Goal: Task Accomplishment & Management: Manage account settings

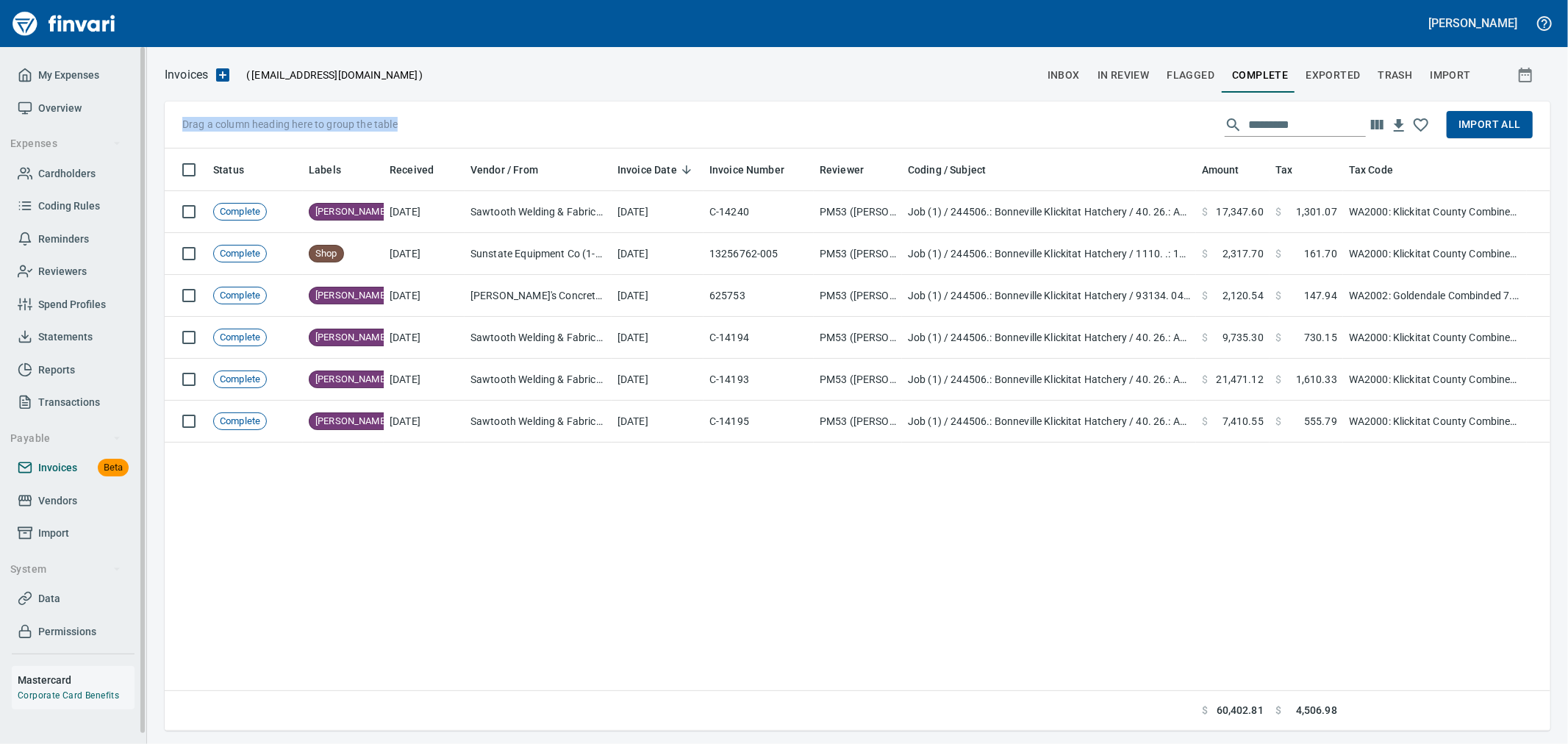
scroll to position [570, 1362]
click at [62, 531] on span "Import" at bounding box center [53, 533] width 31 height 18
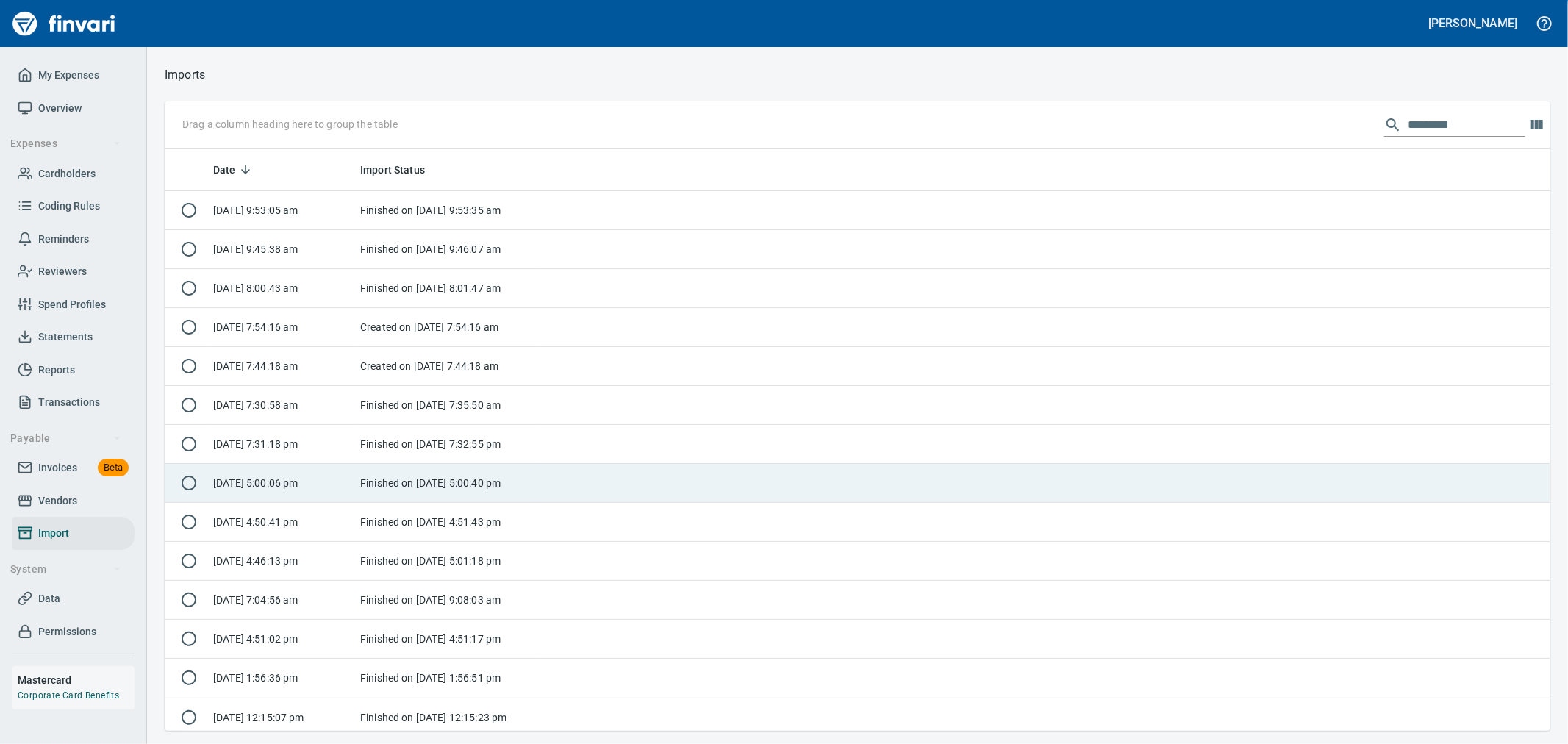
scroll to position [570, 1362]
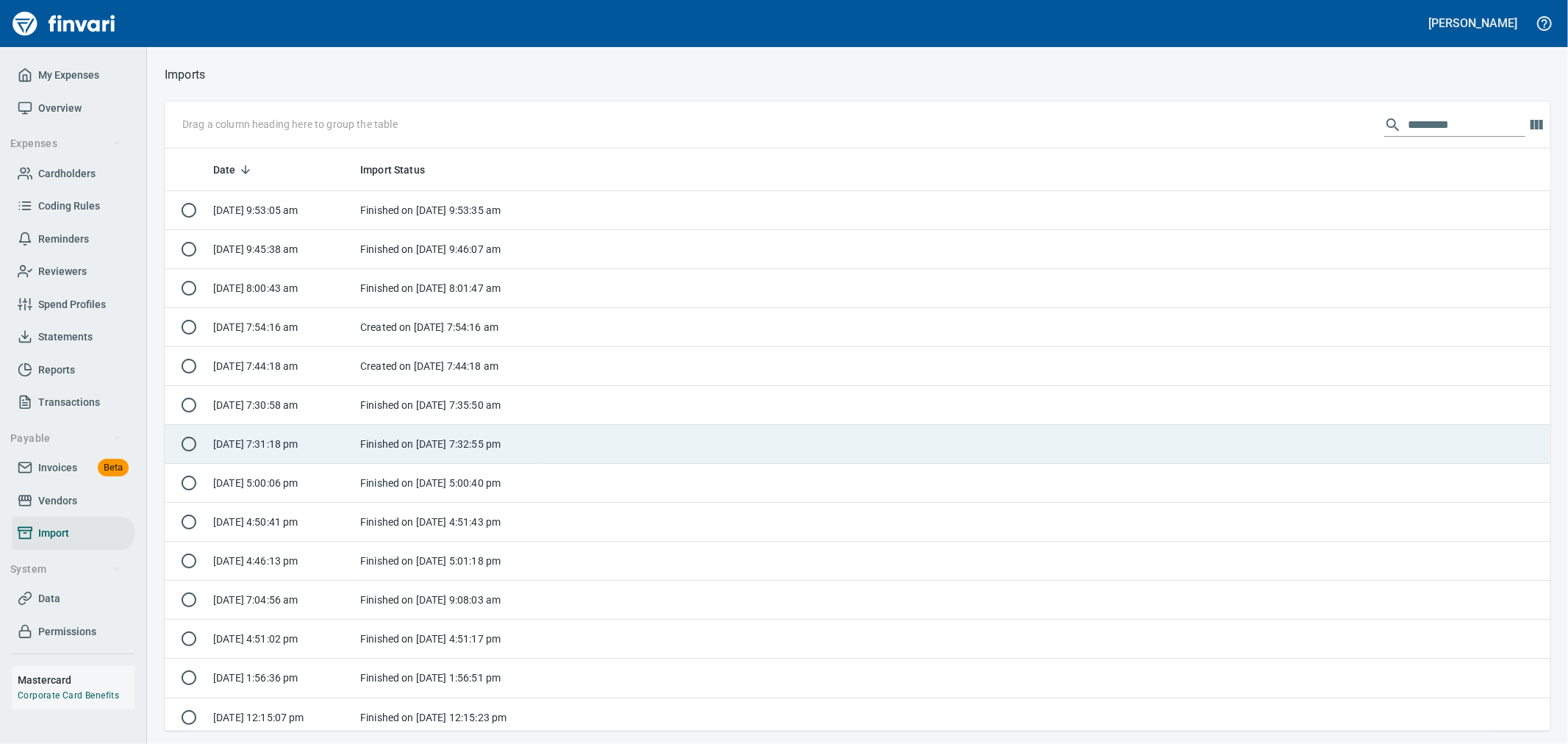
click at [290, 443] on td "[DATE] 7:31:18 pm" at bounding box center [280, 444] width 147 height 39
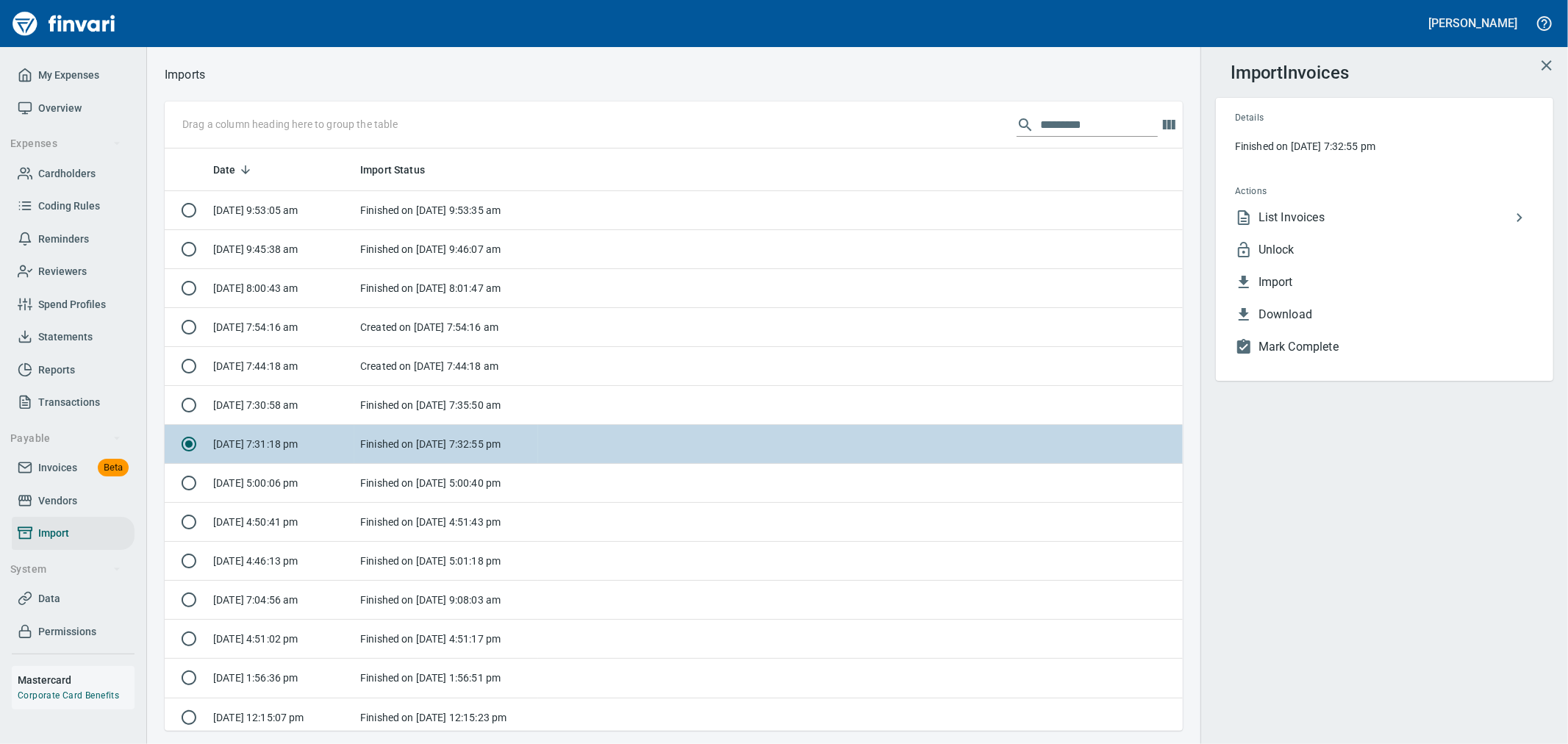
scroll to position [570, 994]
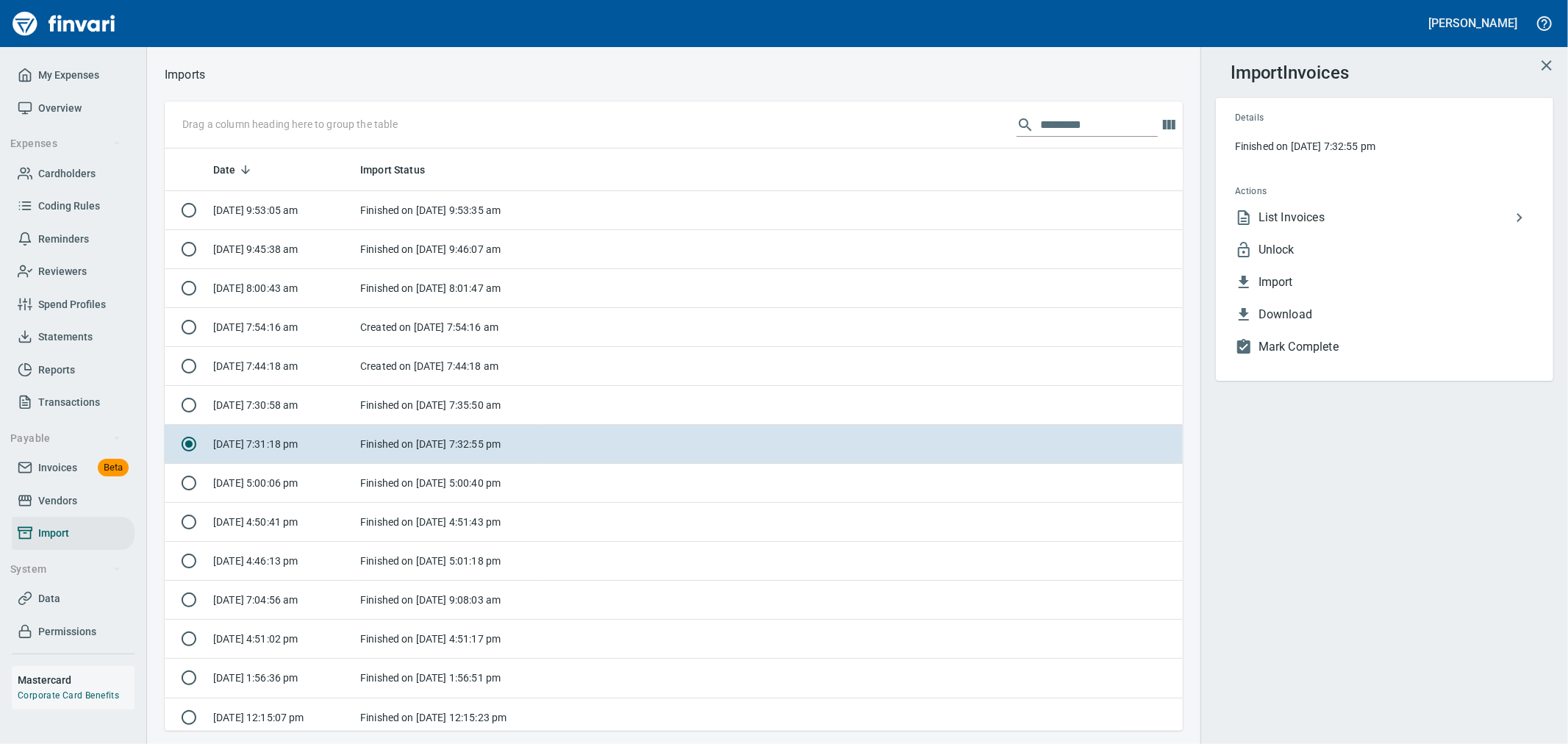
click at [1336, 247] on span "Unlock" at bounding box center [1397, 250] width 276 height 17
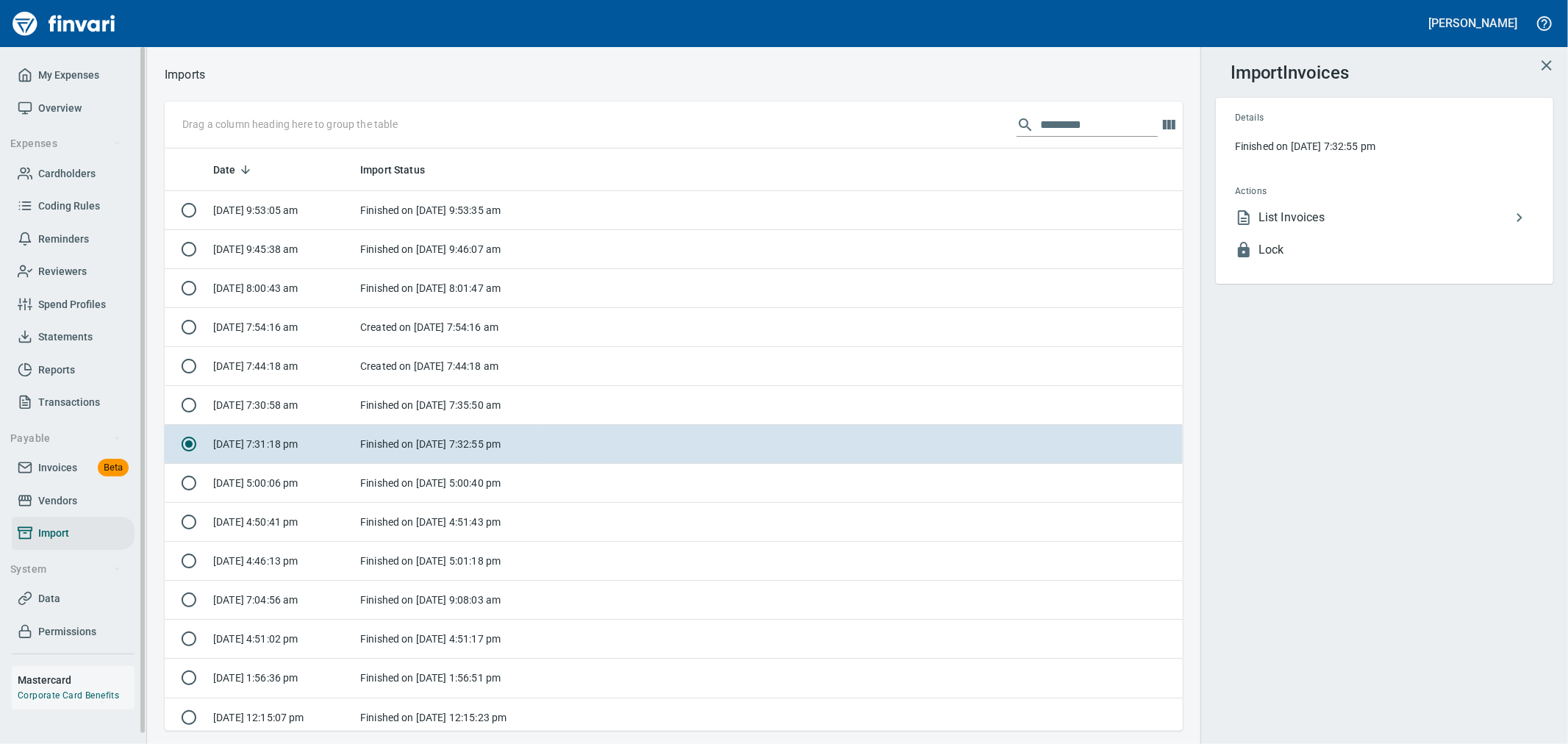
click at [86, 466] on span "Invoices Beta" at bounding box center [73, 467] width 111 height 18
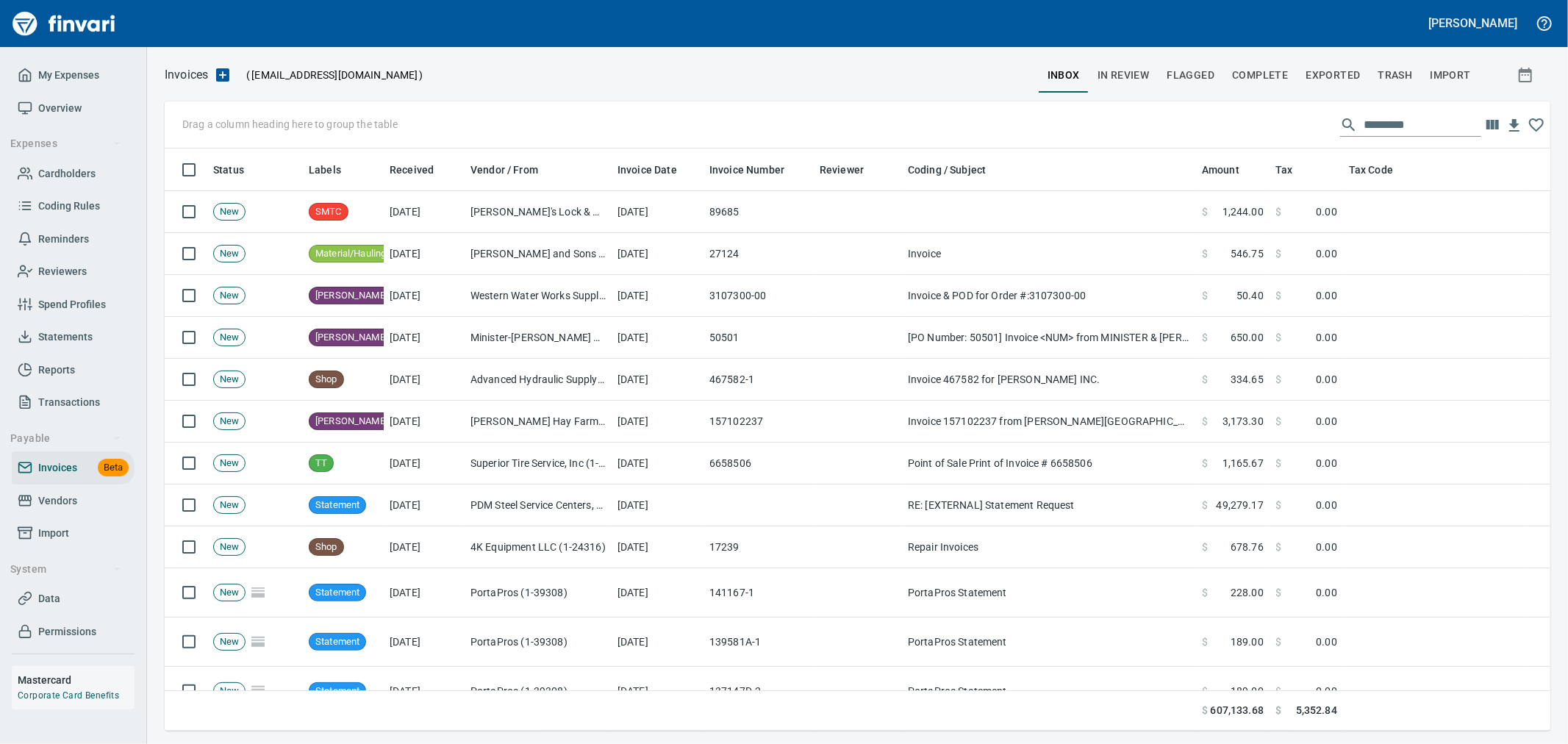
scroll to position [570, 1362]
click at [1404, 132] on input "text" at bounding box center [1422, 125] width 117 height 24
type input "*****"
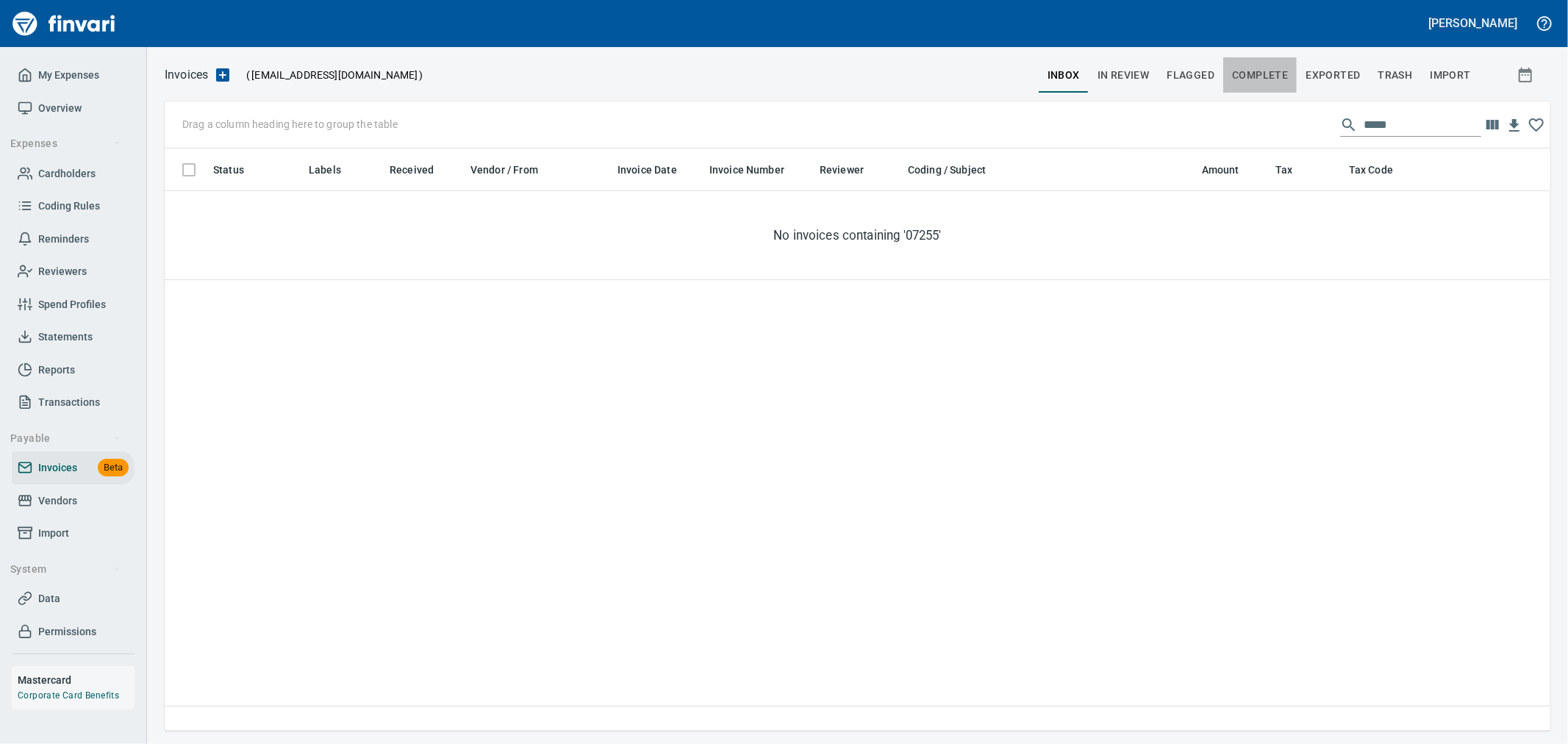
click at [1252, 71] on span "Complete" at bounding box center [1259, 75] width 56 height 18
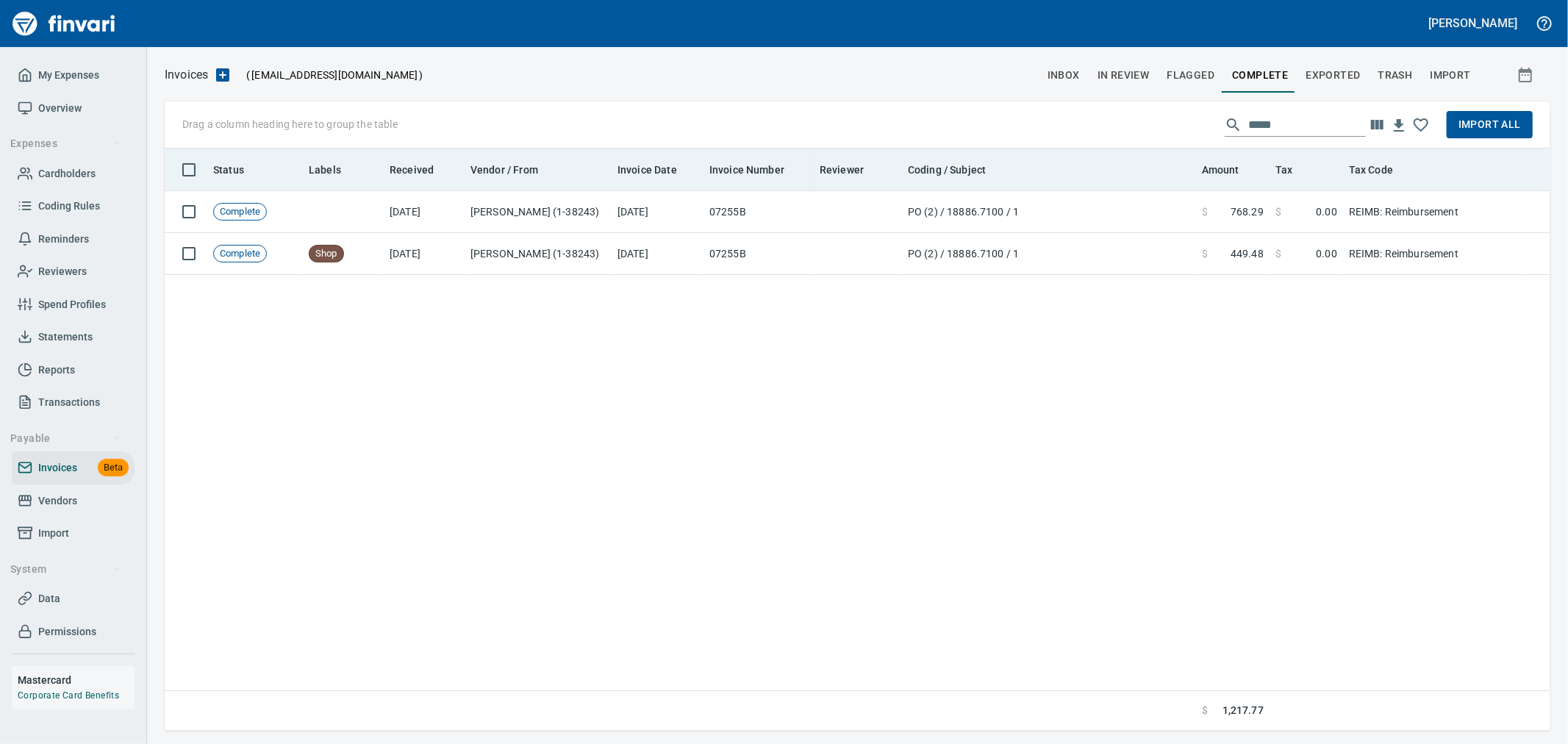
scroll to position [570, 1373]
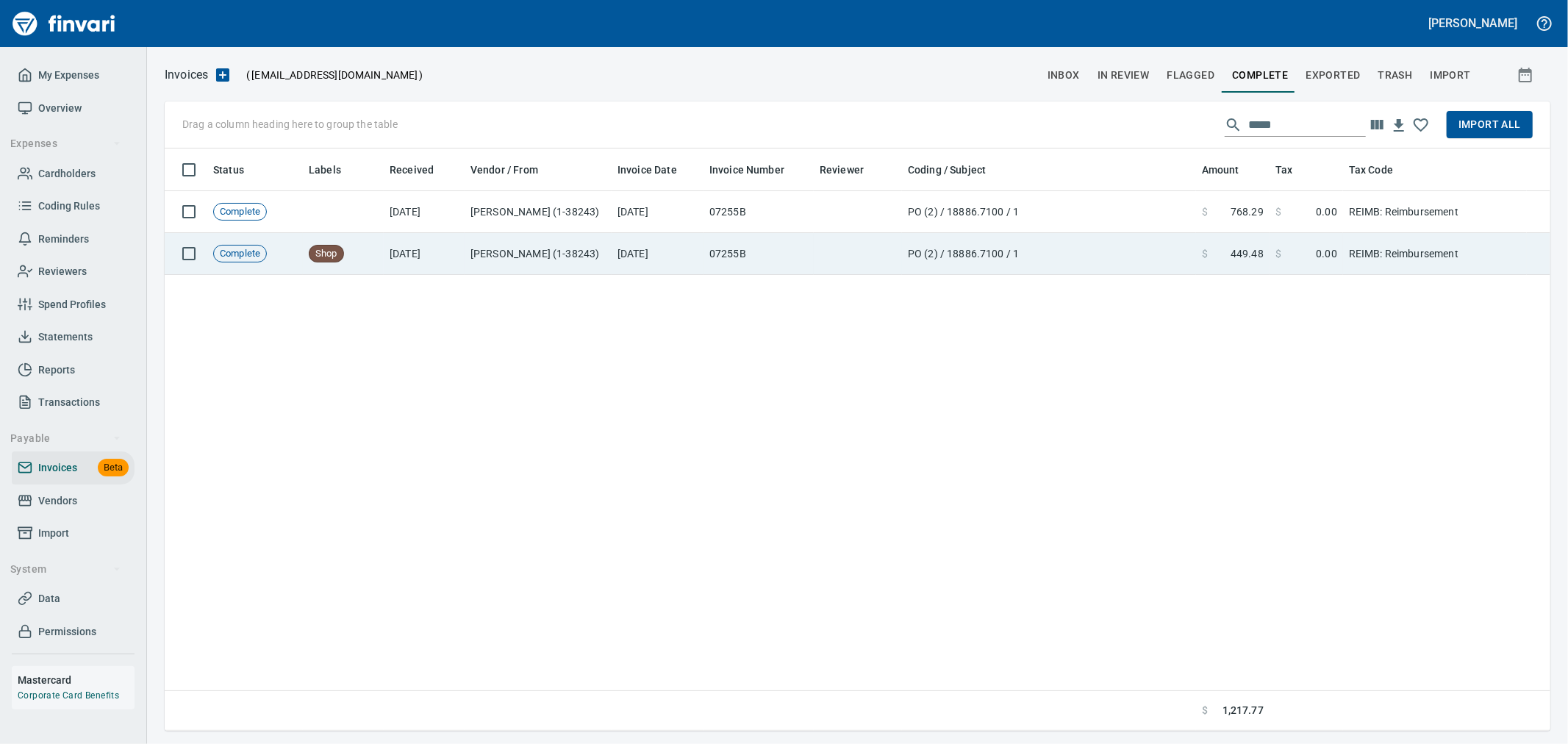
click at [878, 247] on td at bounding box center [857, 254] width 88 height 42
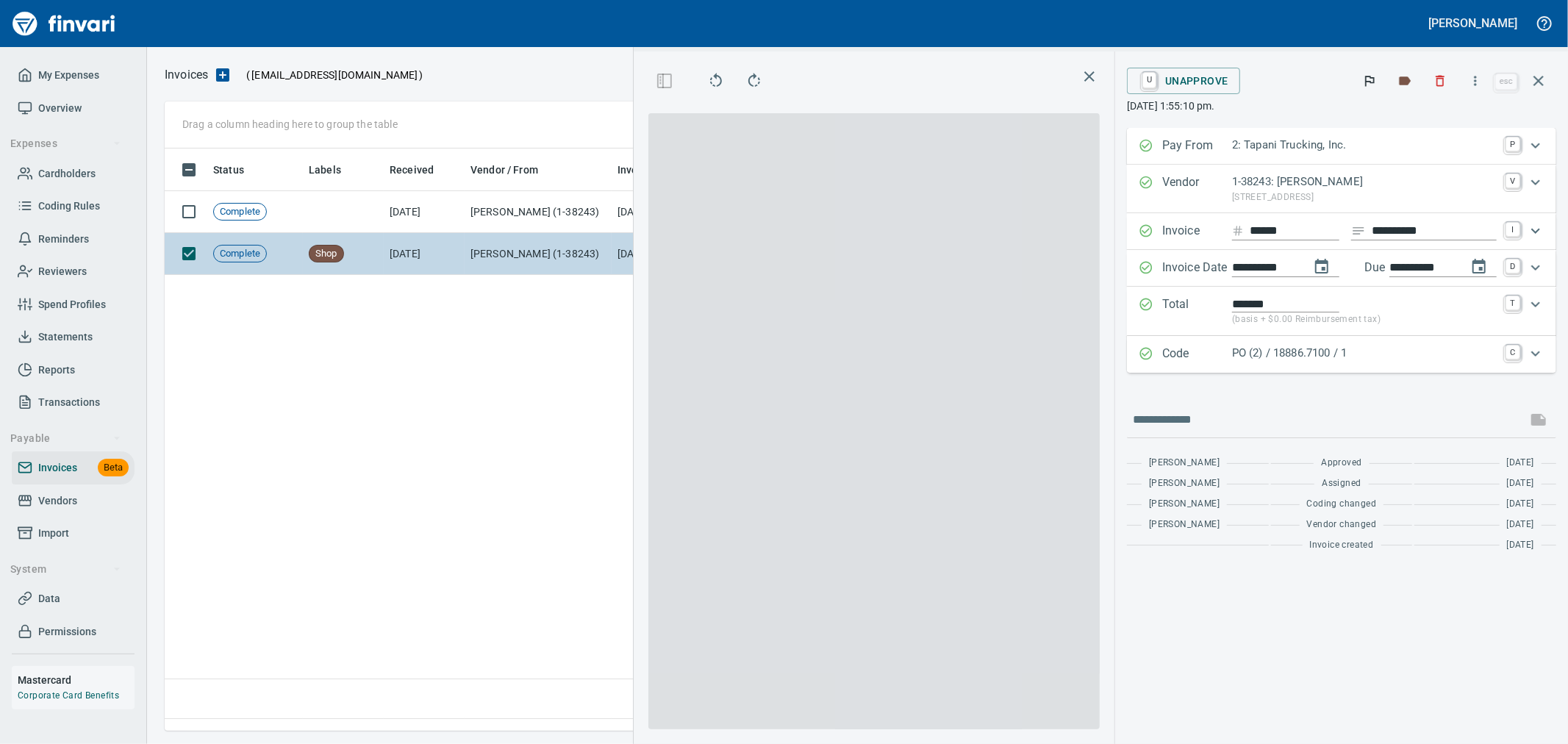
scroll to position [558, 1006]
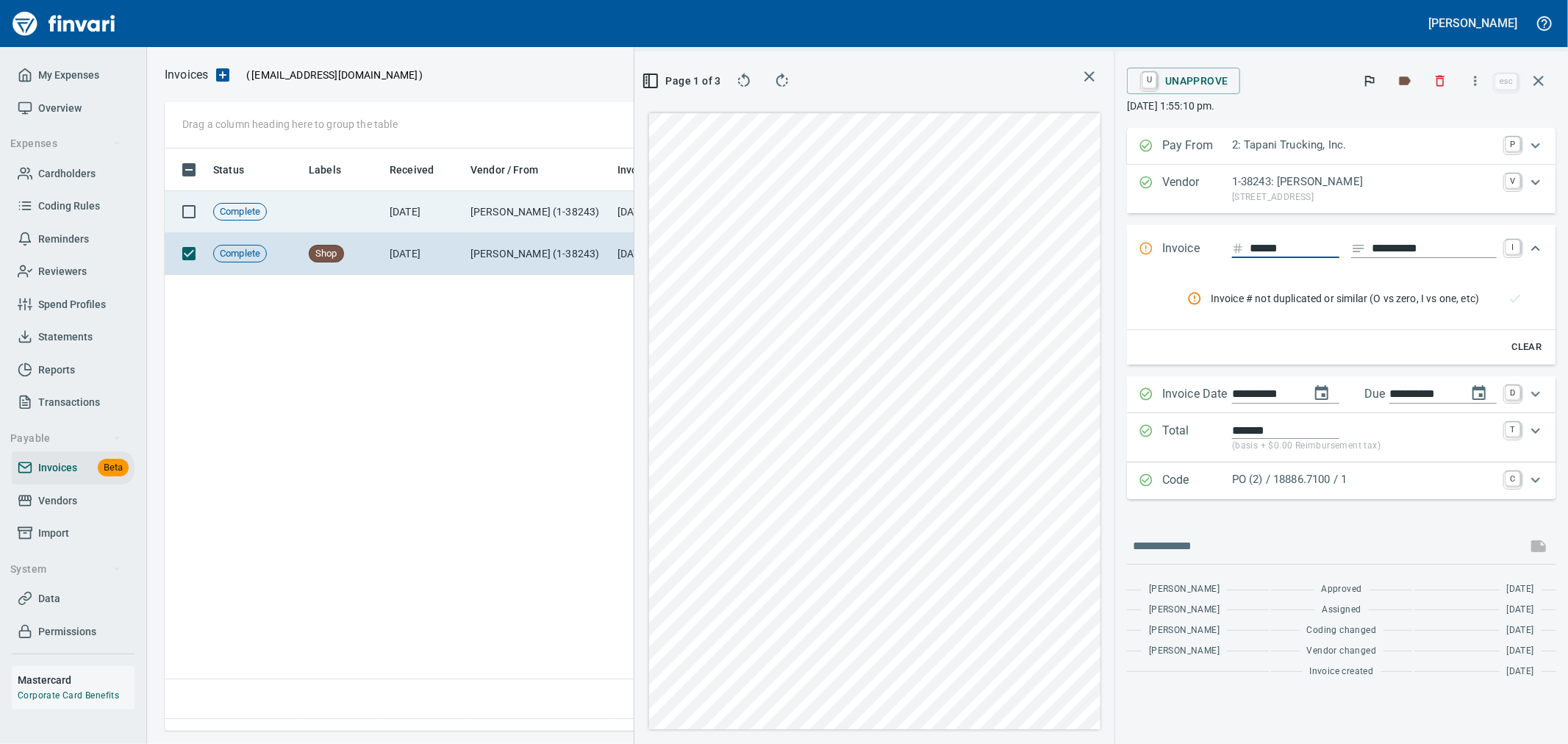
click at [520, 222] on td "[PERSON_NAME] (1-38243)" at bounding box center [538, 212] width 147 height 42
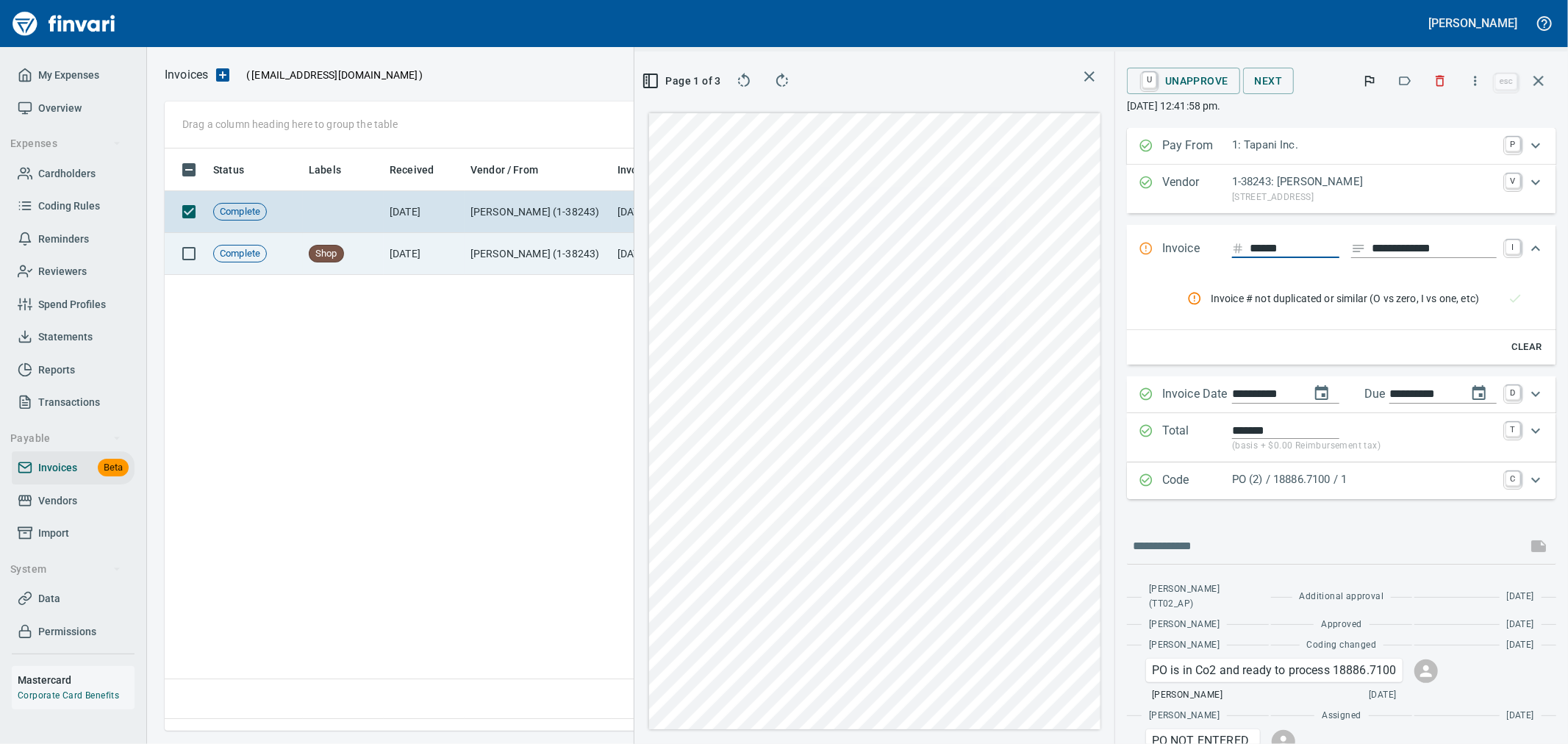
click at [524, 251] on td "[PERSON_NAME] (1-38243)" at bounding box center [538, 254] width 147 height 42
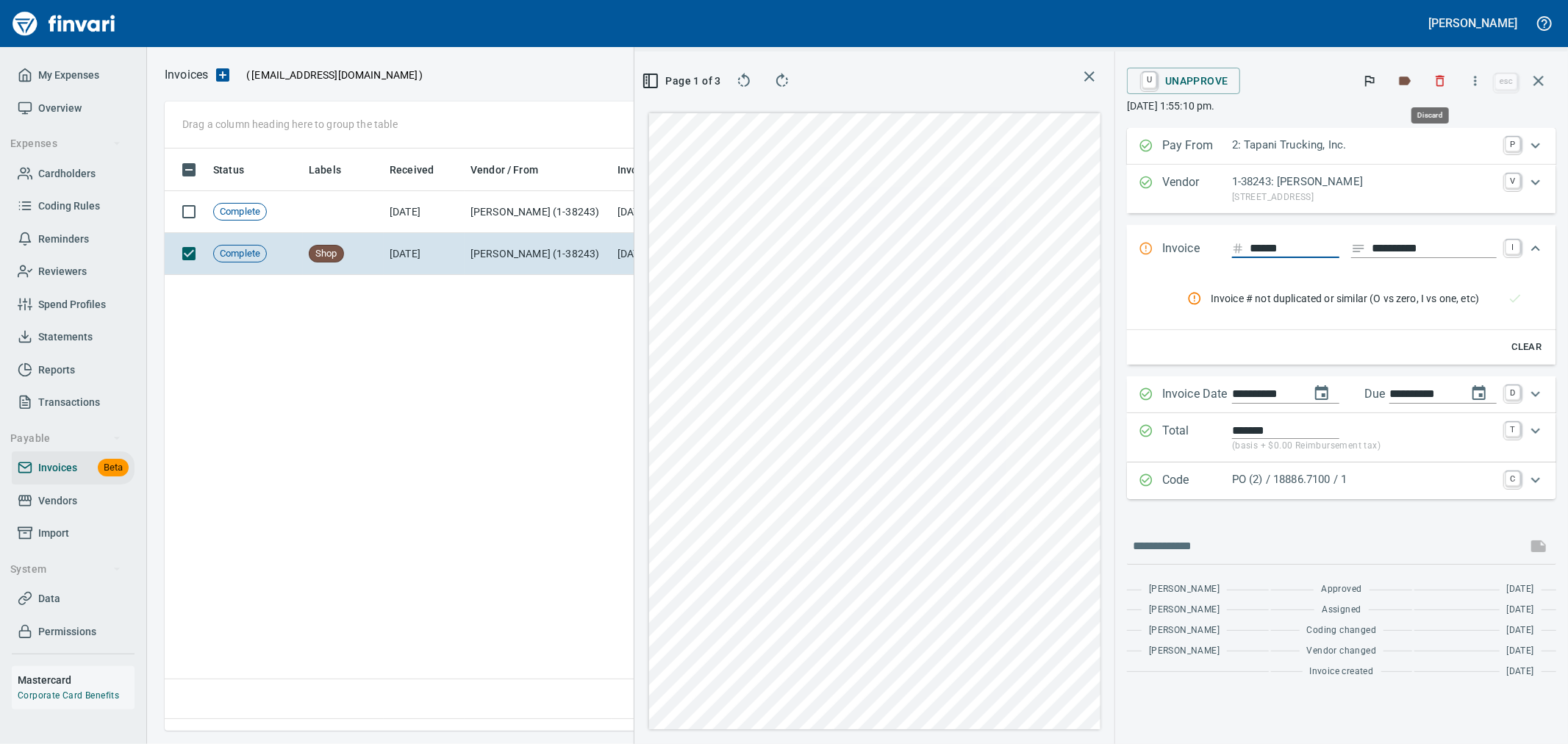
click at [1447, 82] on icon "button" at bounding box center [1440, 81] width 15 height 15
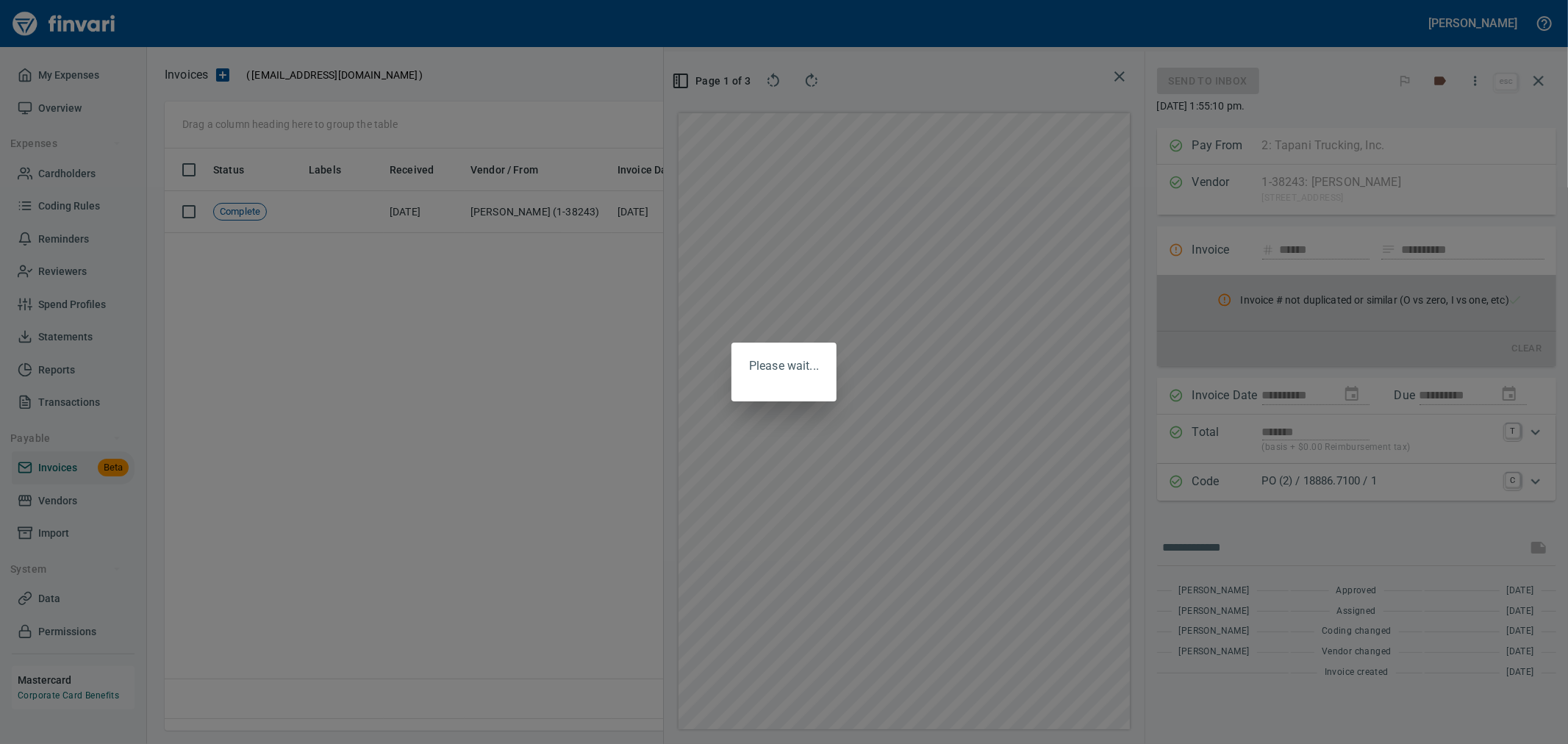
scroll to position [558, 1006]
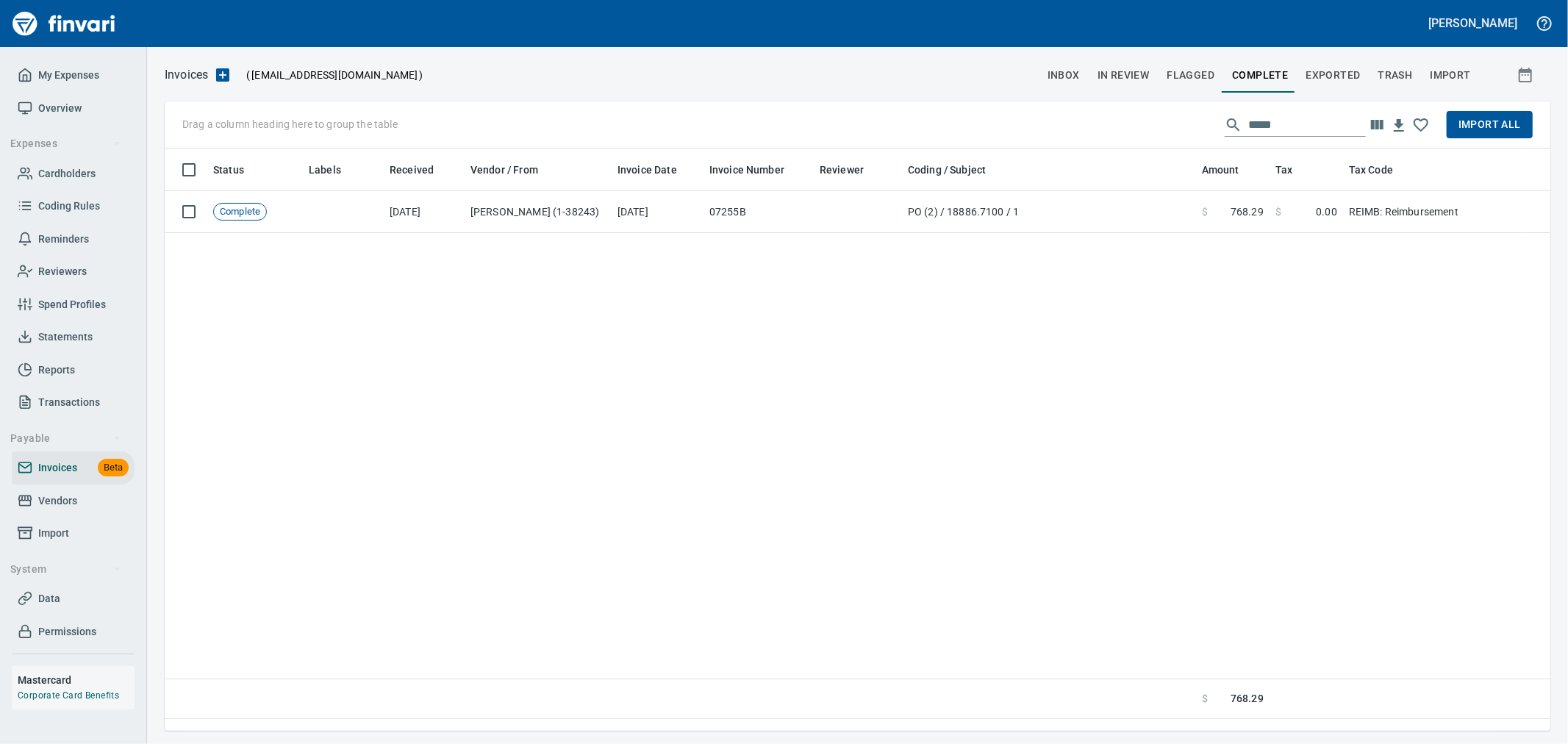
scroll to position [570, 1373]
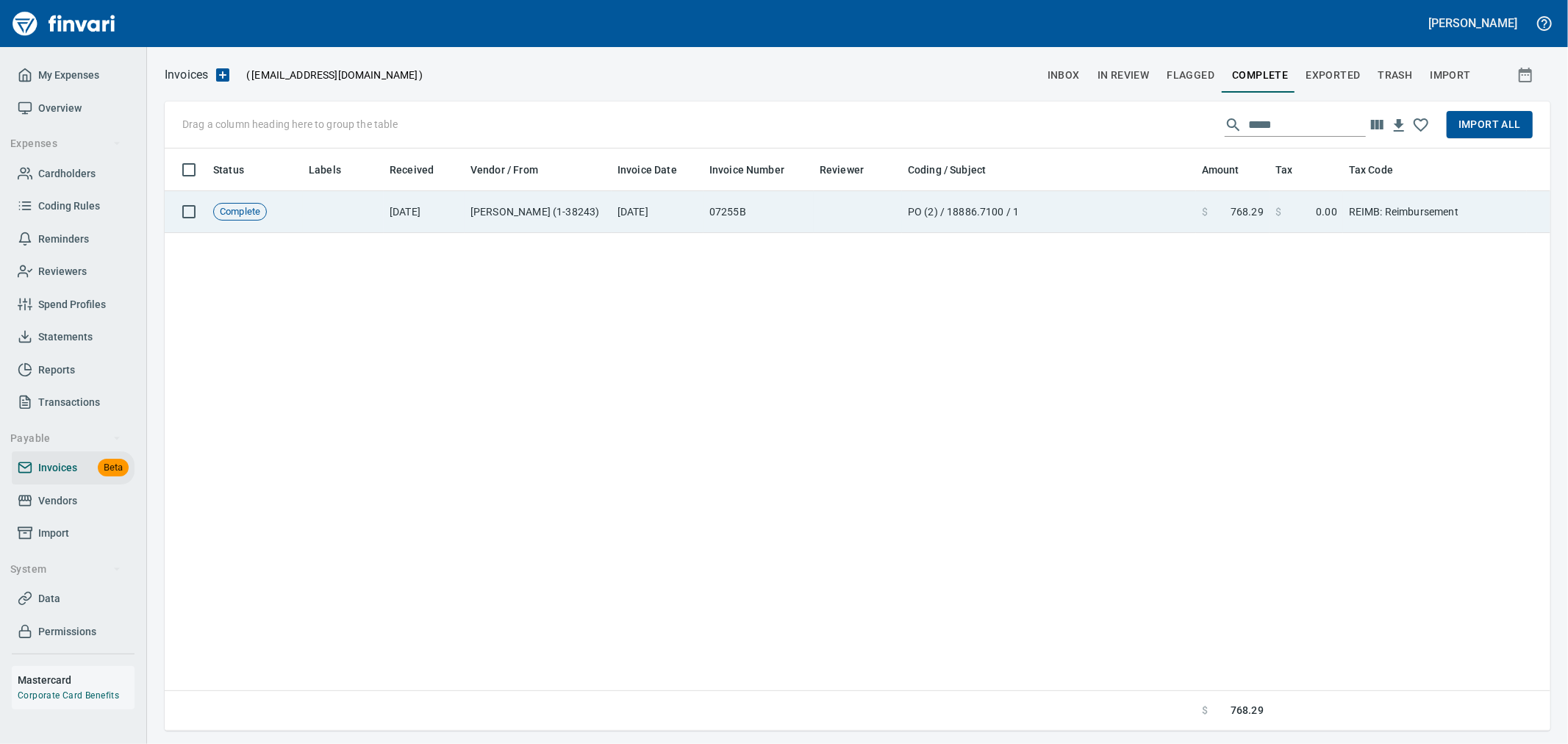
click at [1099, 213] on td "PO (2) / 18886.7100 / 1" at bounding box center [1049, 212] width 294 height 42
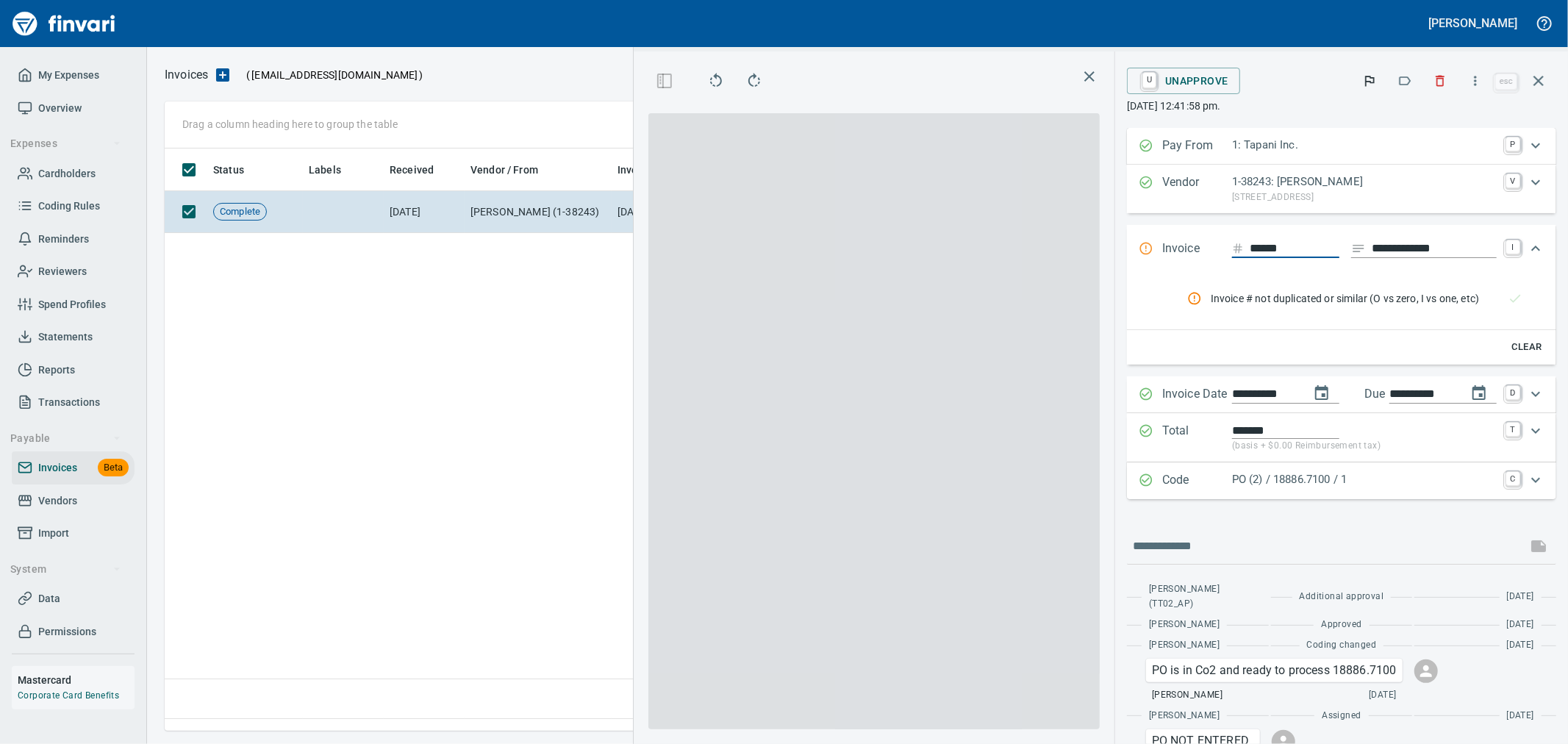
scroll to position [558, 1006]
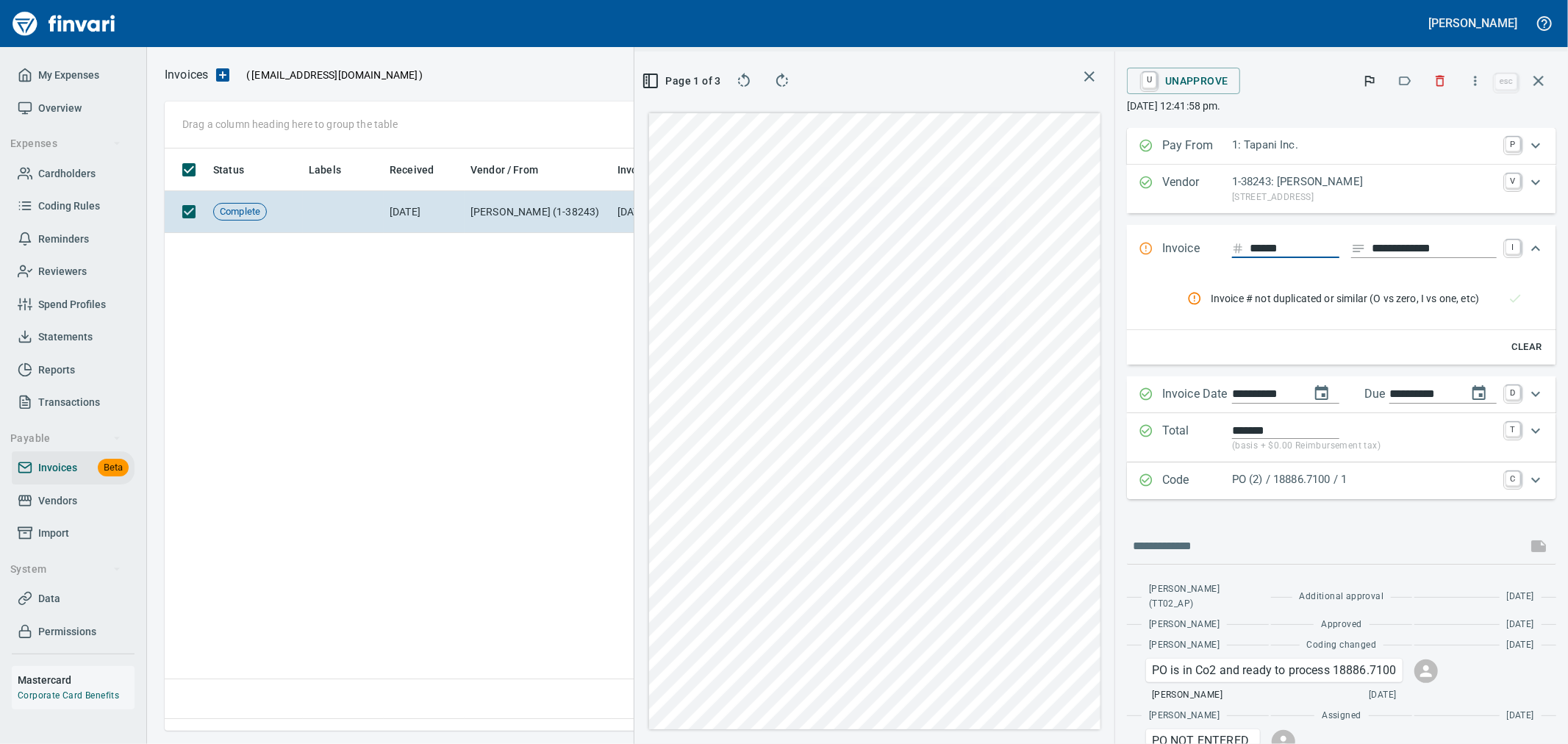
click at [1294, 476] on p "PO (2) / 18886.7100 / 1" at bounding box center [1364, 479] width 265 height 17
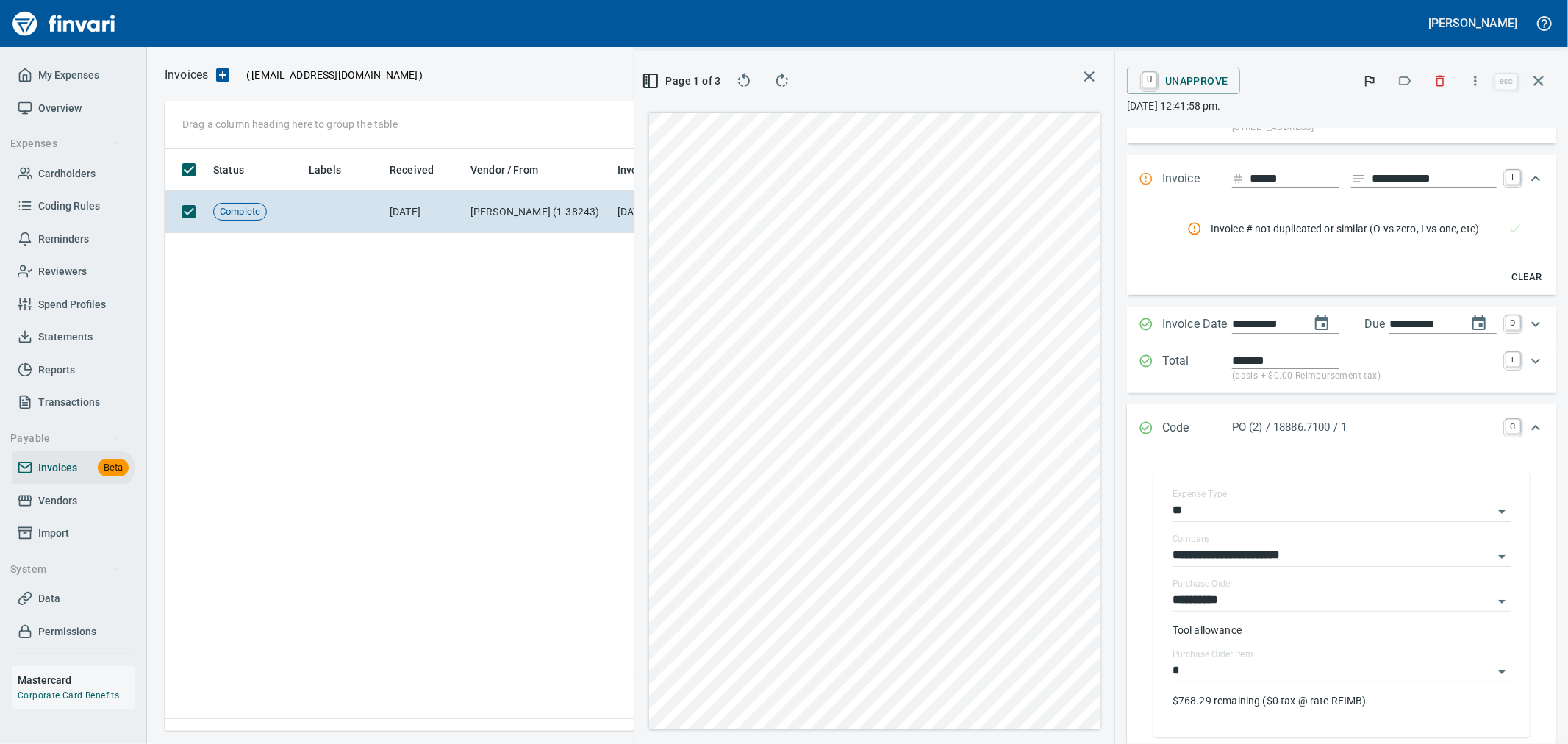
scroll to position [163, 0]
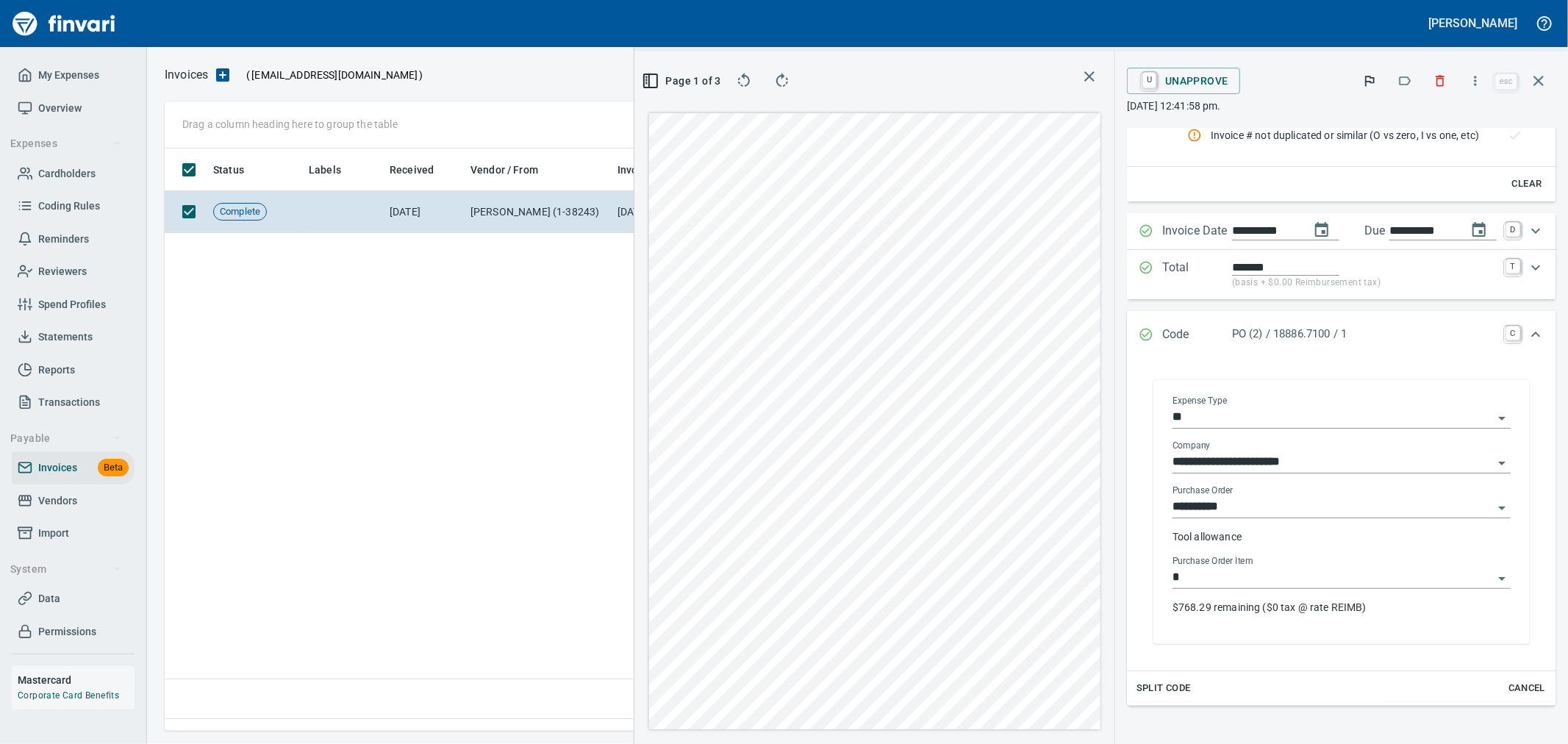
click at [1262, 421] on input "**" at bounding box center [1332, 417] width 320 height 21
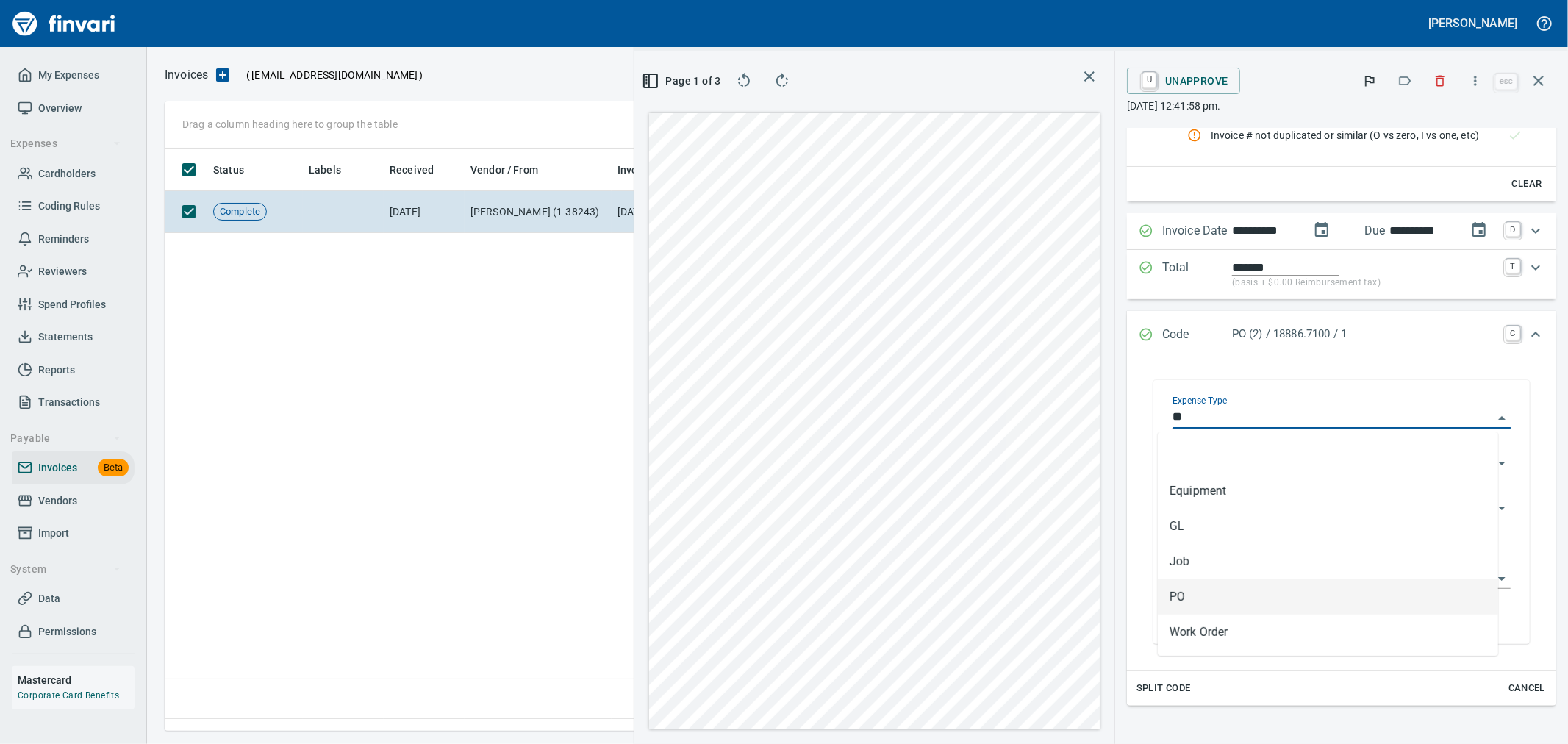
scroll to position [558, 1006]
click at [1201, 373] on div "**********" at bounding box center [1342, 512] width 406 height 293
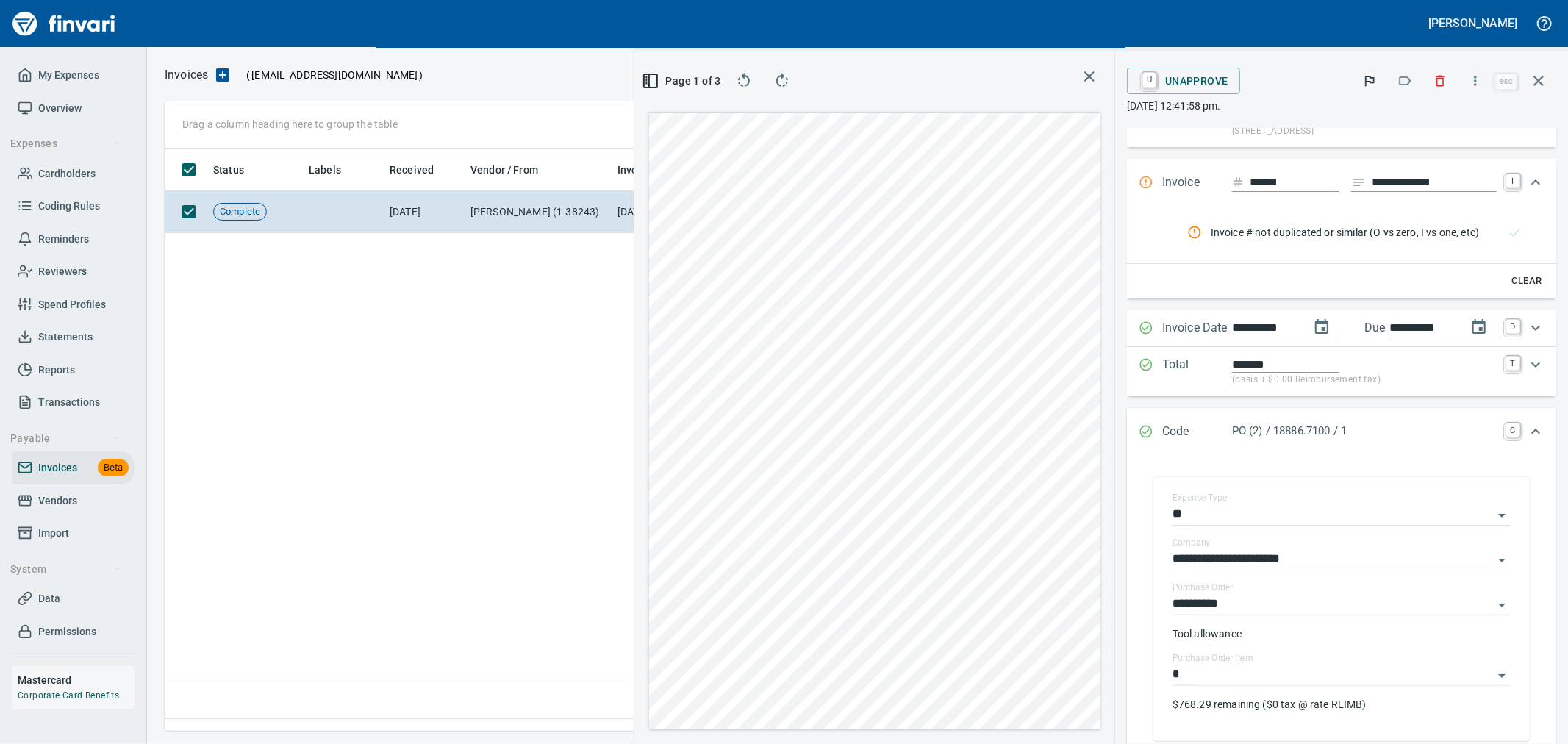
scroll to position [0, 0]
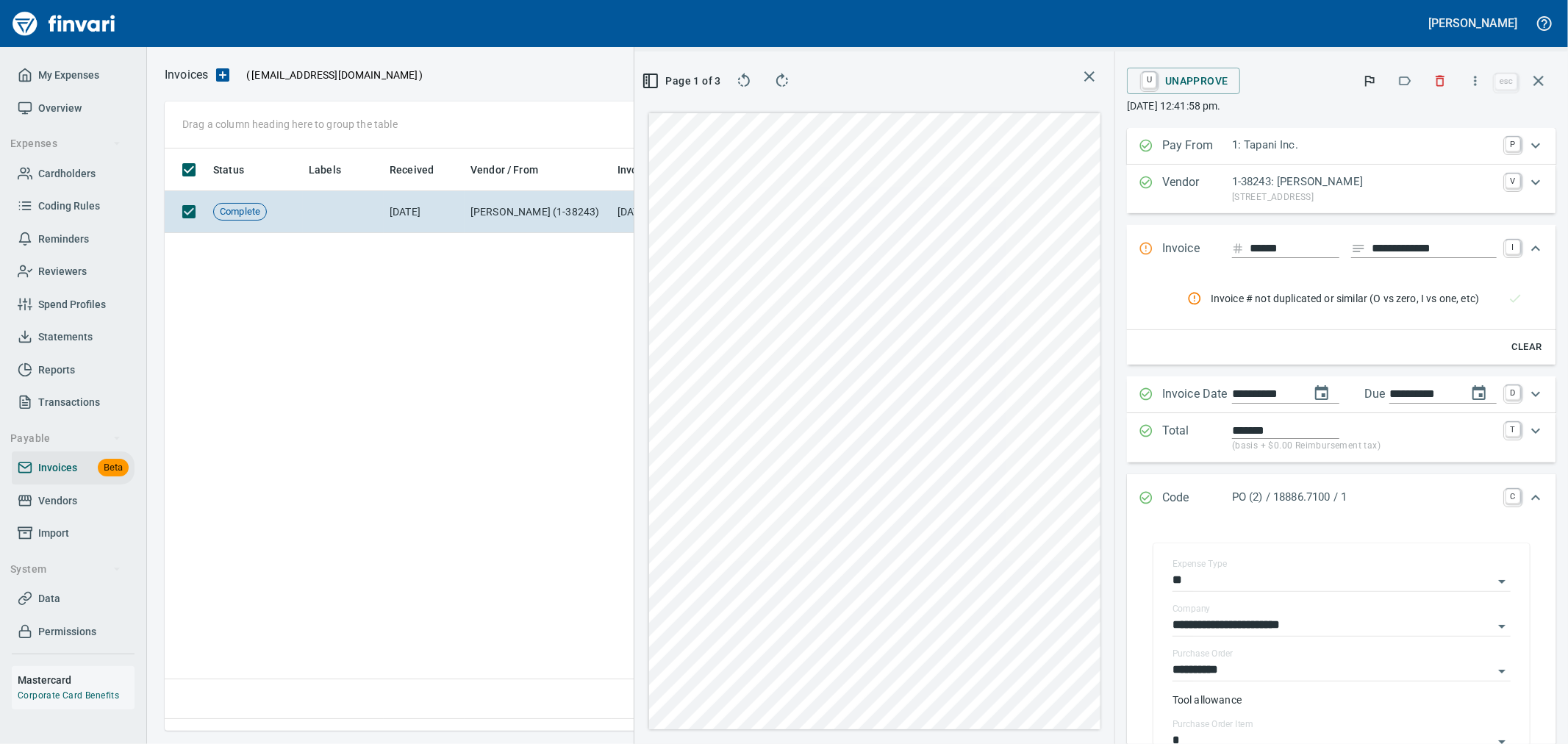
click at [1275, 155] on div "1: Tapani Inc." at bounding box center [1364, 146] width 265 height 19
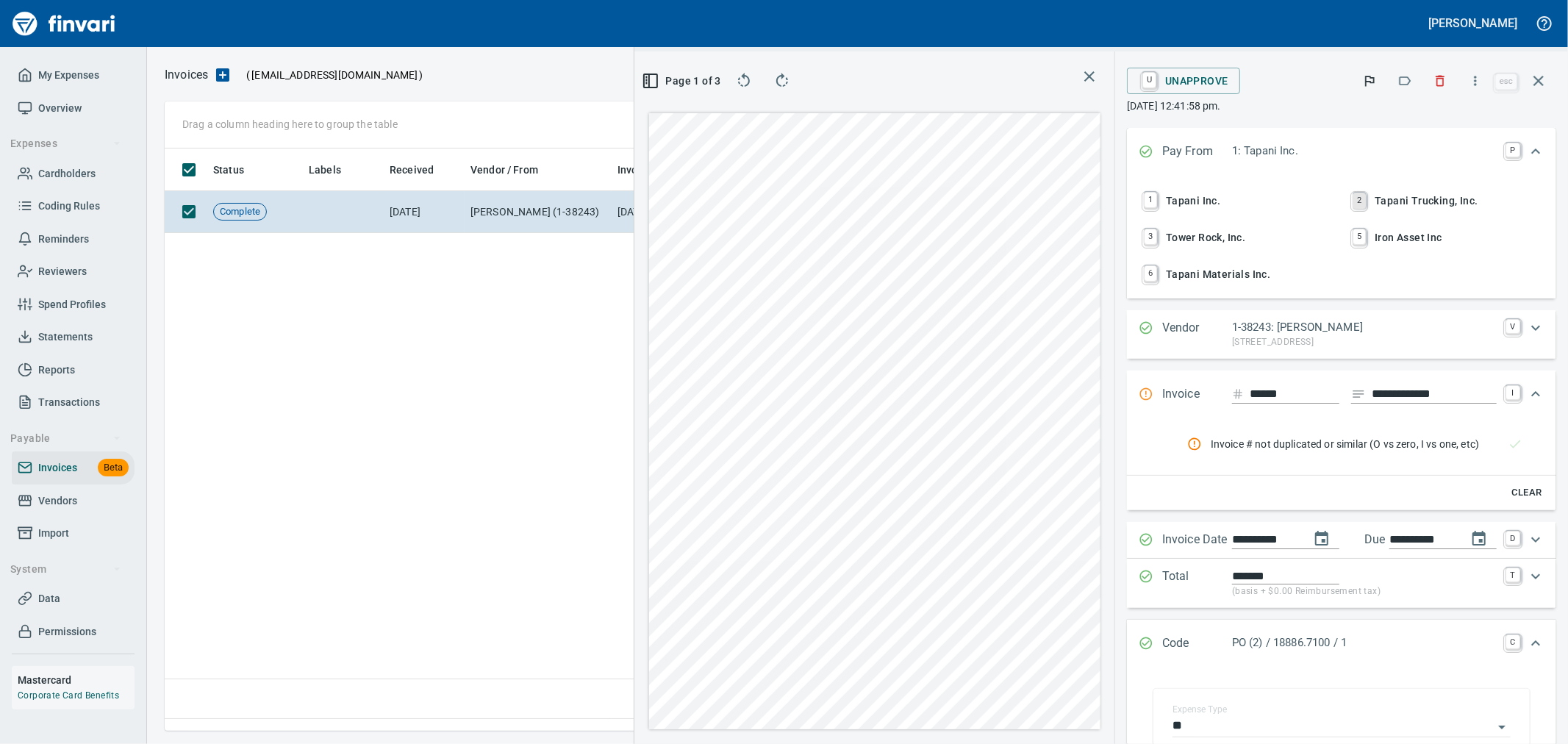
click at [1352, 203] on link "2" at bounding box center [1359, 201] width 13 height 16
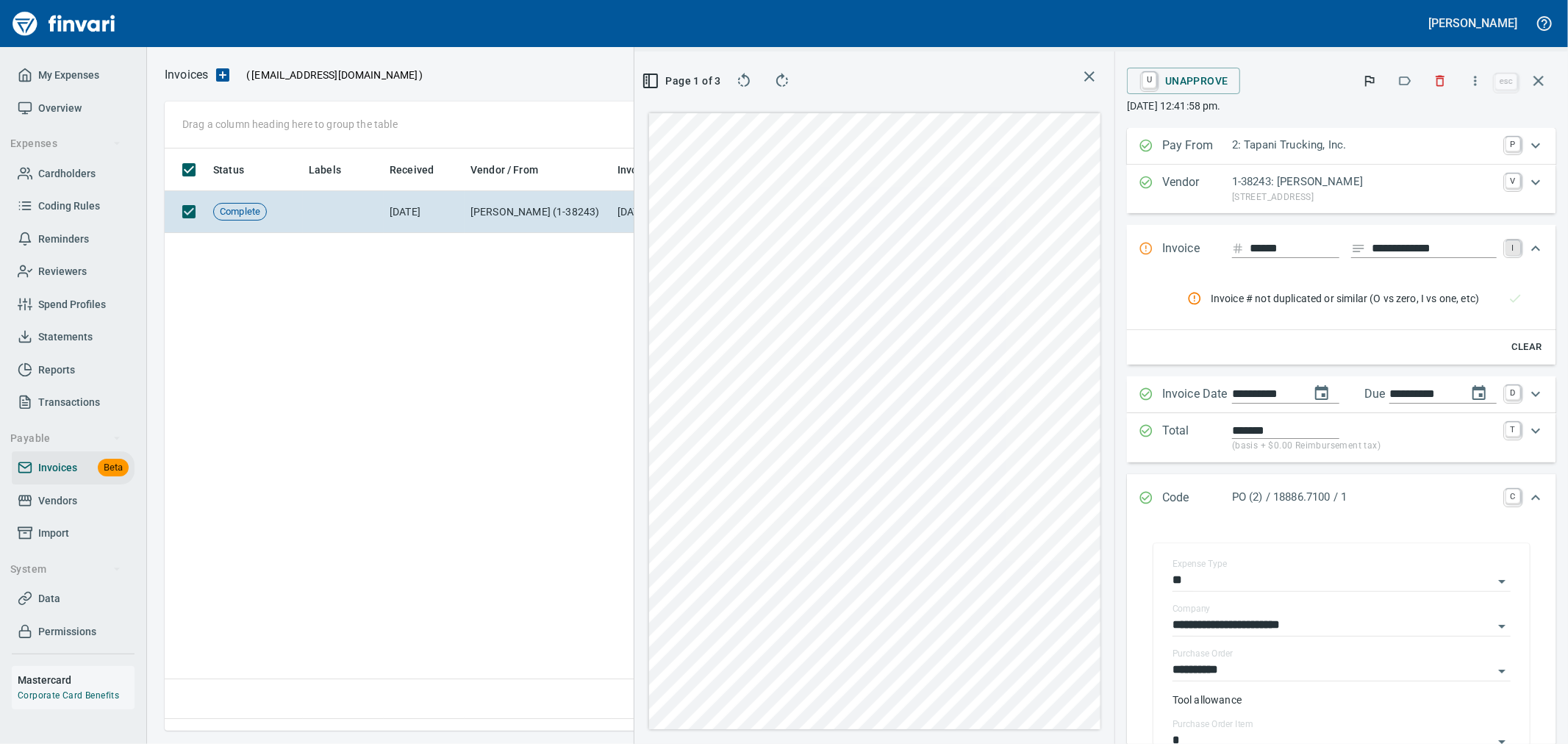
click at [1505, 246] on link "I" at bounding box center [1512, 247] width 15 height 15
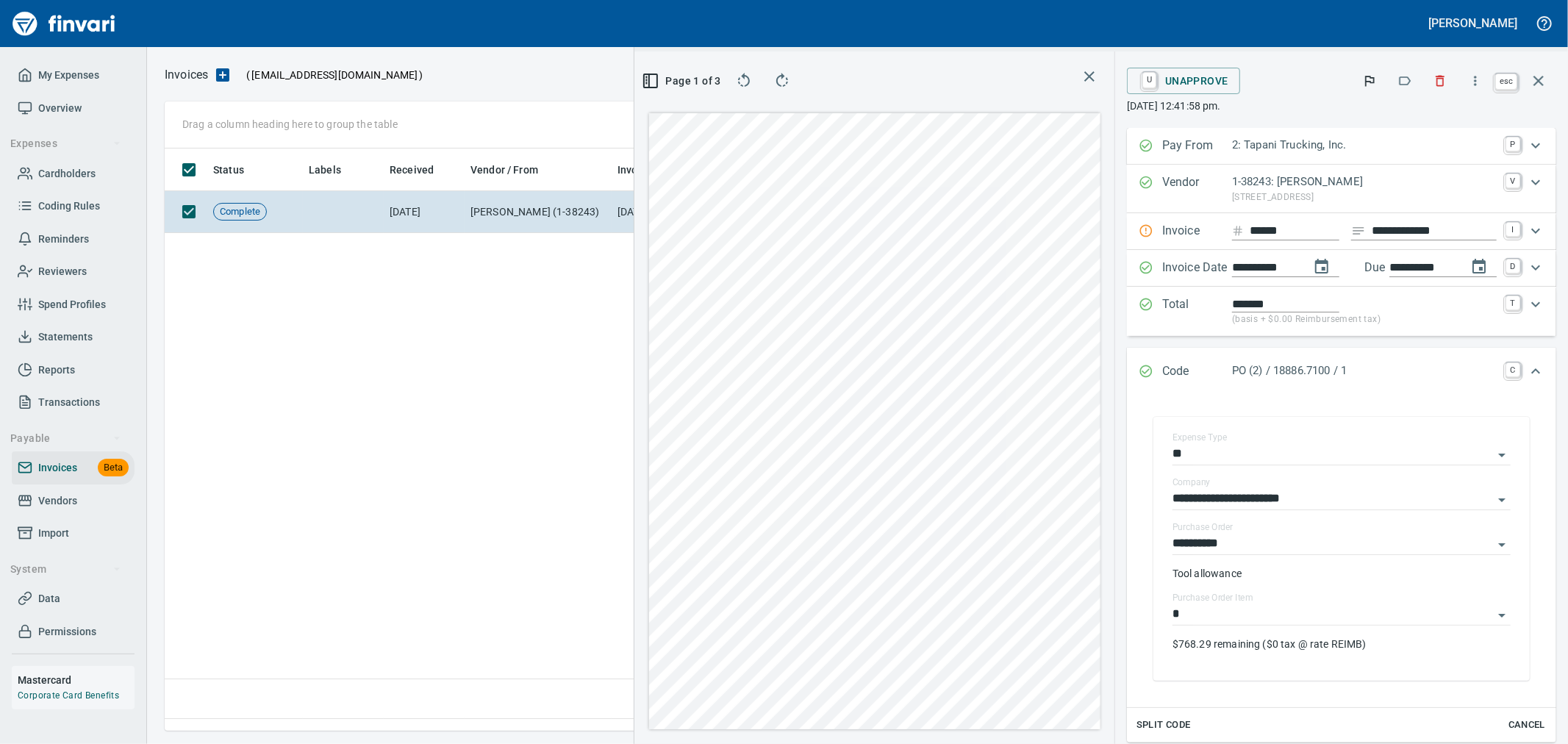
drag, startPoint x: 1540, startPoint y: 86, endPoint x: 1385, endPoint y: 130, distance: 161.1
click at [1540, 86] on icon "button" at bounding box center [1539, 81] width 17 height 17
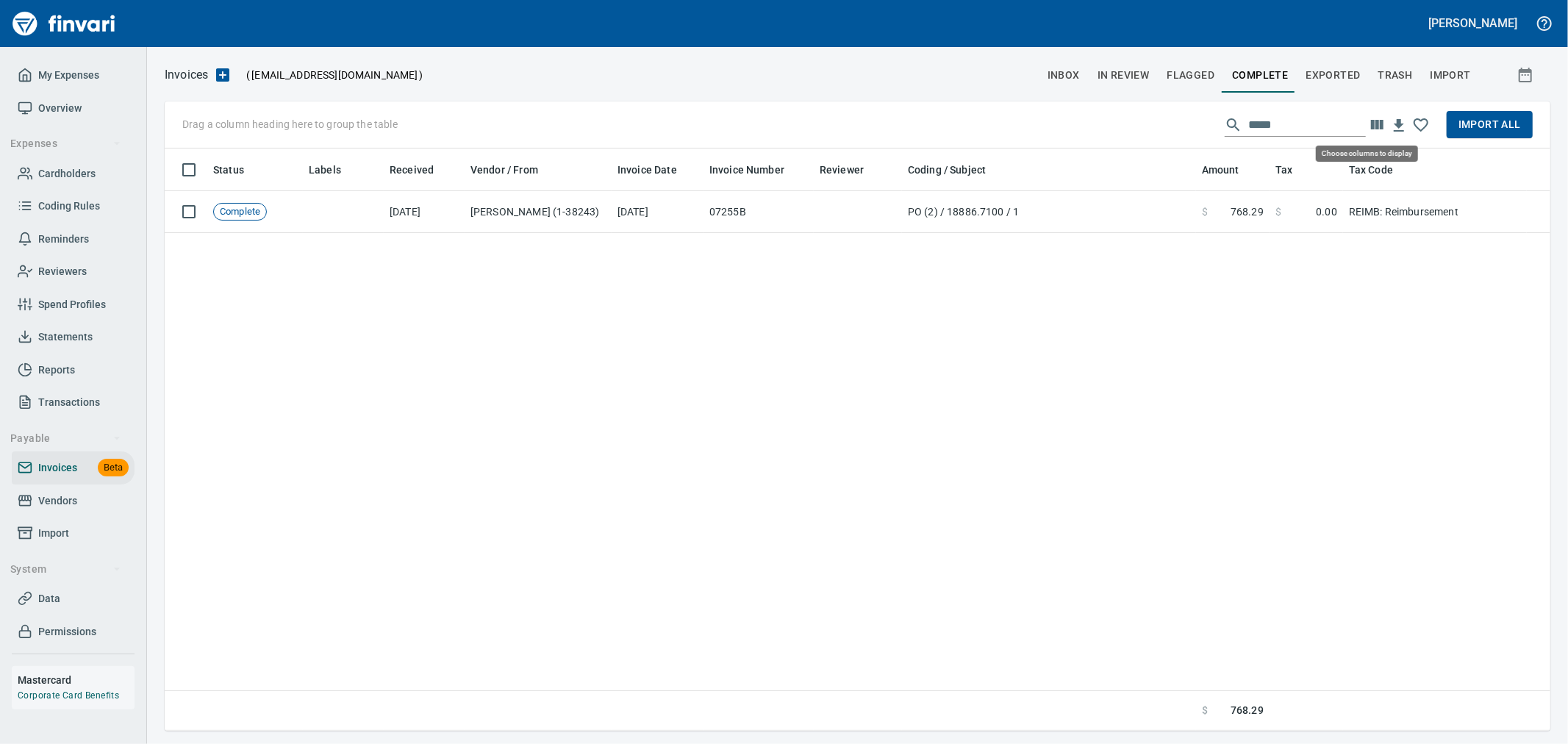
scroll to position [570, 1373]
drag, startPoint x: 1149, startPoint y: 118, endPoint x: 1091, endPoint y: 123, distance: 58.2
click at [1091, 123] on div "Drag a column heading here to group the table ***** Import All" at bounding box center [857, 125] width 1386 height 47
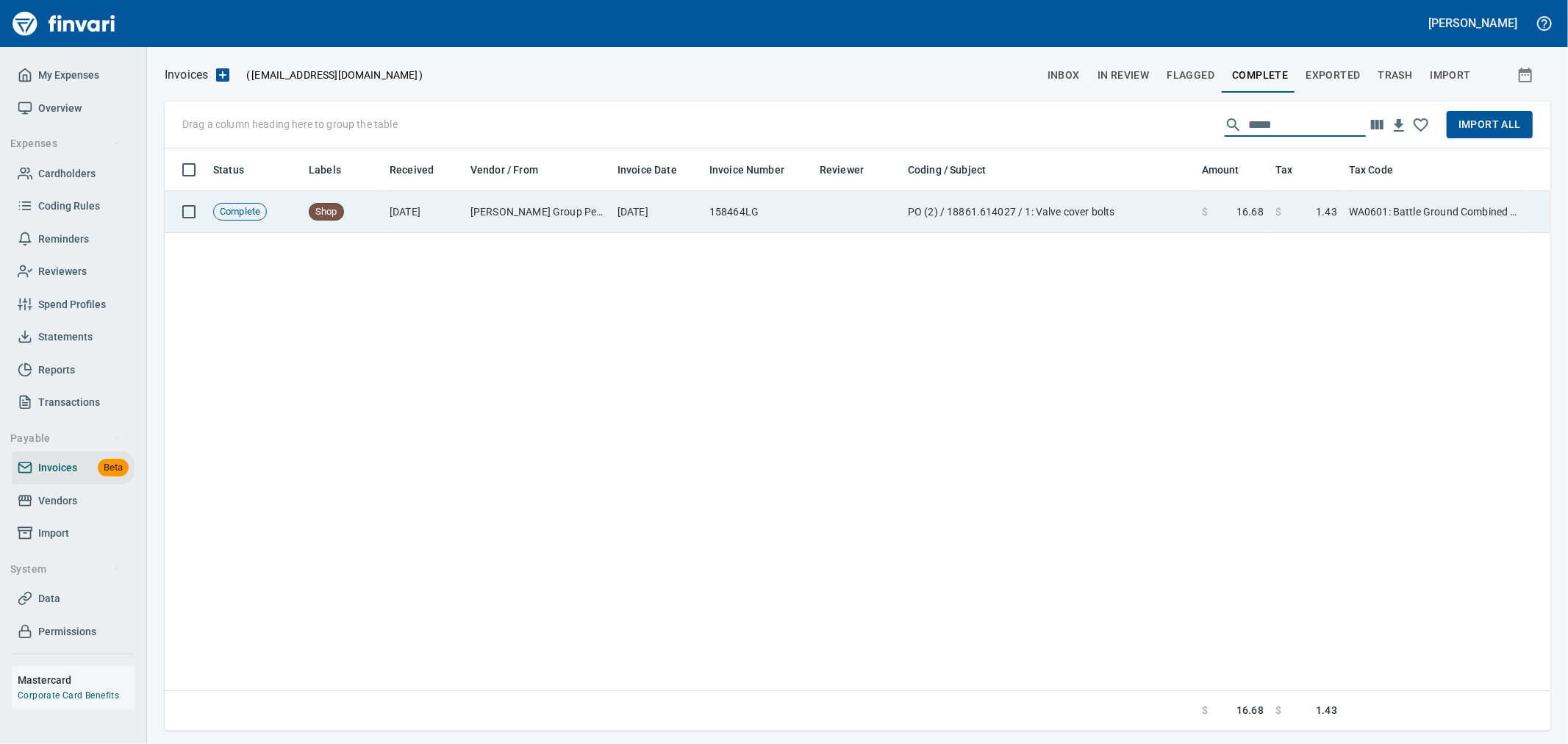
type input "*****"
click at [1050, 218] on td "PO (2) / 18861.614027 / 1: Valve cover bolts" at bounding box center [1049, 212] width 294 height 42
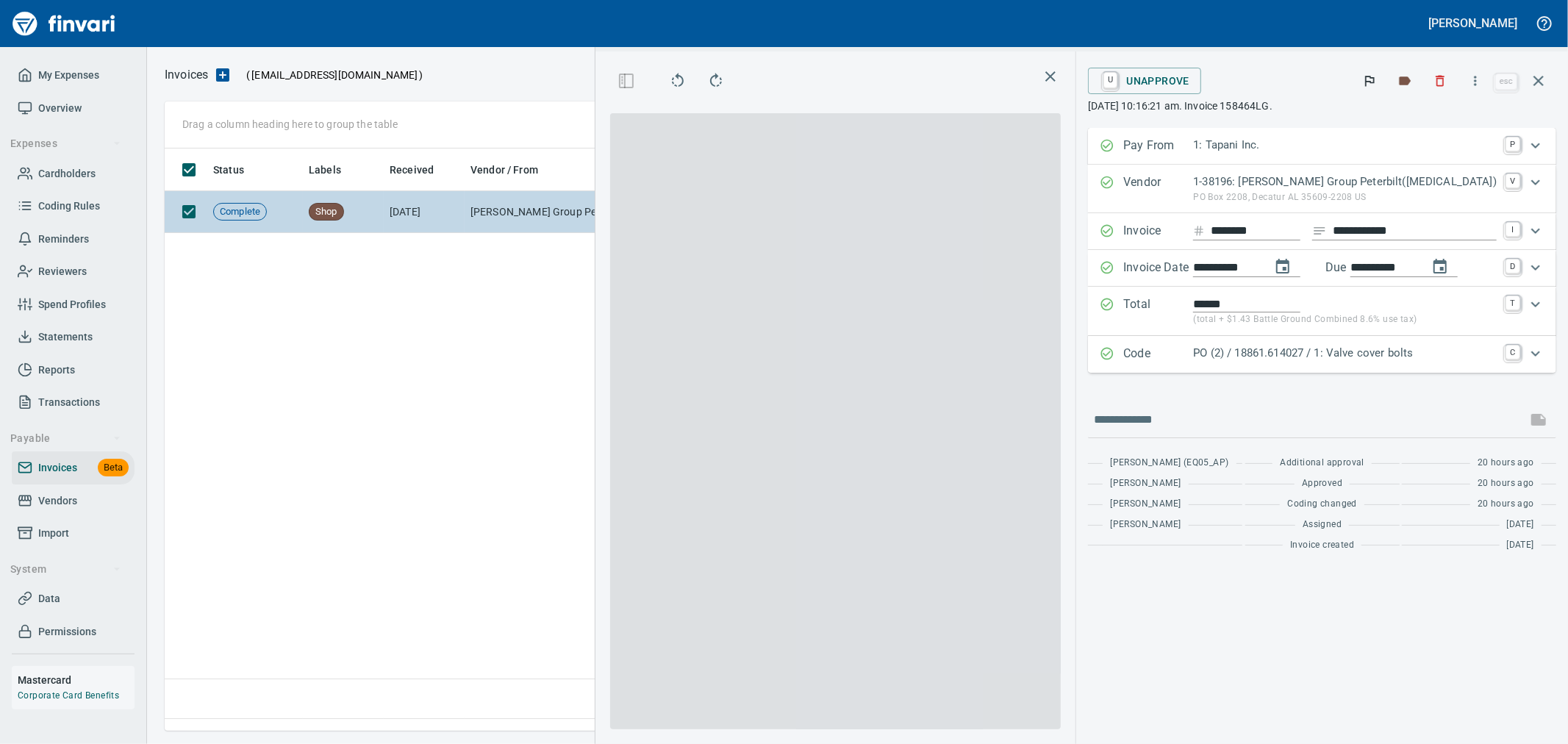
scroll to position [558, 1006]
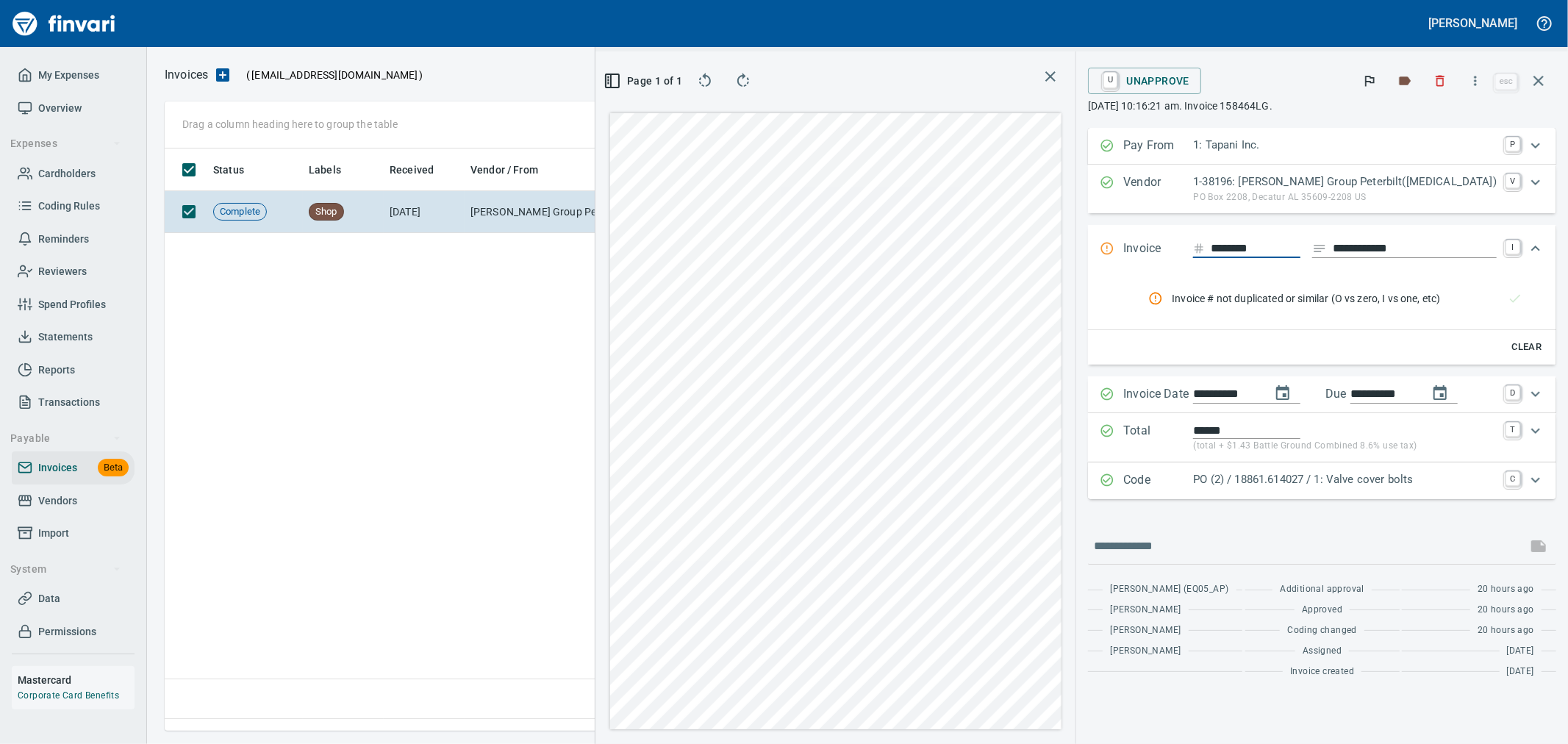
click at [1349, 482] on p "PO (2) / 18861.614027 / 1: Valve cover bolts" at bounding box center [1344, 479] width 304 height 17
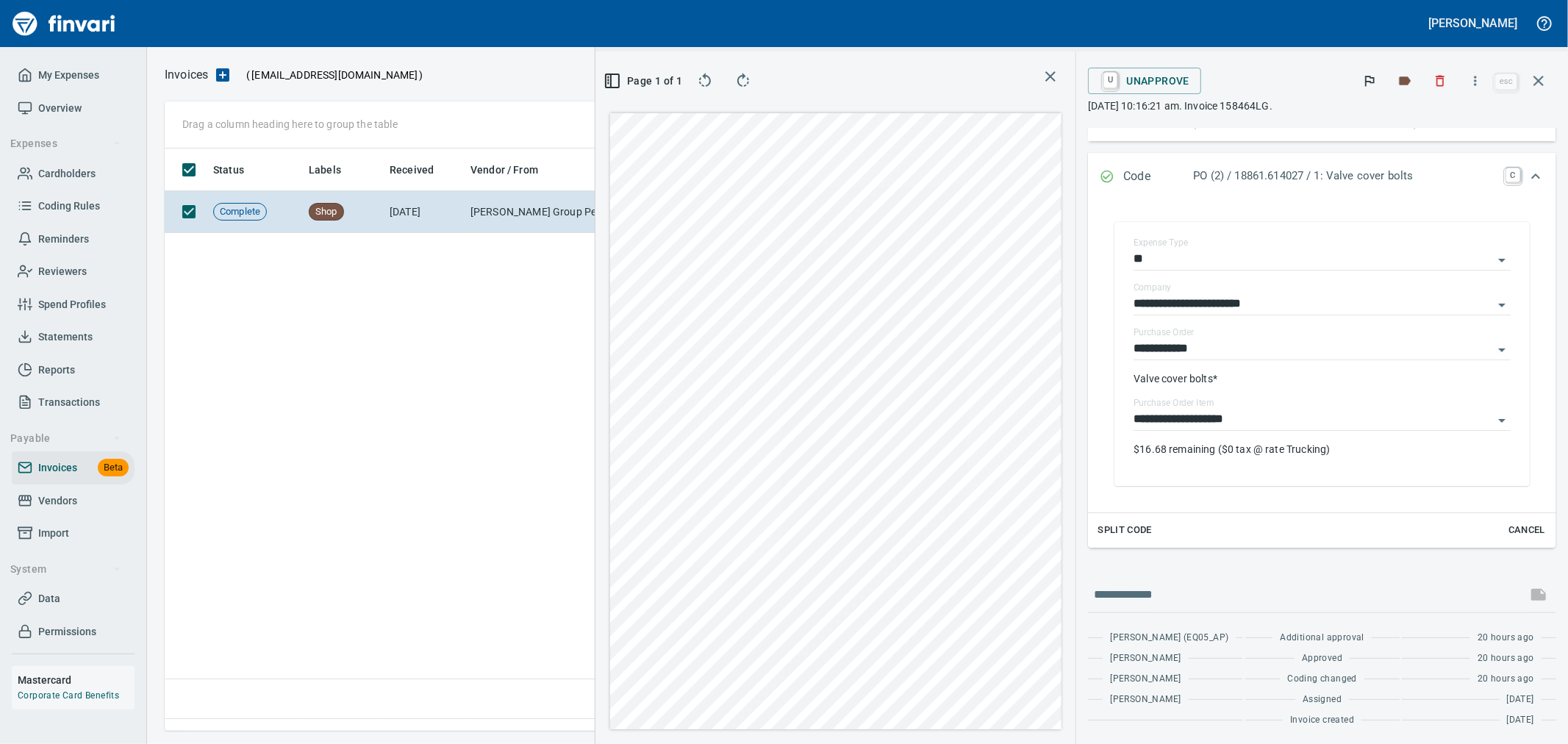
scroll to position [322, 0]
click at [1229, 599] on input "text" at bounding box center [1307, 594] width 427 height 24
type input "**********"
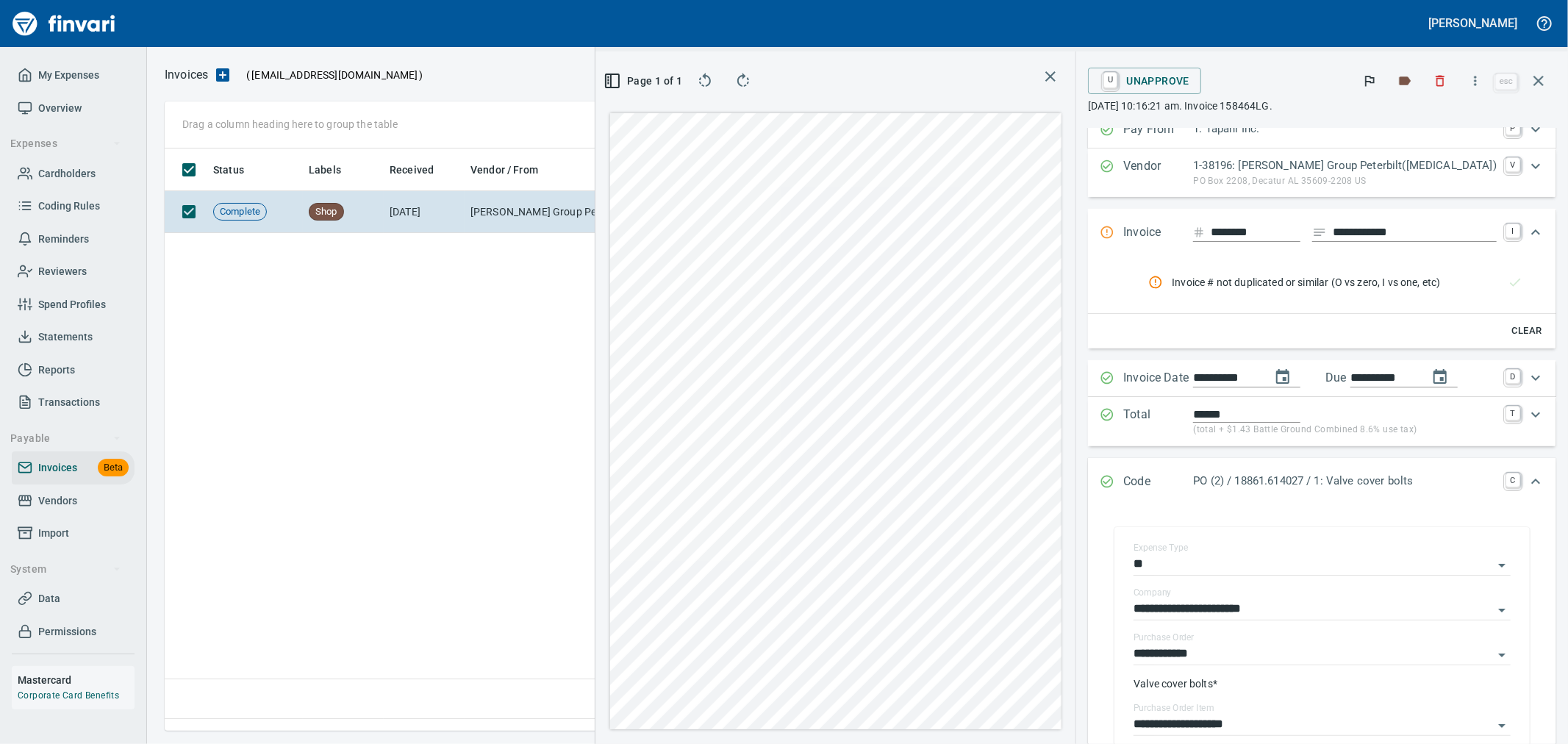
scroll to position [0, 0]
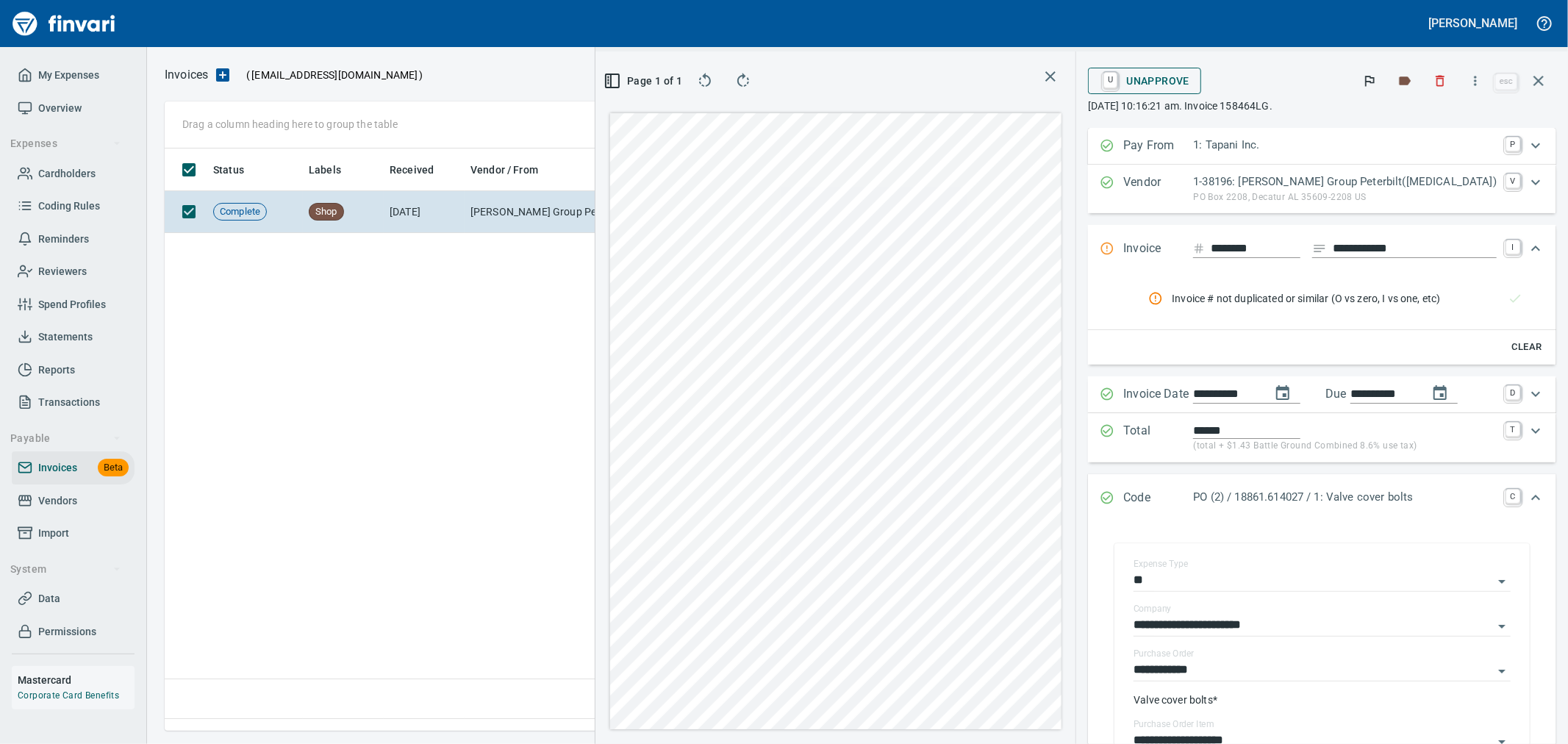
click at [1190, 82] on span "U Unapprove" at bounding box center [1144, 81] width 90 height 25
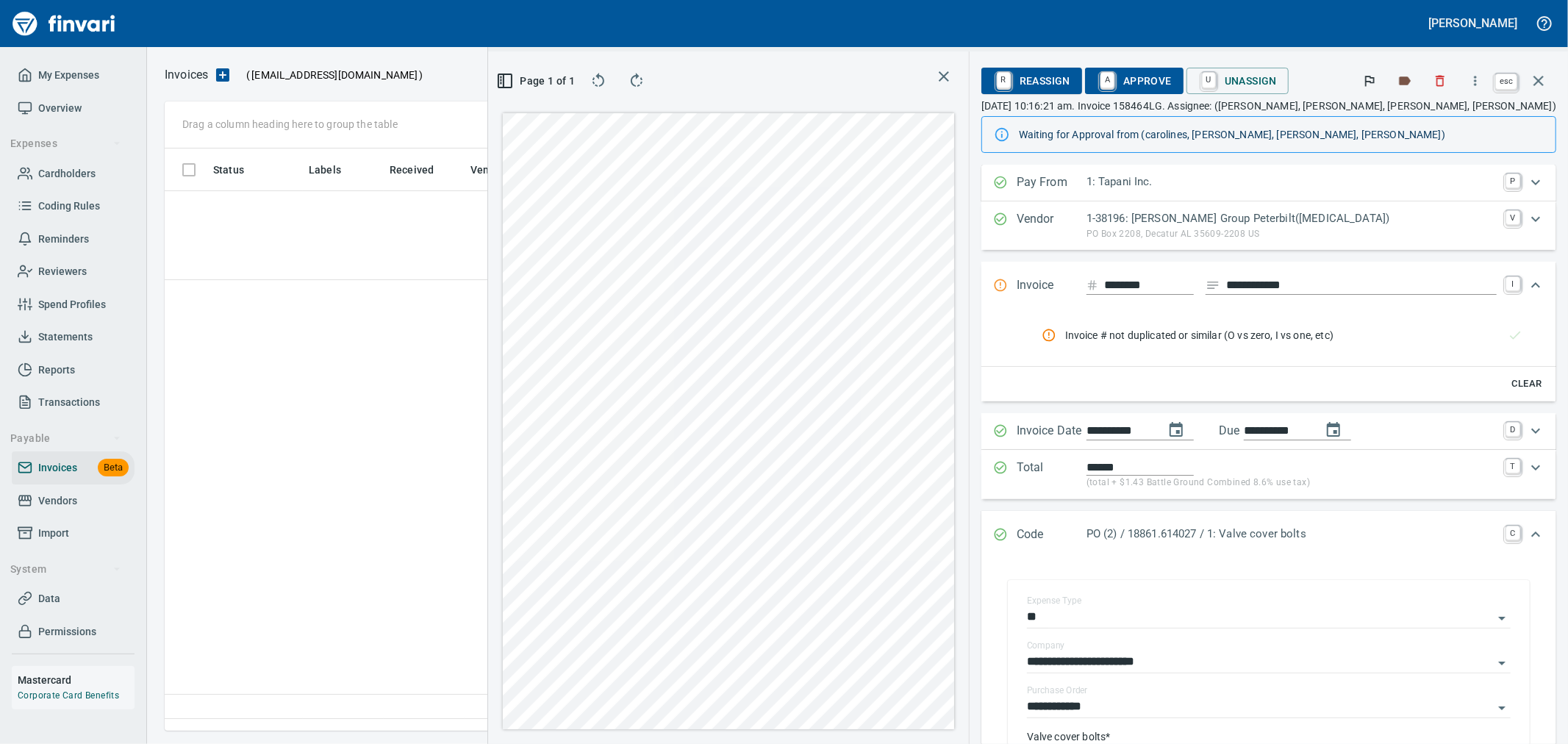
scroll to position [558, 1006]
click at [1537, 83] on icon "button" at bounding box center [1538, 80] width 10 height 10
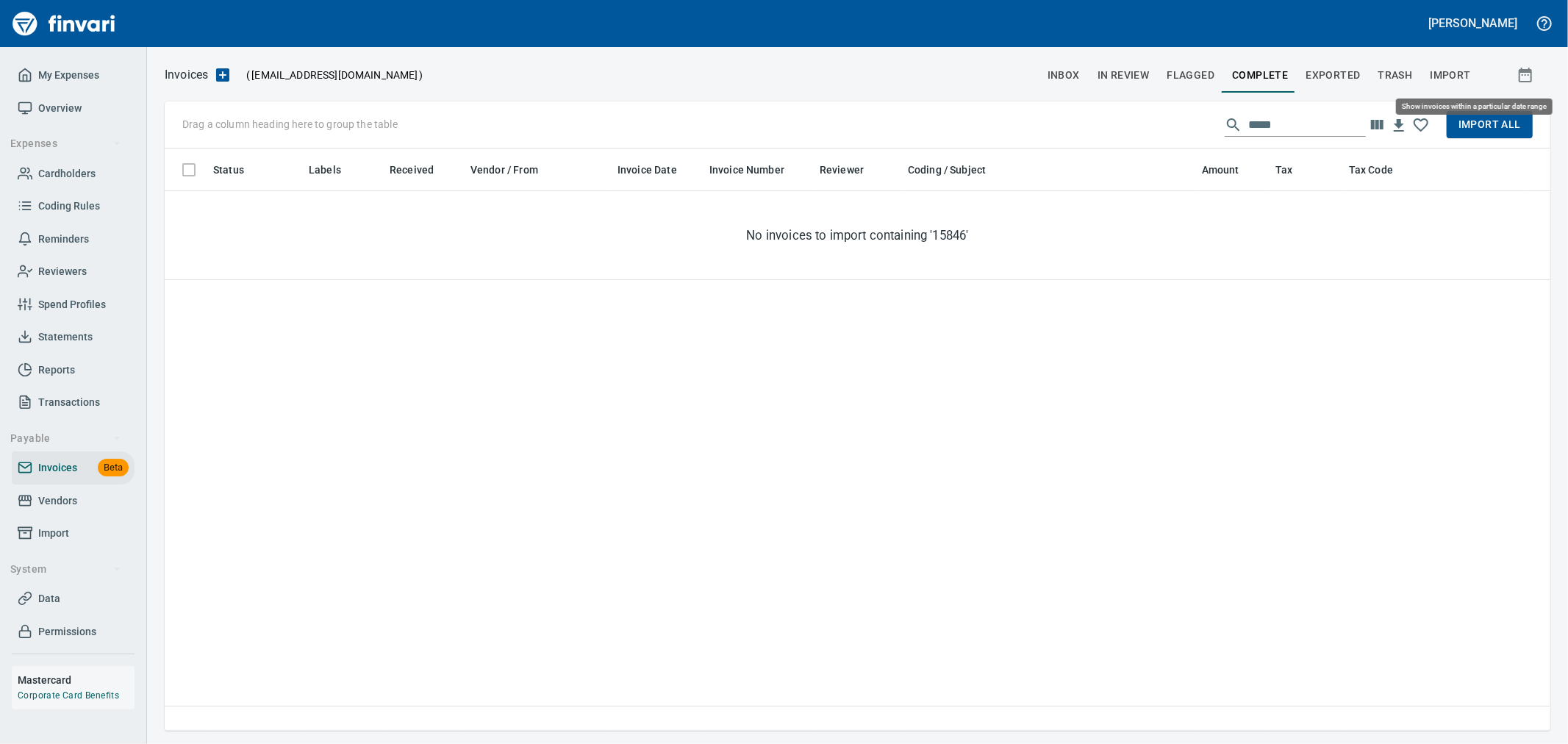
scroll to position [570, 1373]
drag, startPoint x: 1304, startPoint y: 114, endPoint x: 1175, endPoint y: 112, distance: 129.0
click at [1181, 114] on div "Drag a column heading here to group the table ***** Import All" at bounding box center [857, 125] width 1386 height 47
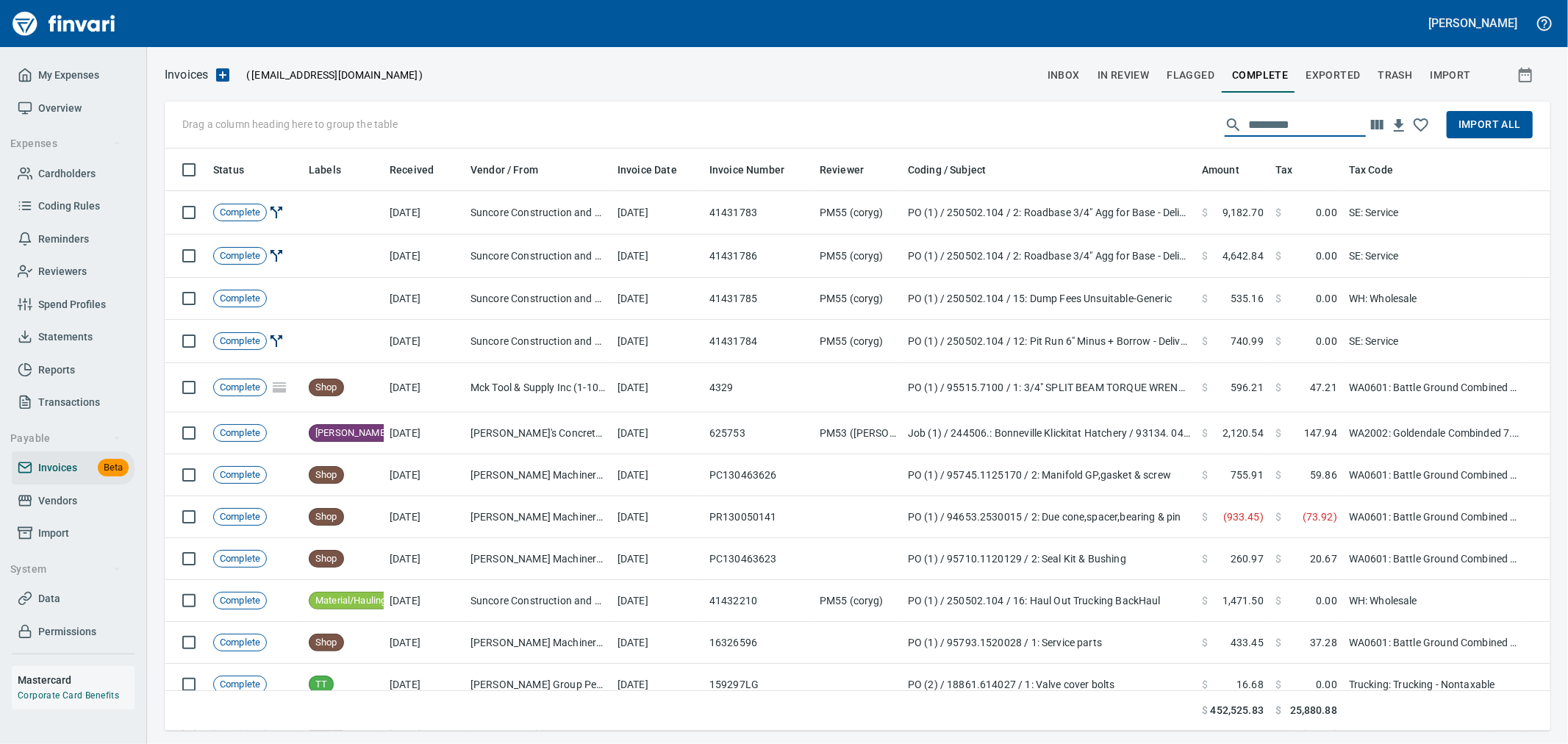
click at [1486, 126] on span "Import All" at bounding box center [1489, 125] width 63 height 18
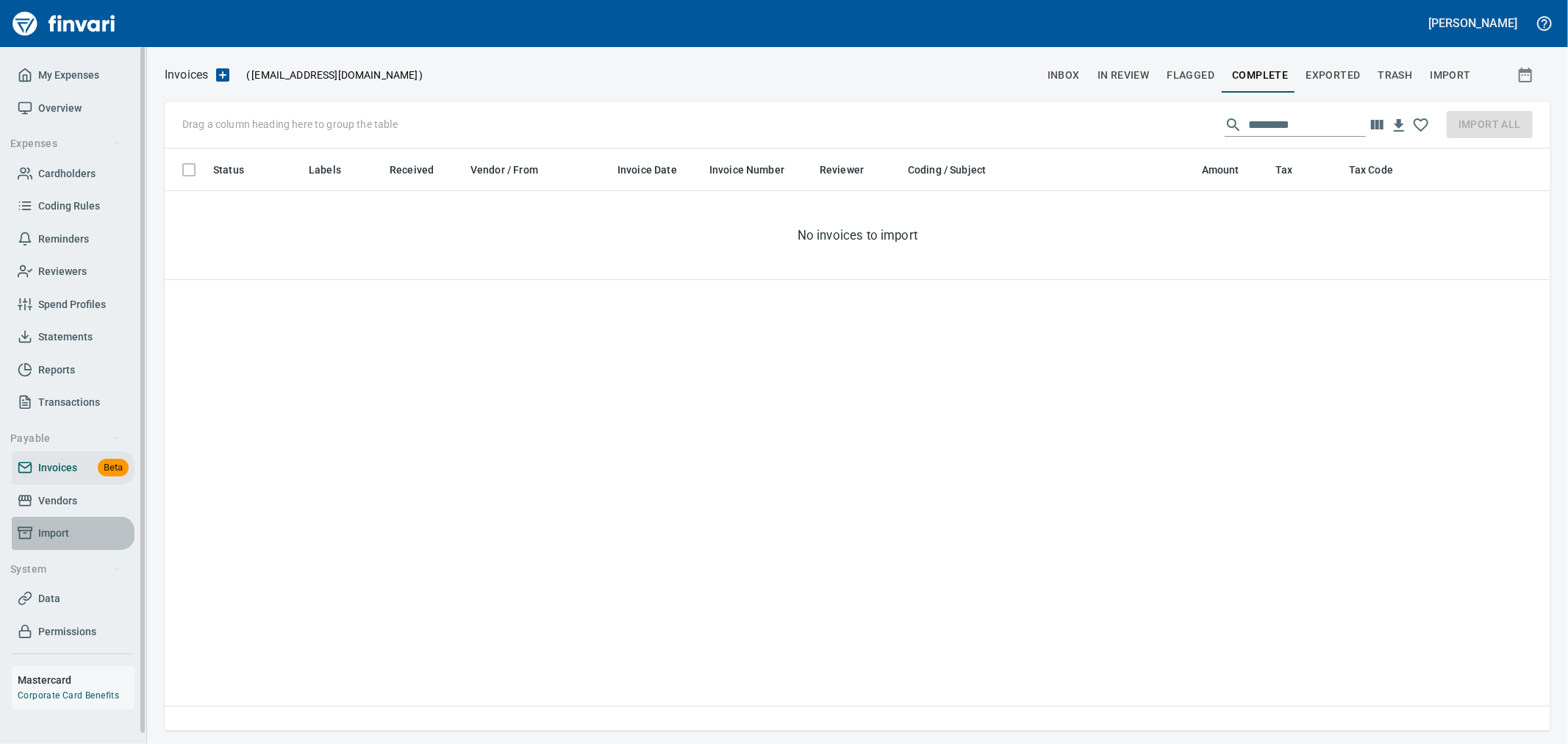
click at [55, 542] on link "Import" at bounding box center [73, 534] width 123 height 33
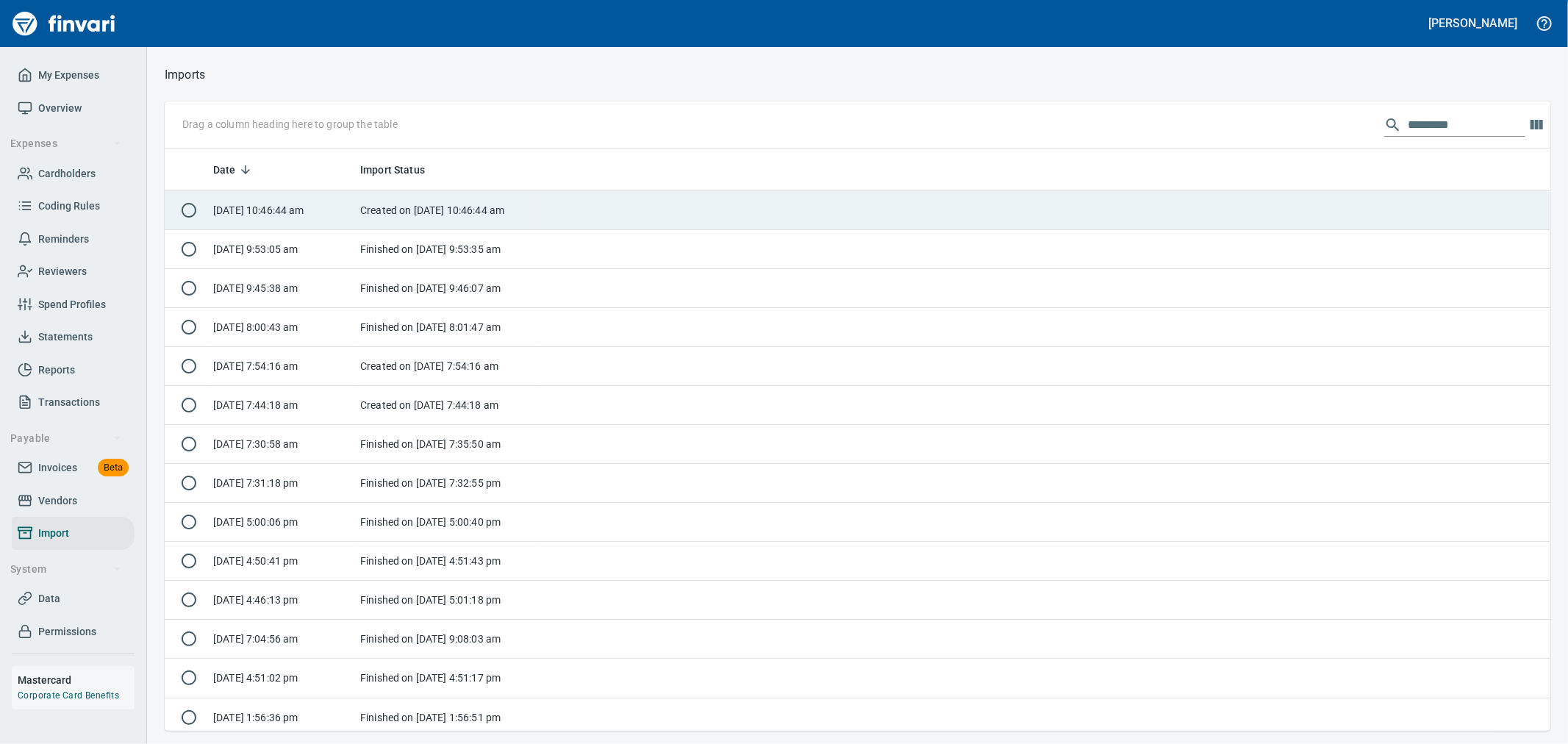
scroll to position [2, 2]
click at [416, 211] on td "Created on [DATE] 10:46:44 am" at bounding box center [447, 210] width 184 height 39
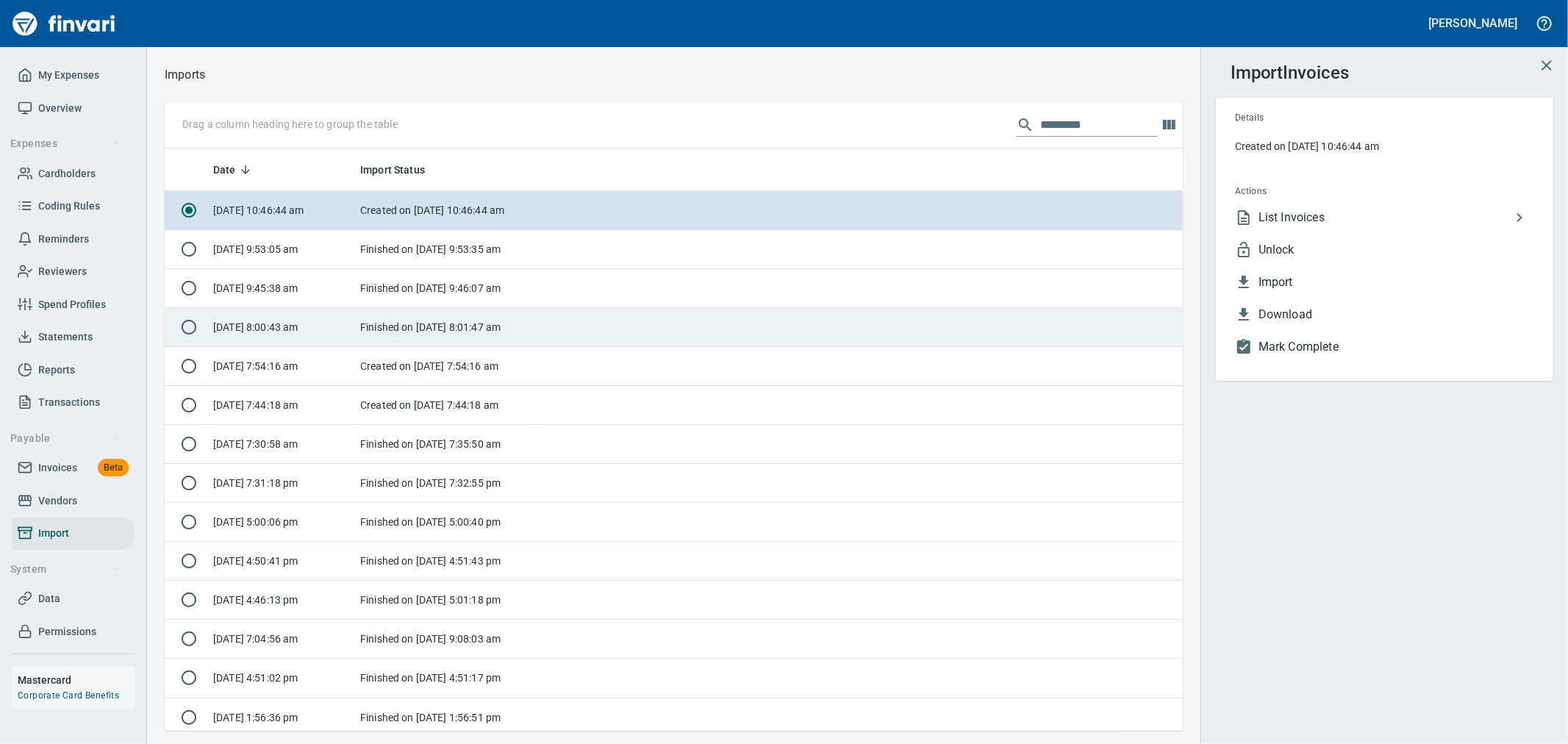
scroll to position [570, 994]
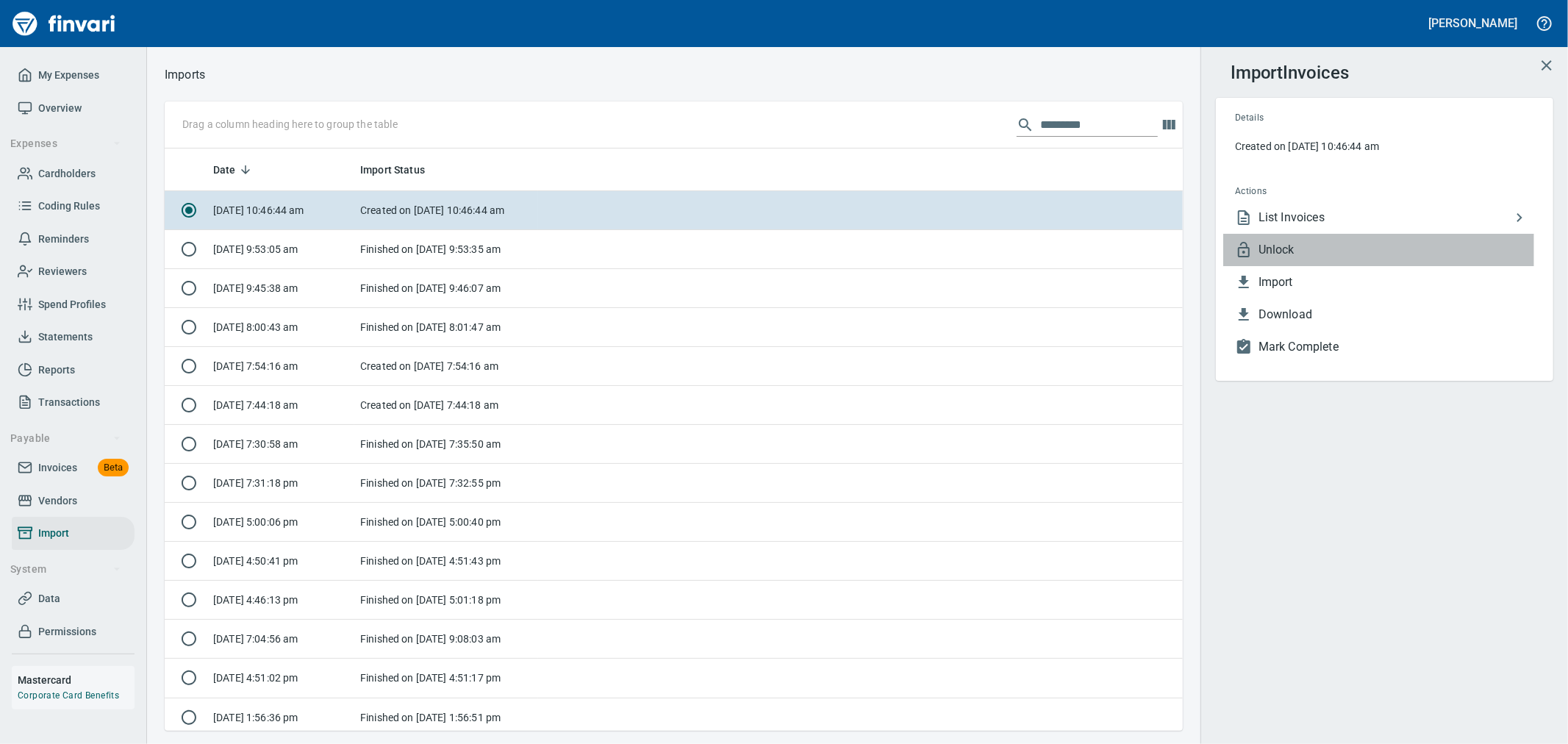
click at [1303, 253] on span "Unlock" at bounding box center [1397, 250] width 276 height 17
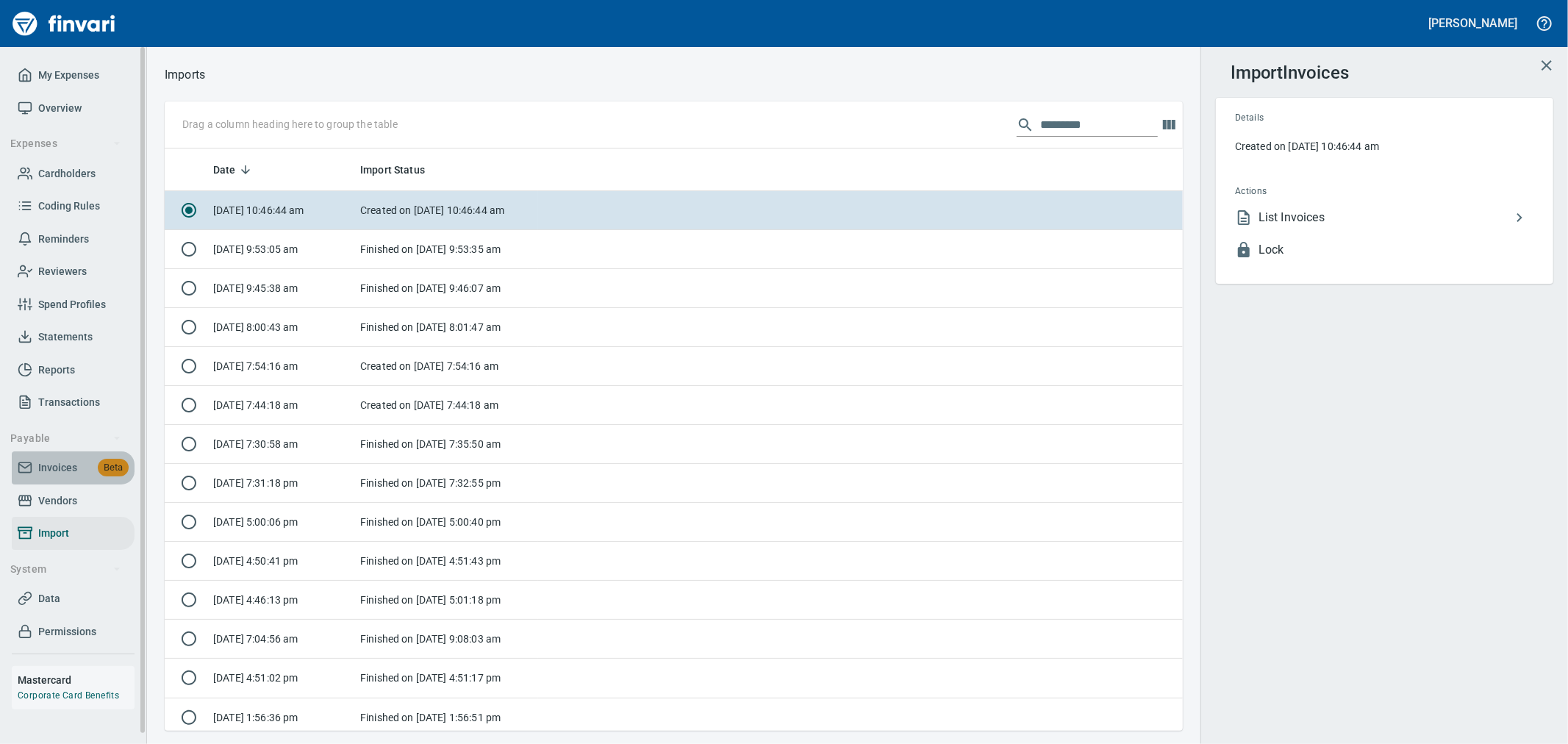
click at [62, 467] on span "Invoices" at bounding box center [57, 467] width 39 height 18
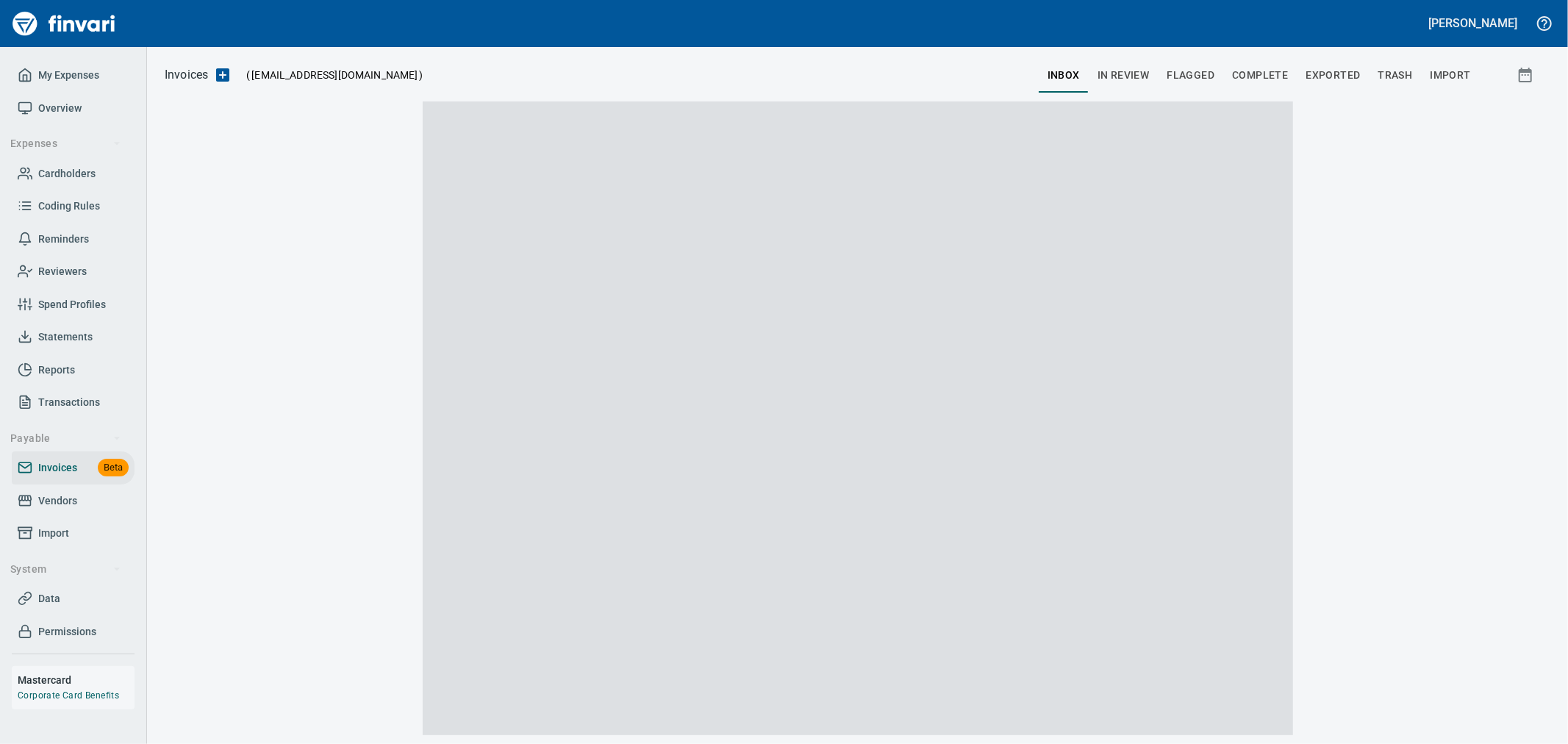
click at [1262, 74] on span "Complete" at bounding box center [1259, 75] width 56 height 18
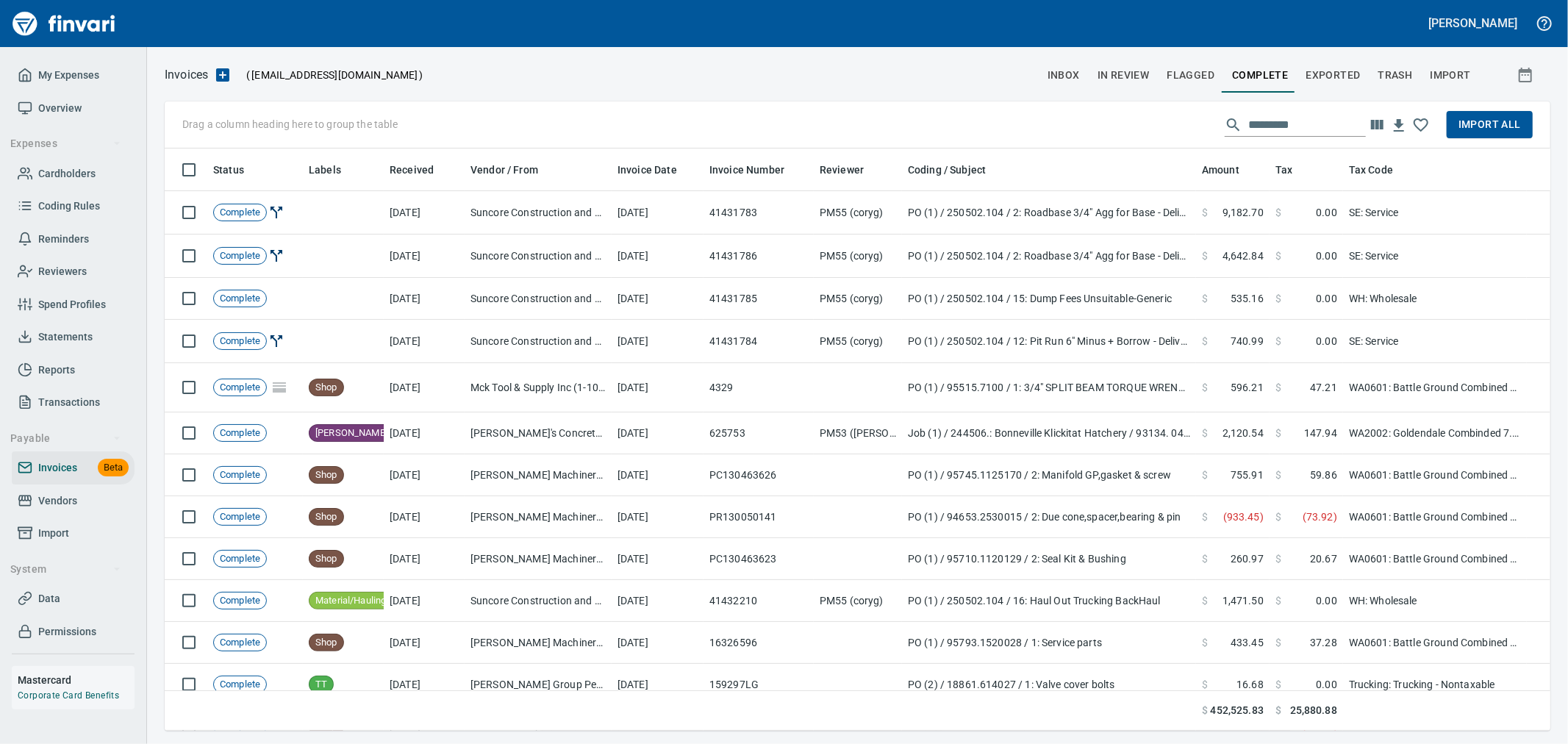
scroll to position [570, 1362]
click at [1265, 69] on span "Complete" at bounding box center [1259, 75] width 56 height 18
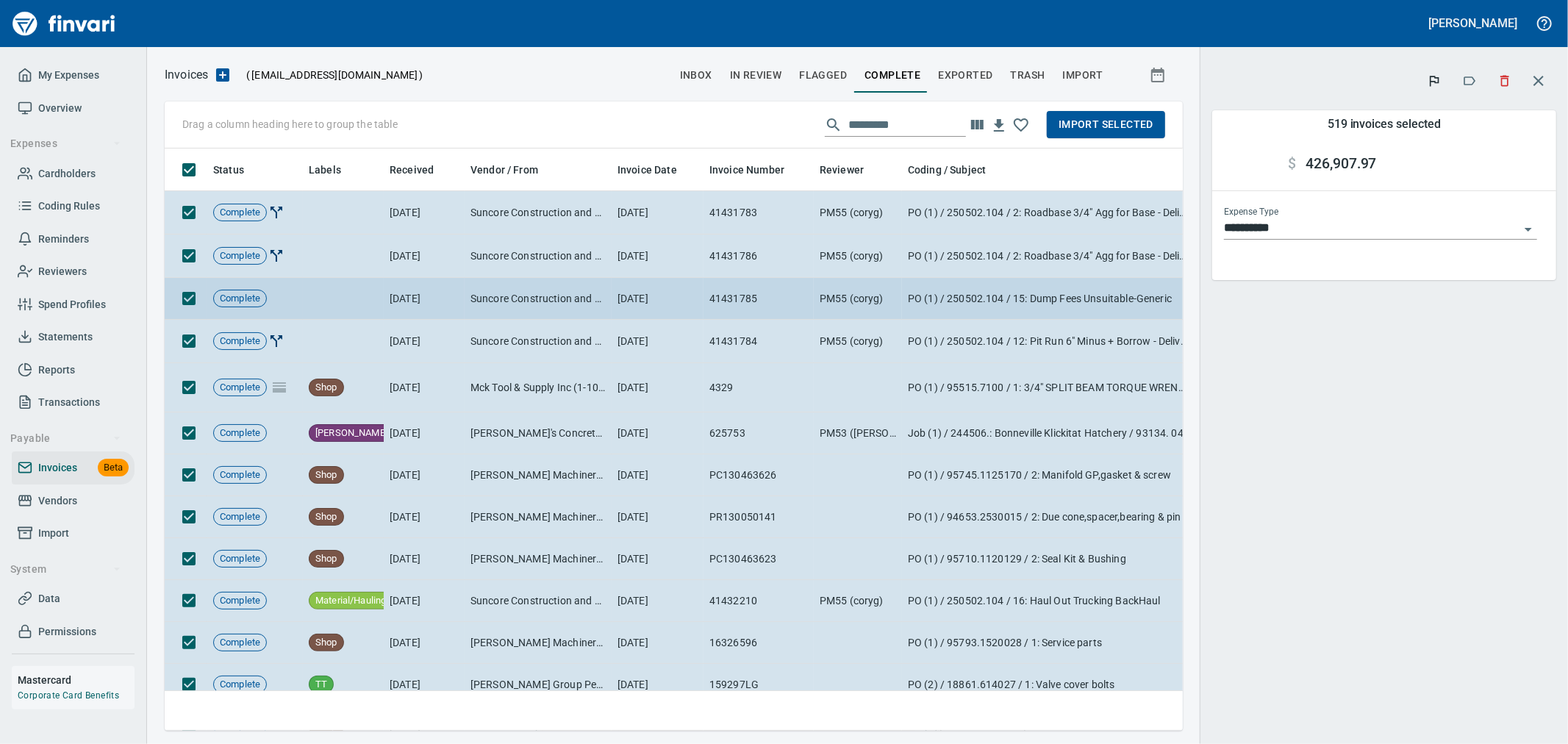
scroll to position [558, 994]
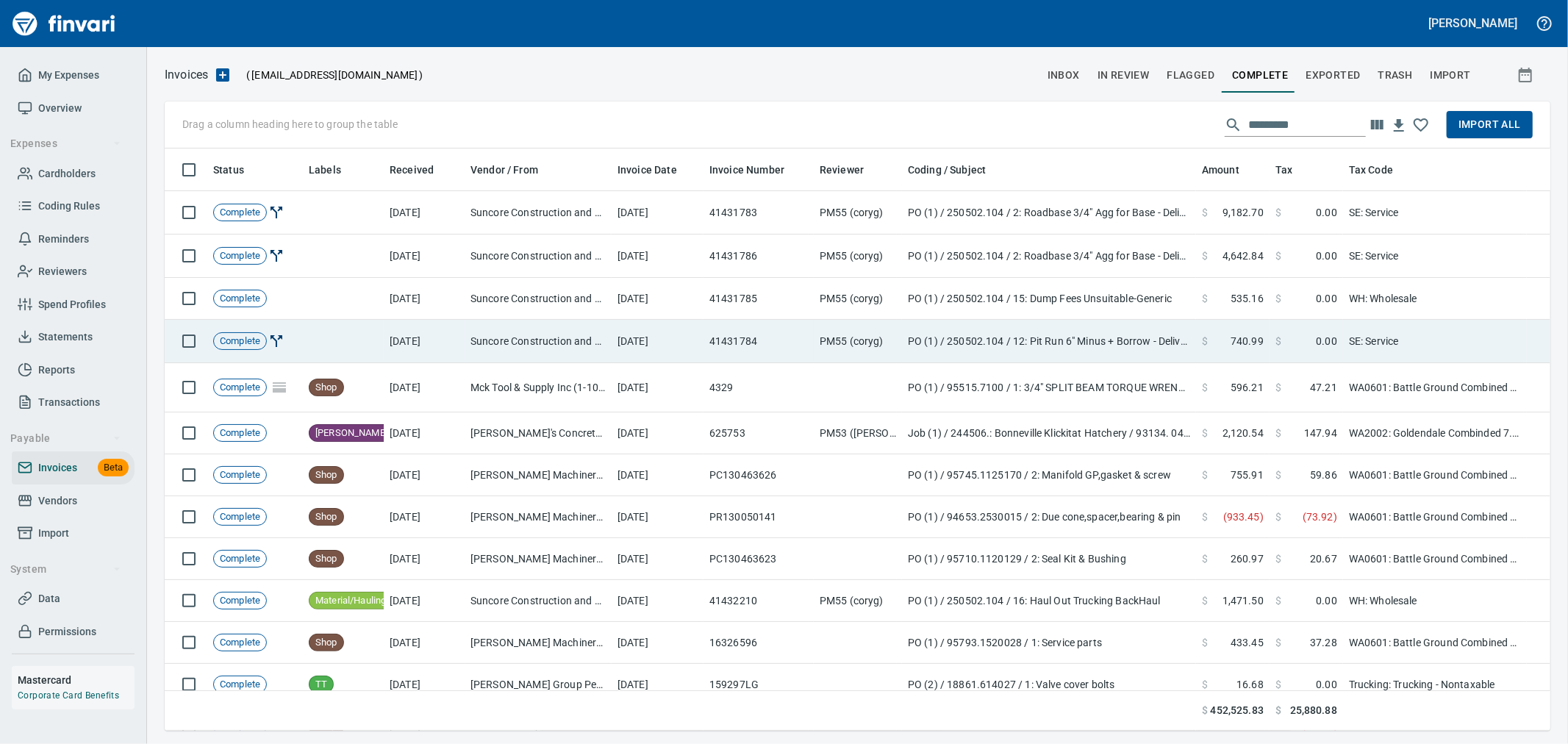
scroll to position [570, 1362]
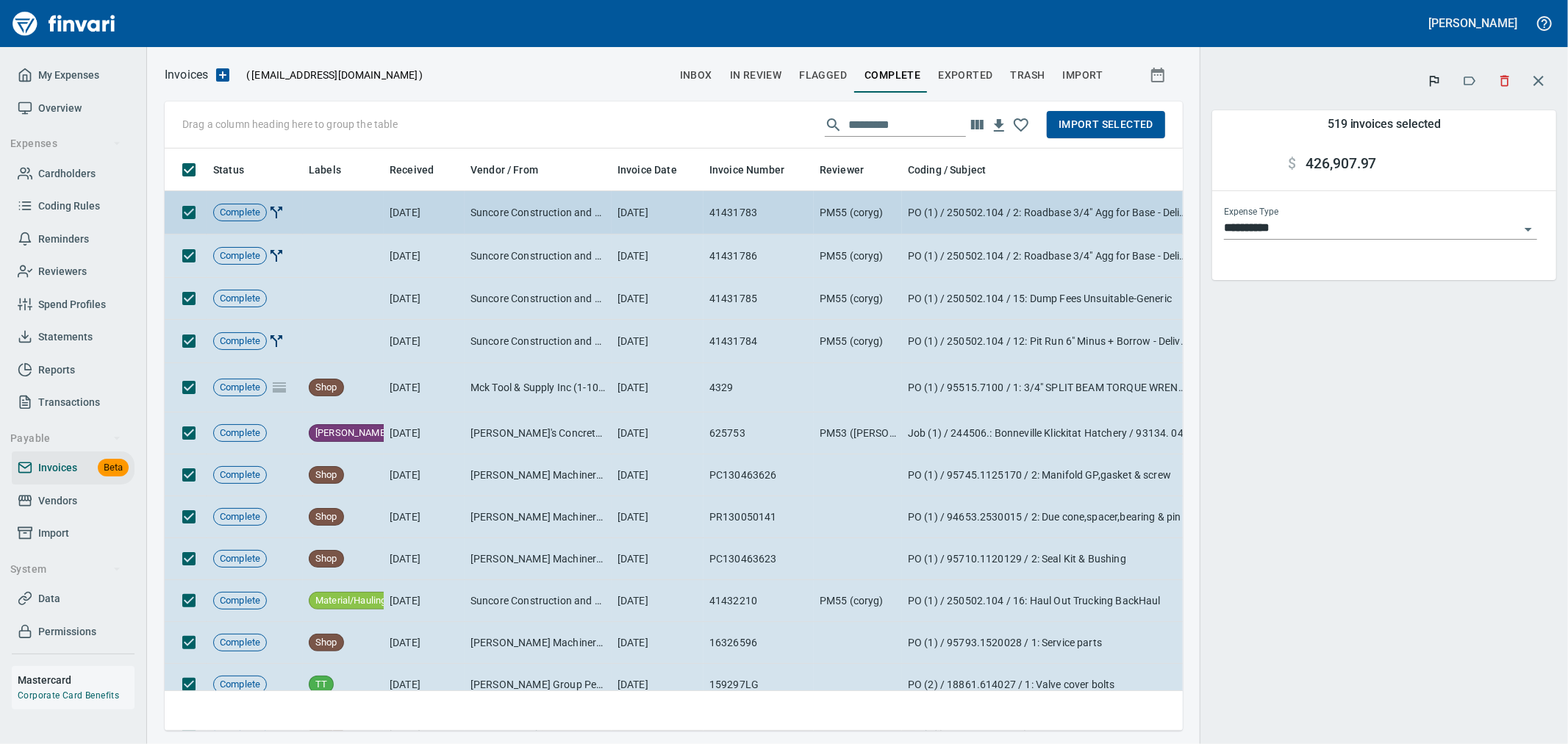
scroll to position [558, 994]
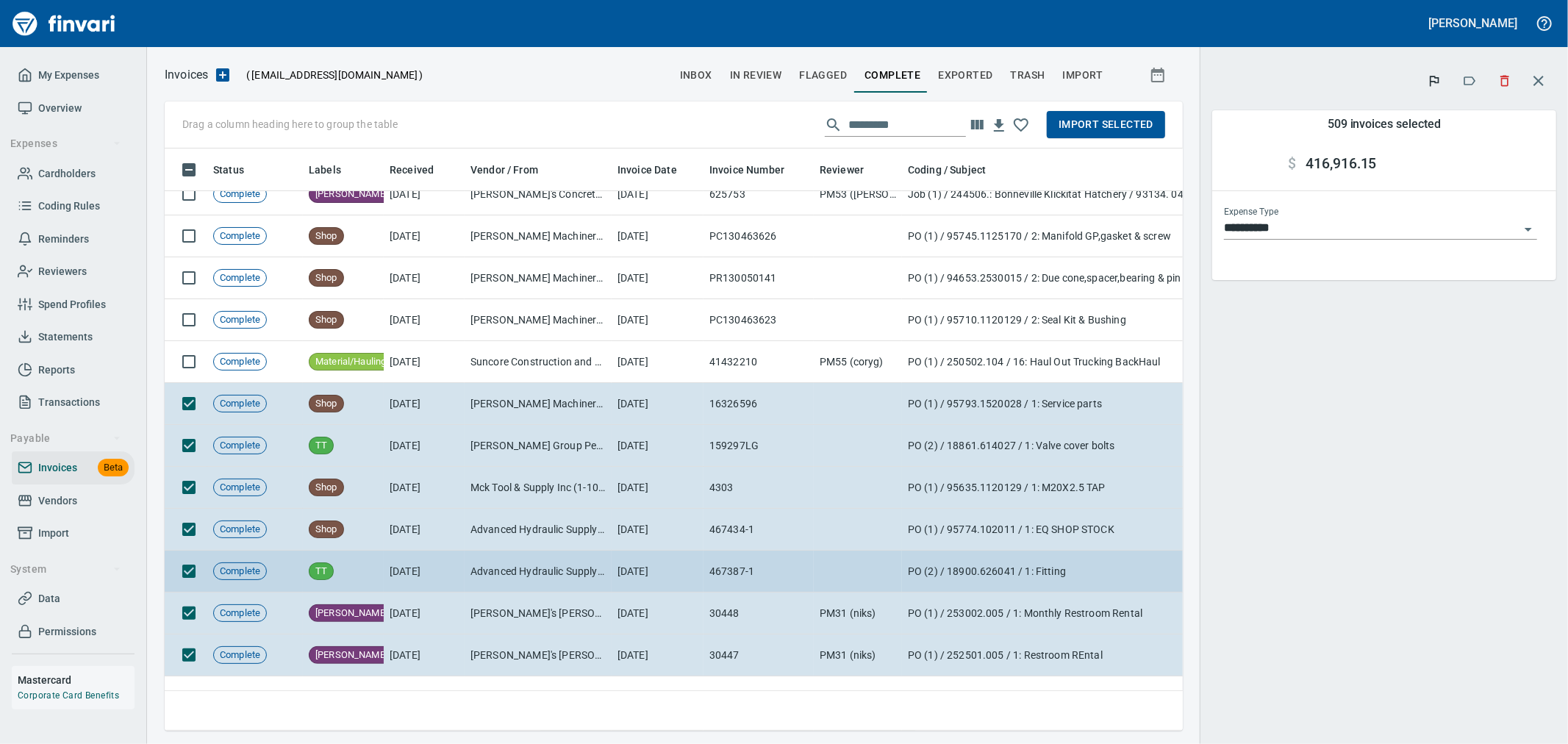
scroll to position [245, 0]
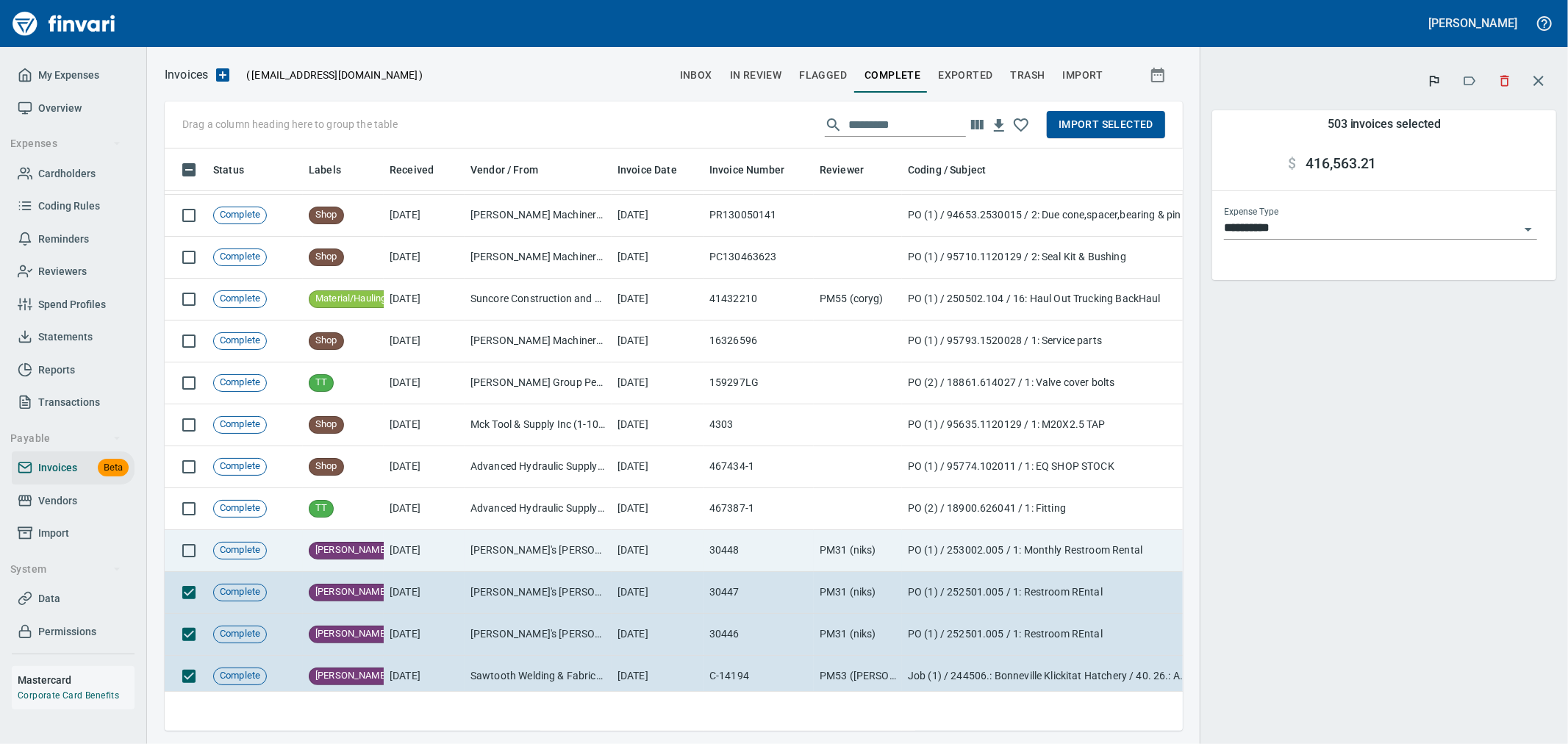
scroll to position [327, 0]
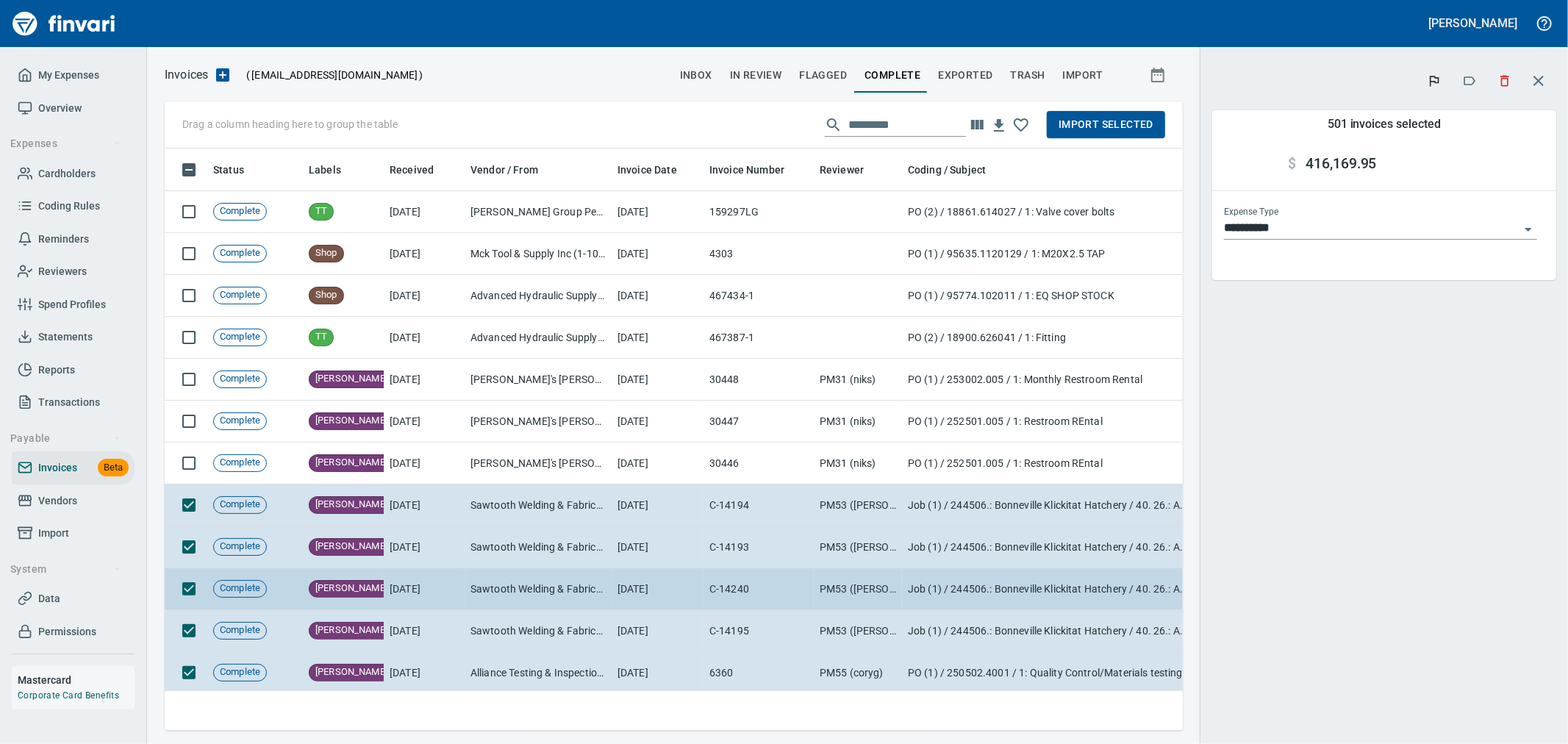
scroll to position [489, 0]
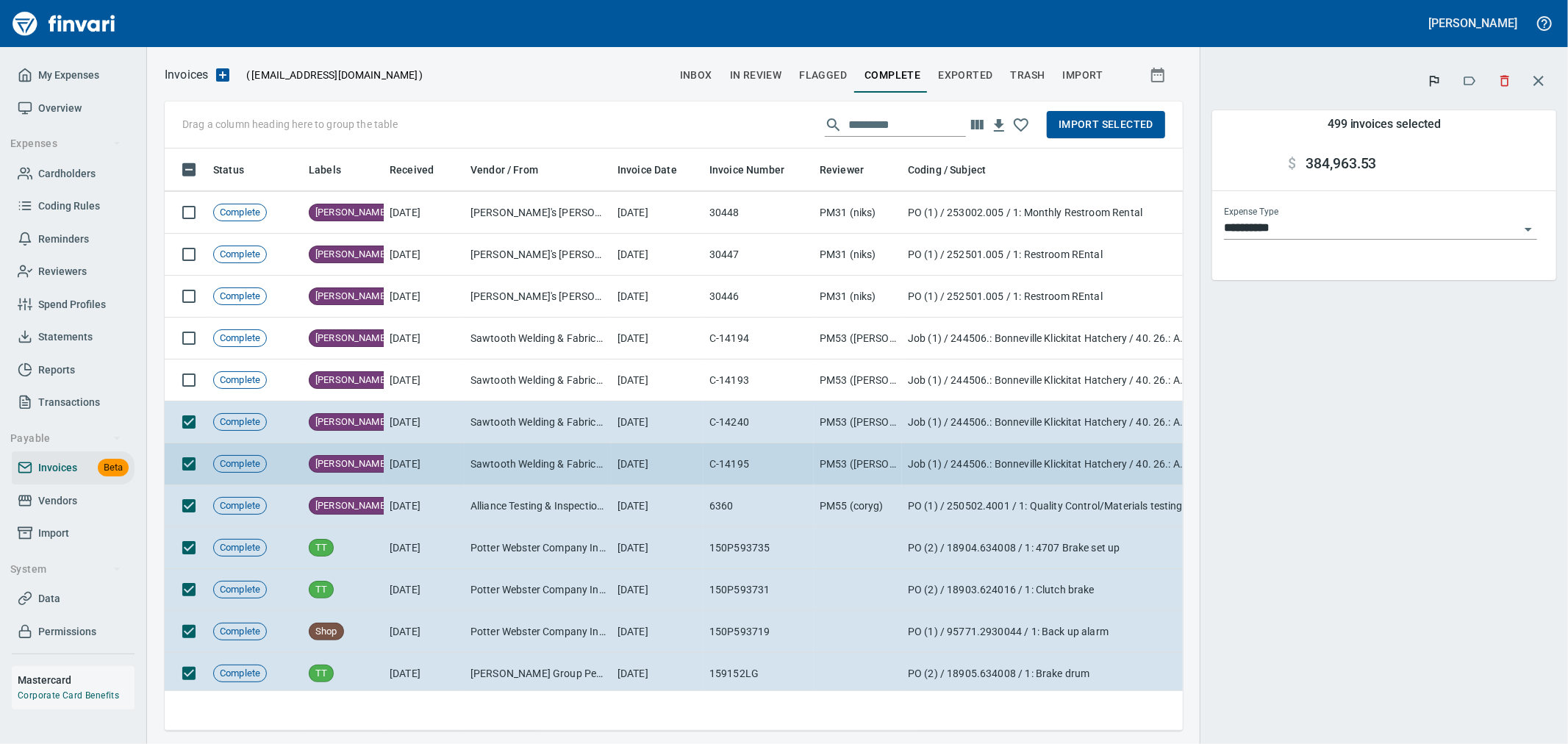
scroll to position [653, 0]
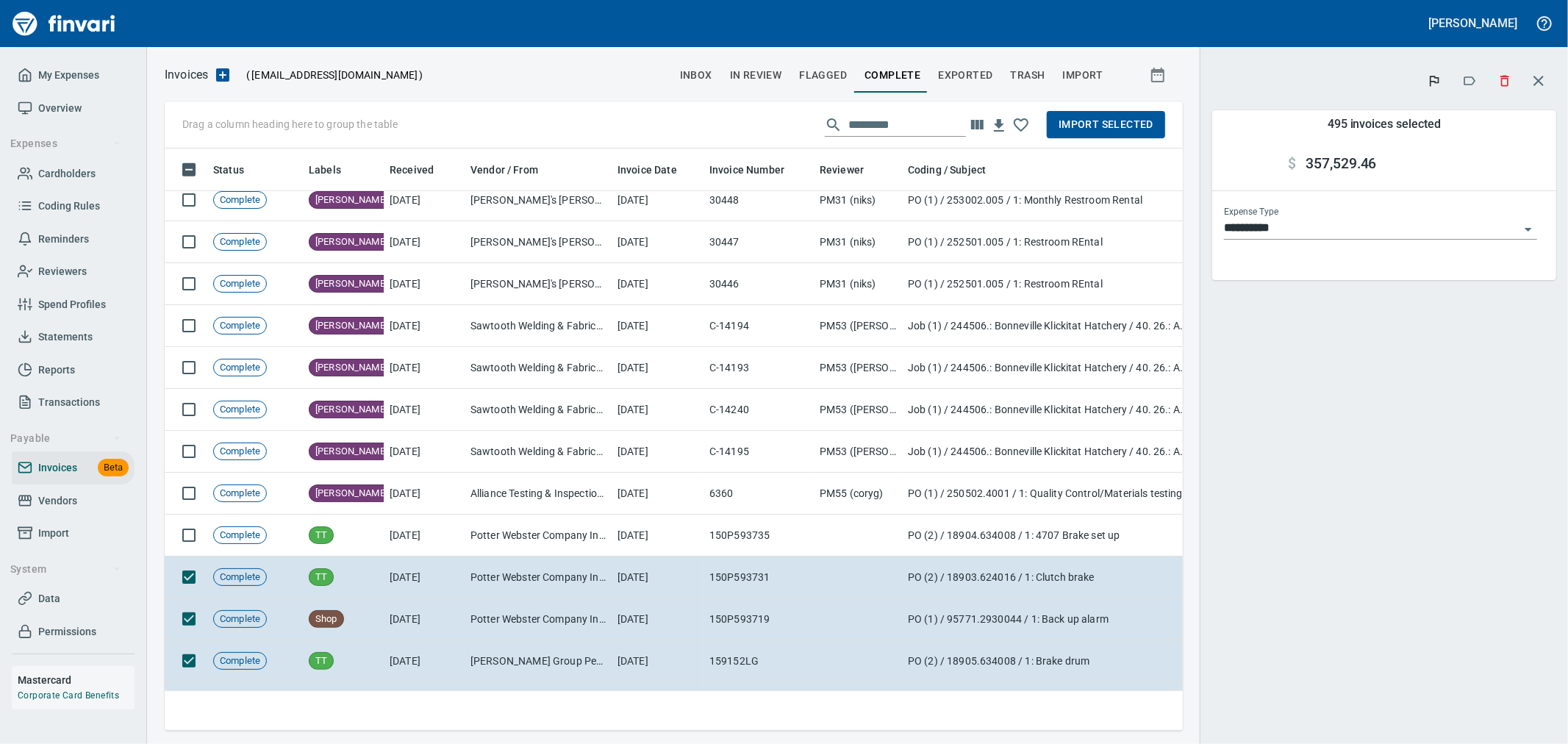
click at [1091, 122] on span "Import Selected" at bounding box center [1106, 125] width 95 height 18
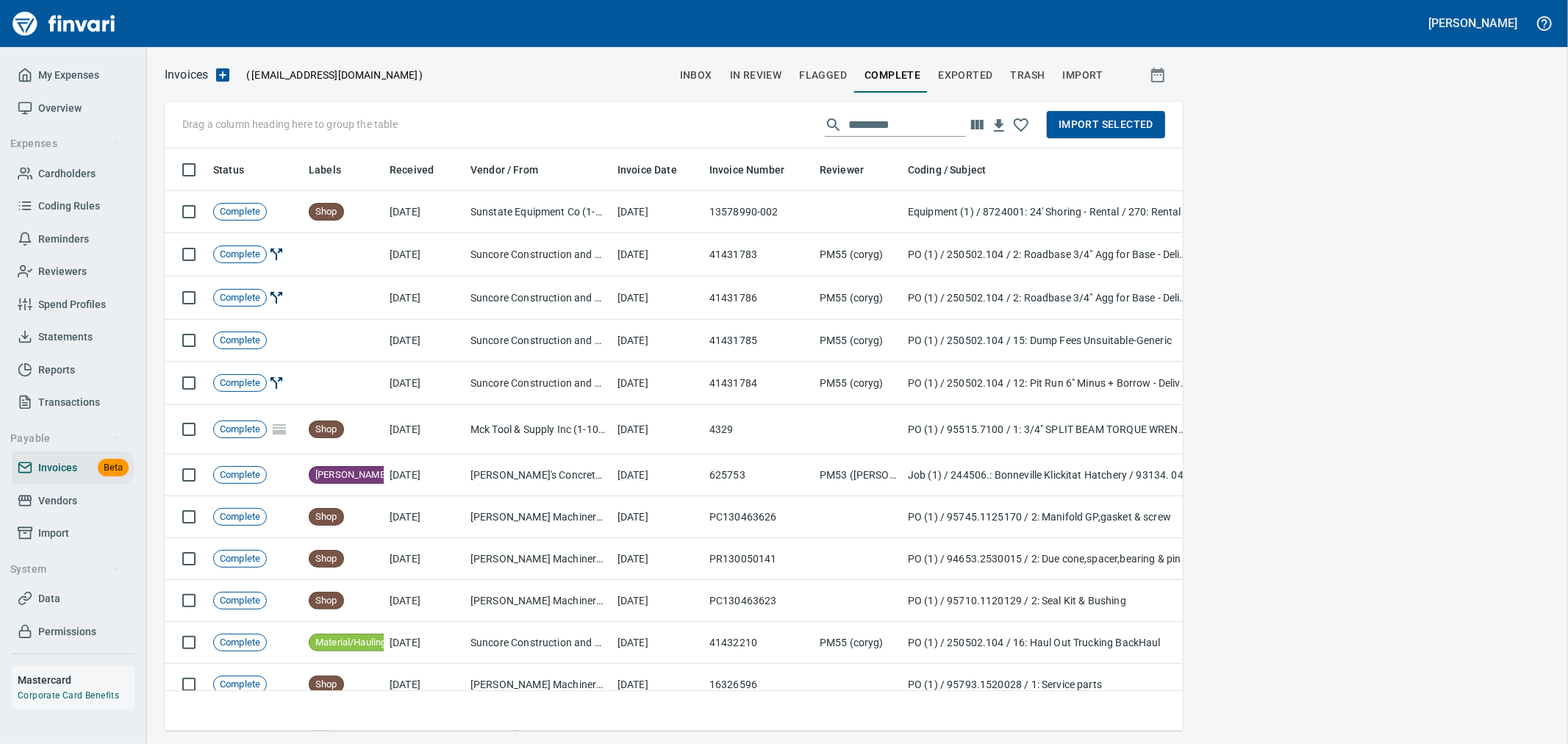
click at [762, 75] on span "In Review" at bounding box center [756, 75] width 52 height 18
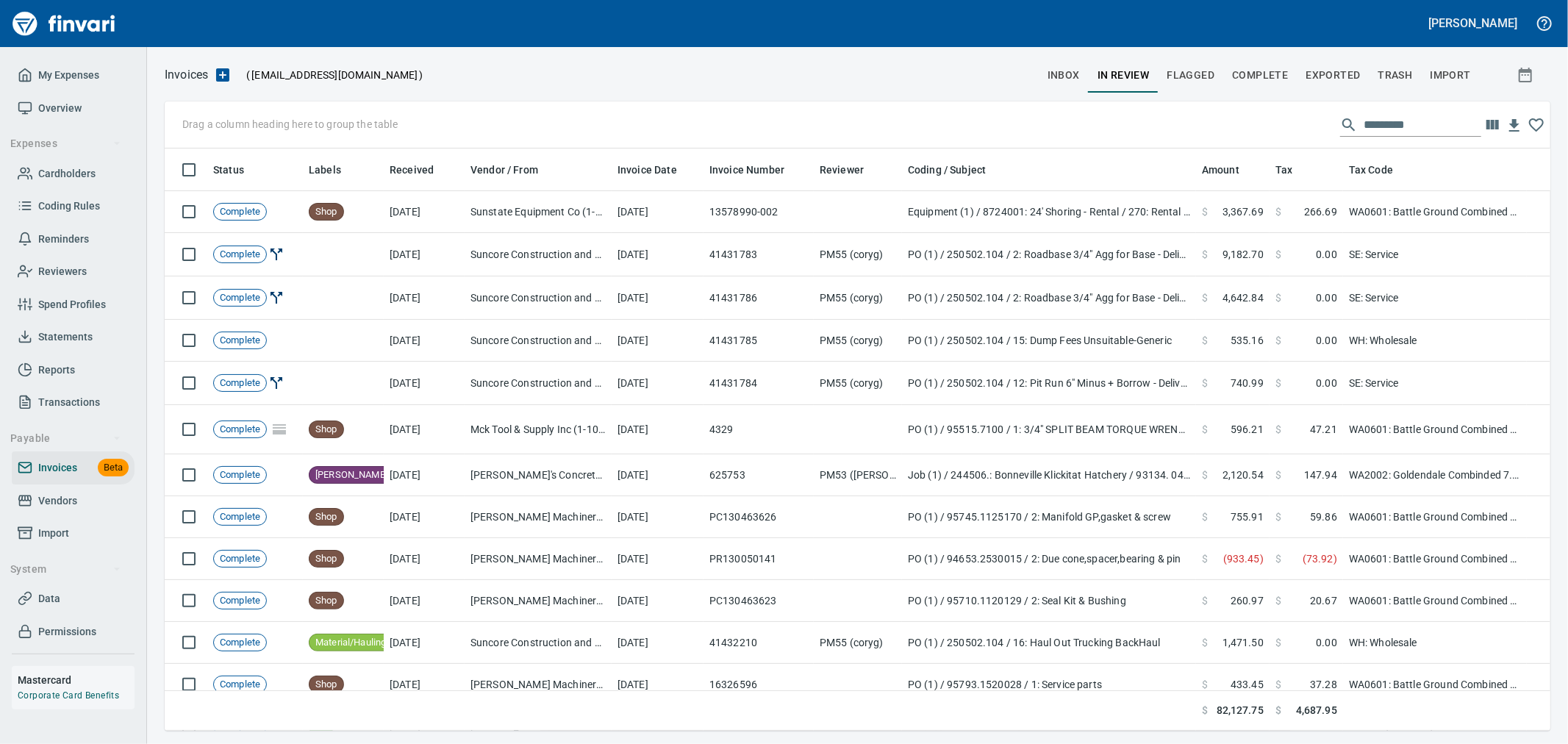
scroll to position [570, 1362]
click at [1391, 123] on input "text" at bounding box center [1422, 125] width 117 height 24
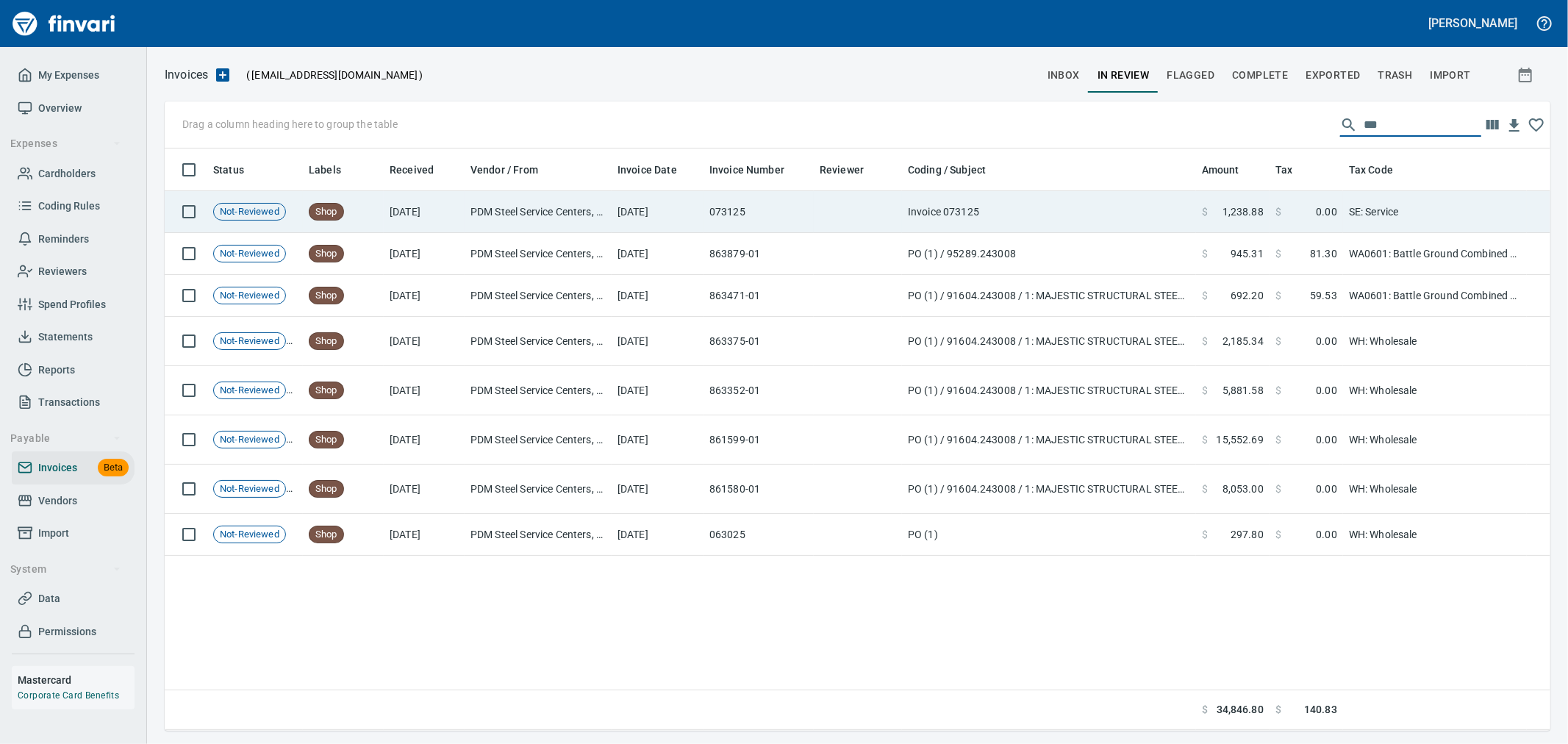
type input "***"
click at [806, 224] on td "073125" at bounding box center [758, 212] width 110 height 42
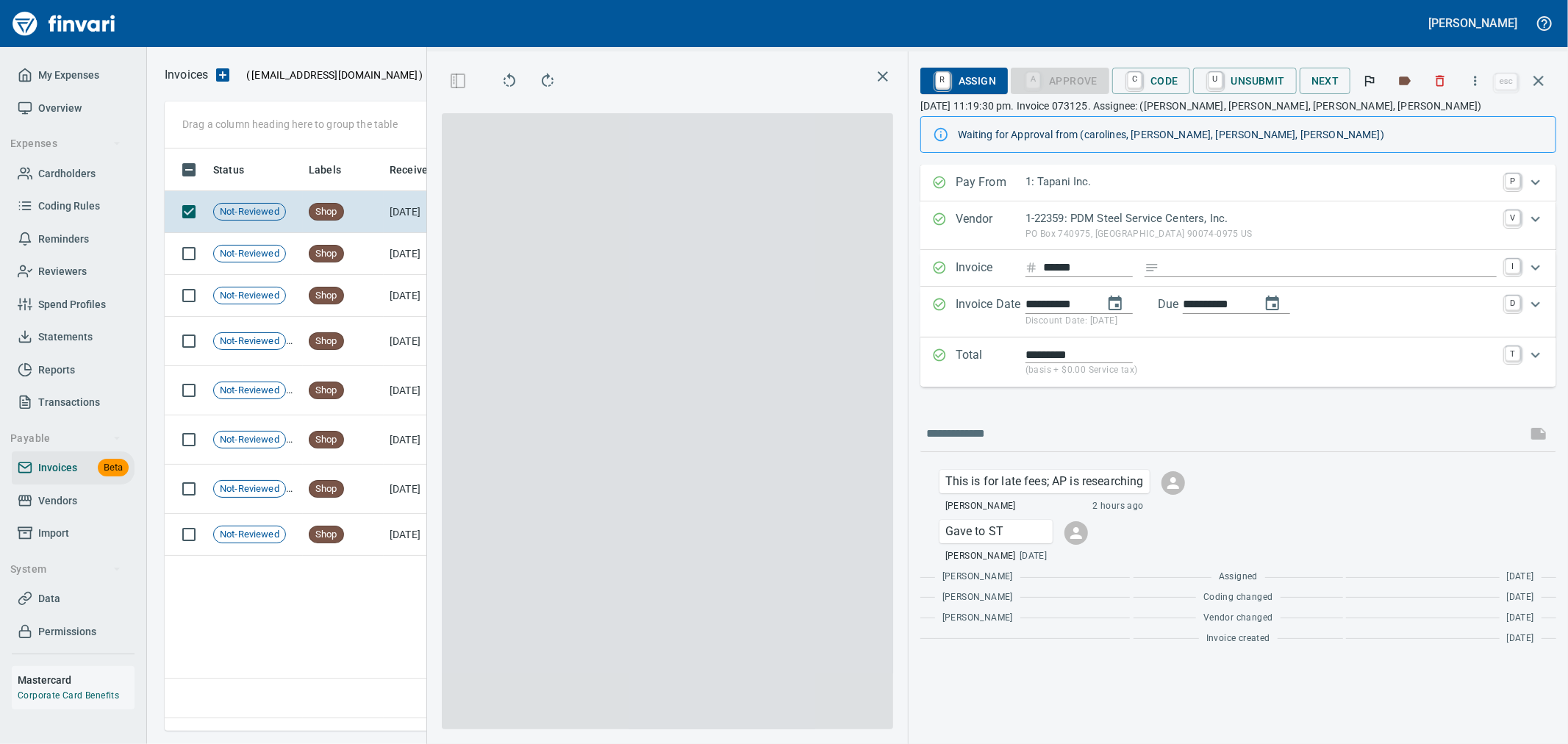
scroll to position [558, 1006]
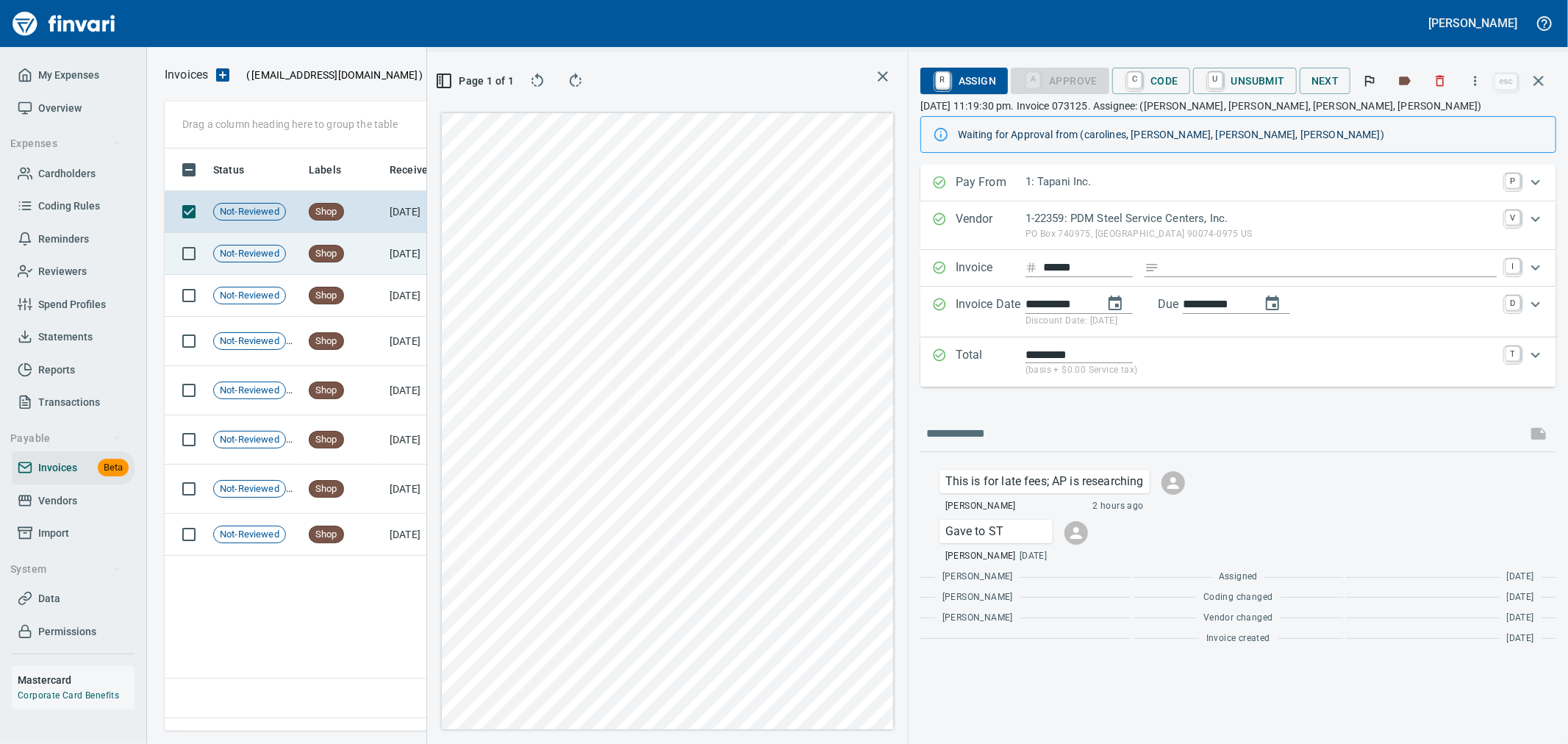
click at [386, 251] on td "[DATE]" at bounding box center [424, 254] width 81 height 42
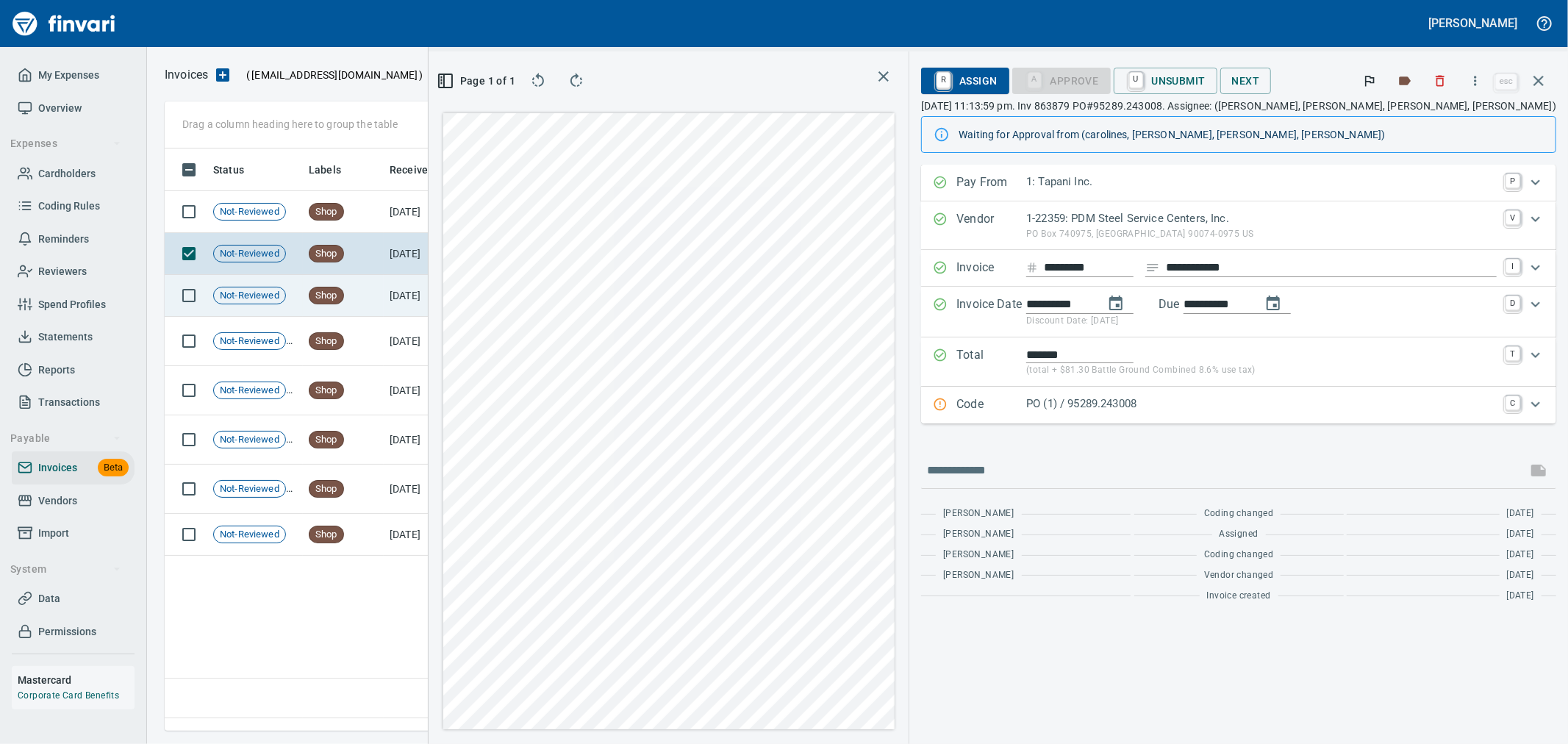
click at [412, 305] on td "[DATE]" at bounding box center [424, 296] width 81 height 42
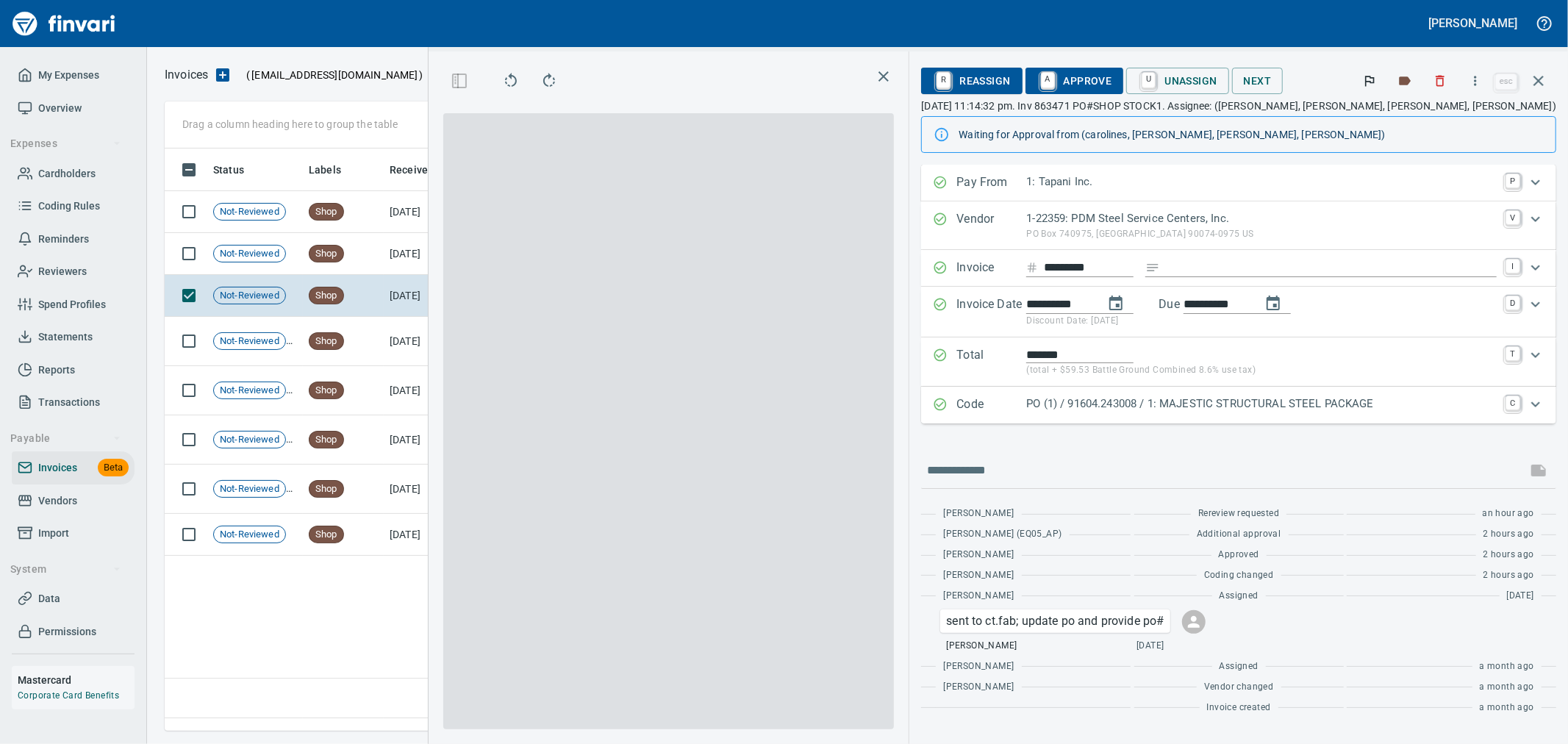
click at [1112, 78] on span "A Approve" at bounding box center [1075, 81] width 75 height 25
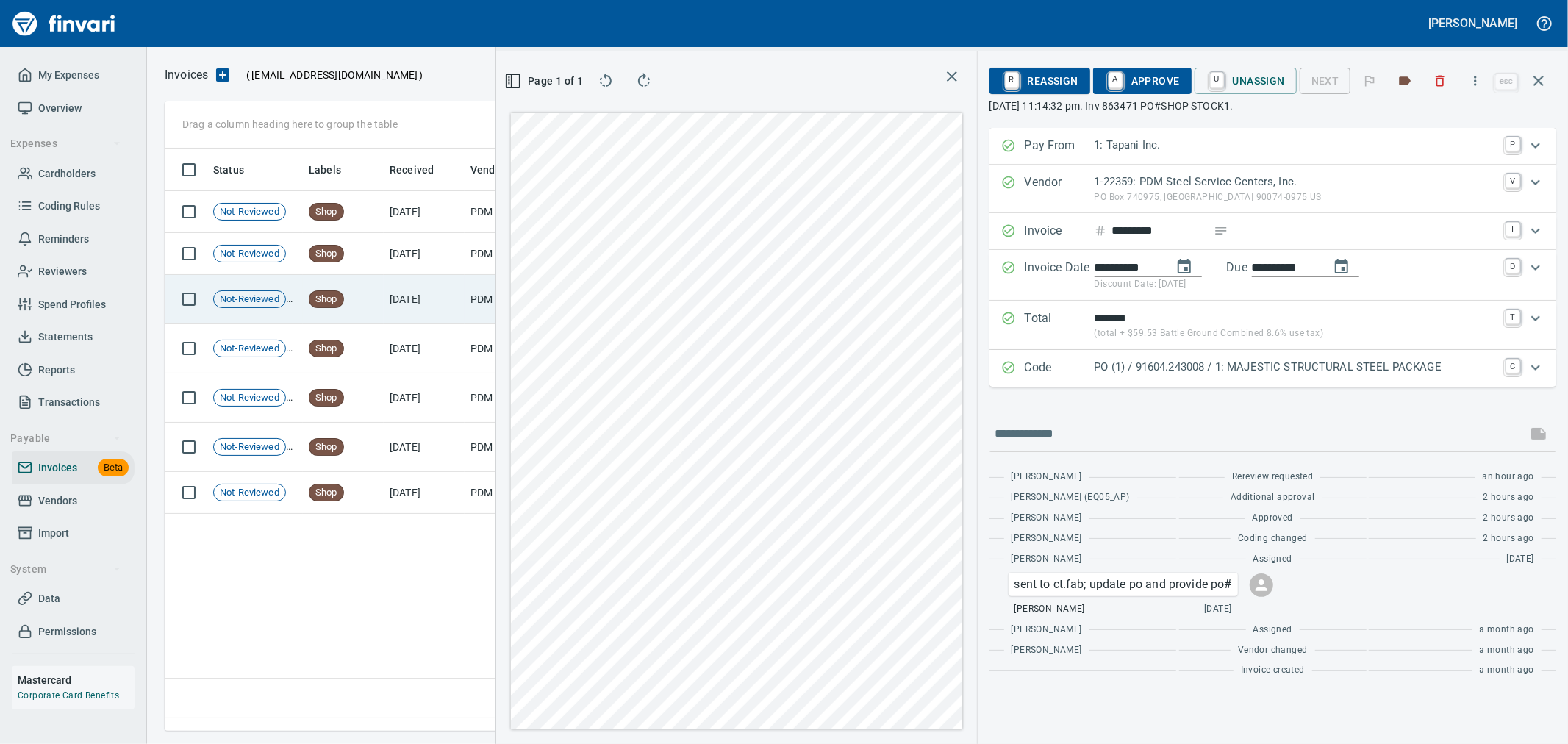
click at [445, 305] on td "[DATE]" at bounding box center [424, 300] width 81 height 49
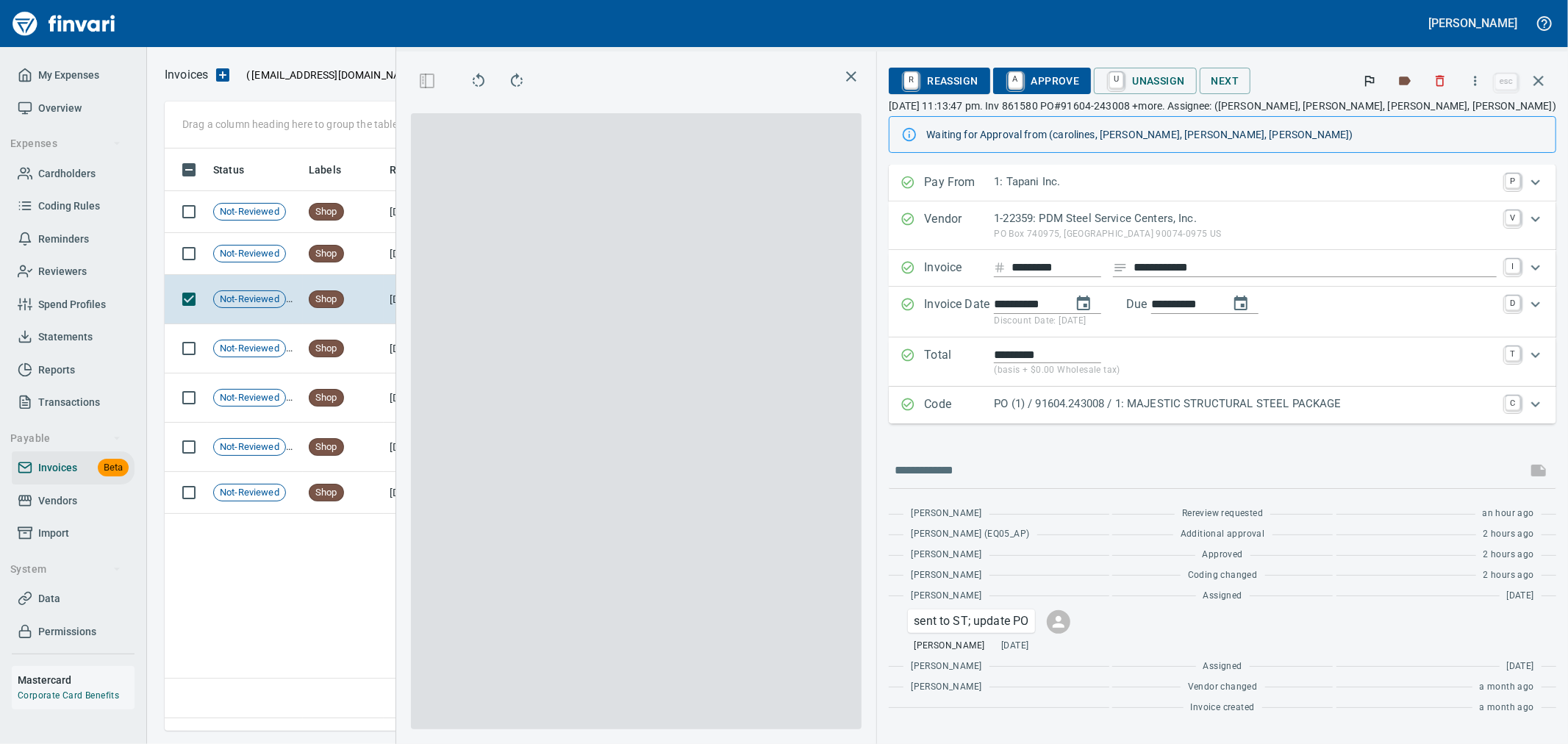
click at [1080, 82] on span "A Approve" at bounding box center [1042, 81] width 75 height 25
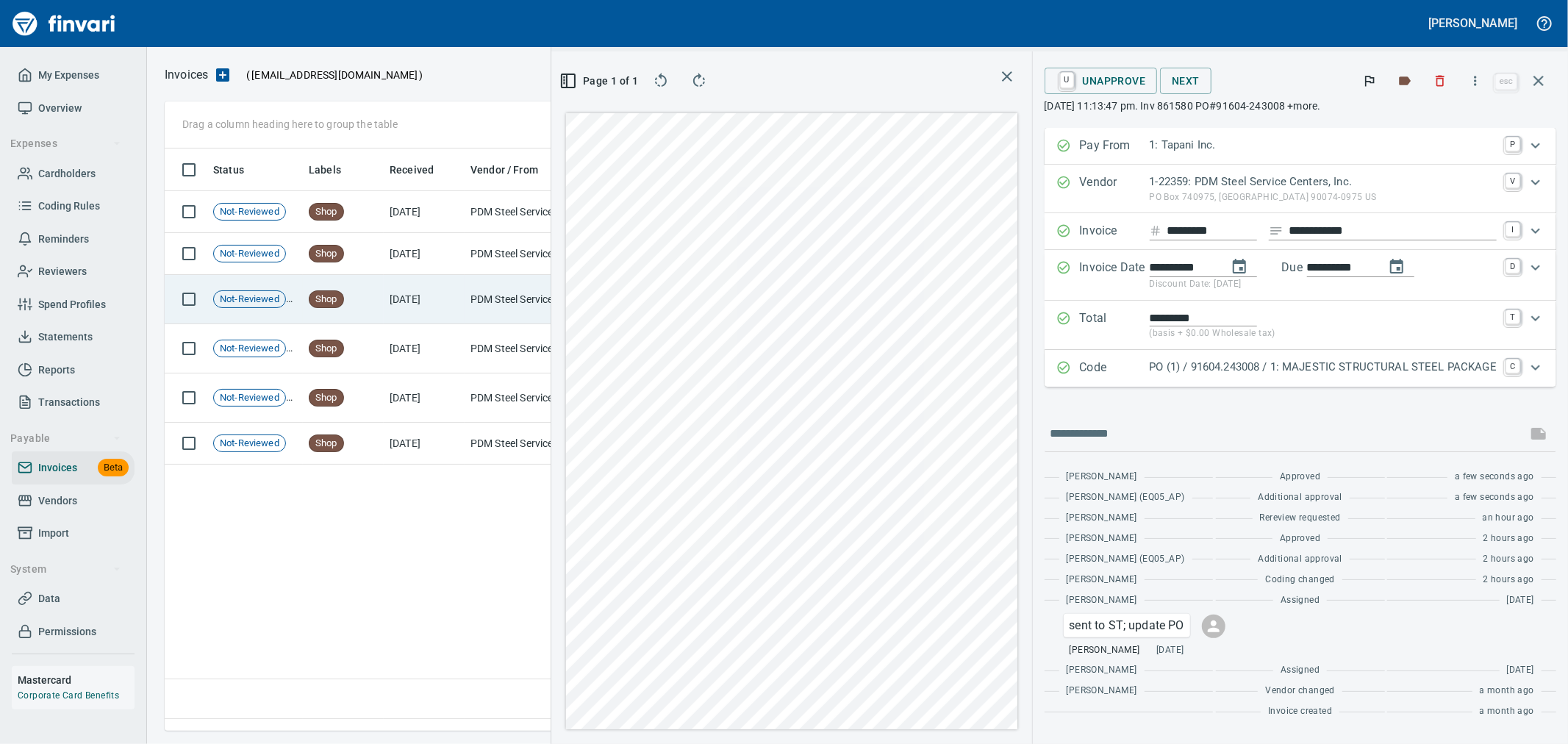
click at [450, 305] on td "[DATE]" at bounding box center [424, 300] width 81 height 49
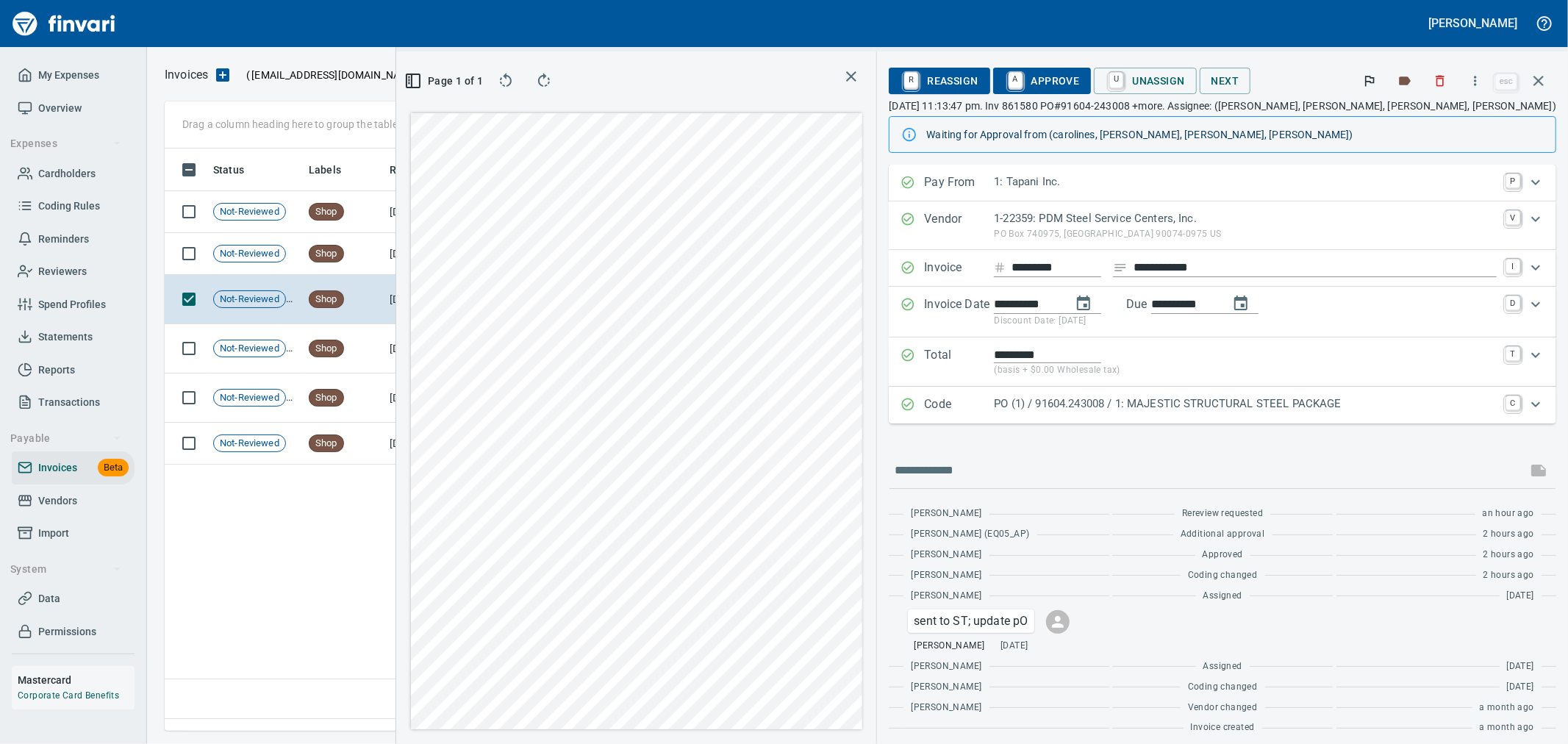
click at [1080, 82] on span "A Approve" at bounding box center [1042, 81] width 75 height 25
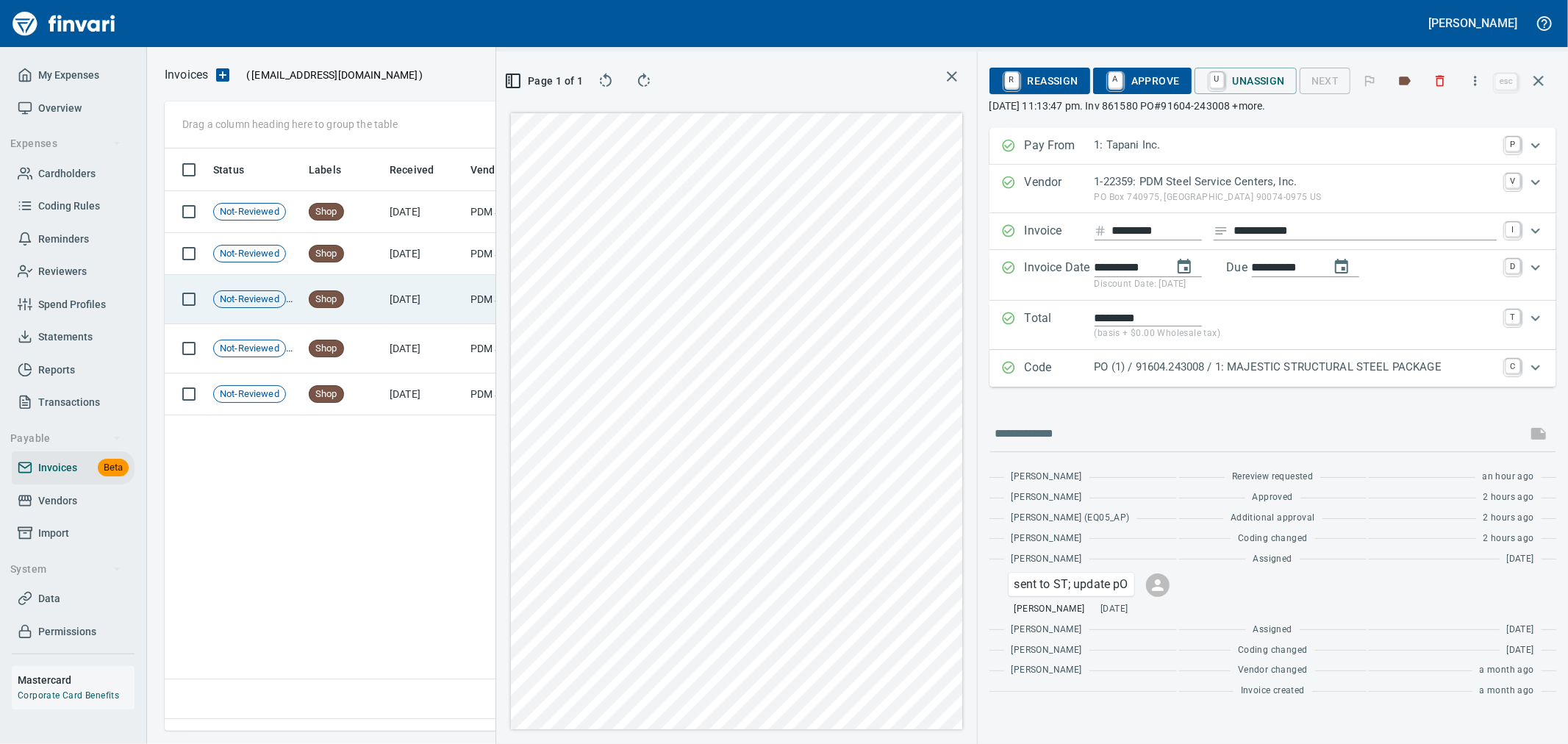
click at [435, 301] on td "[DATE]" at bounding box center [424, 300] width 81 height 49
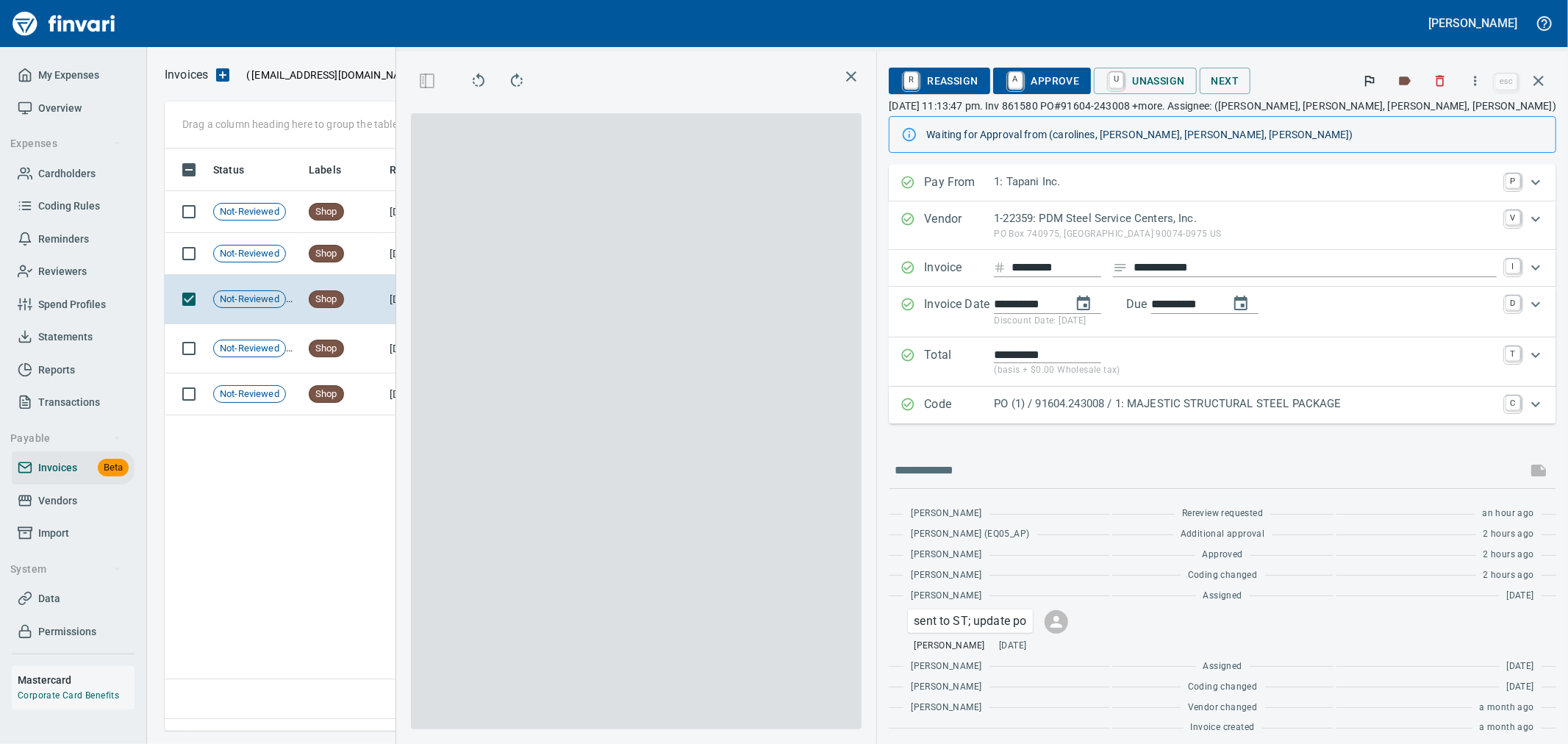
click at [1080, 77] on span "A Approve" at bounding box center [1042, 81] width 75 height 25
click at [1080, 82] on span "A Approve" at bounding box center [1042, 81] width 75 height 25
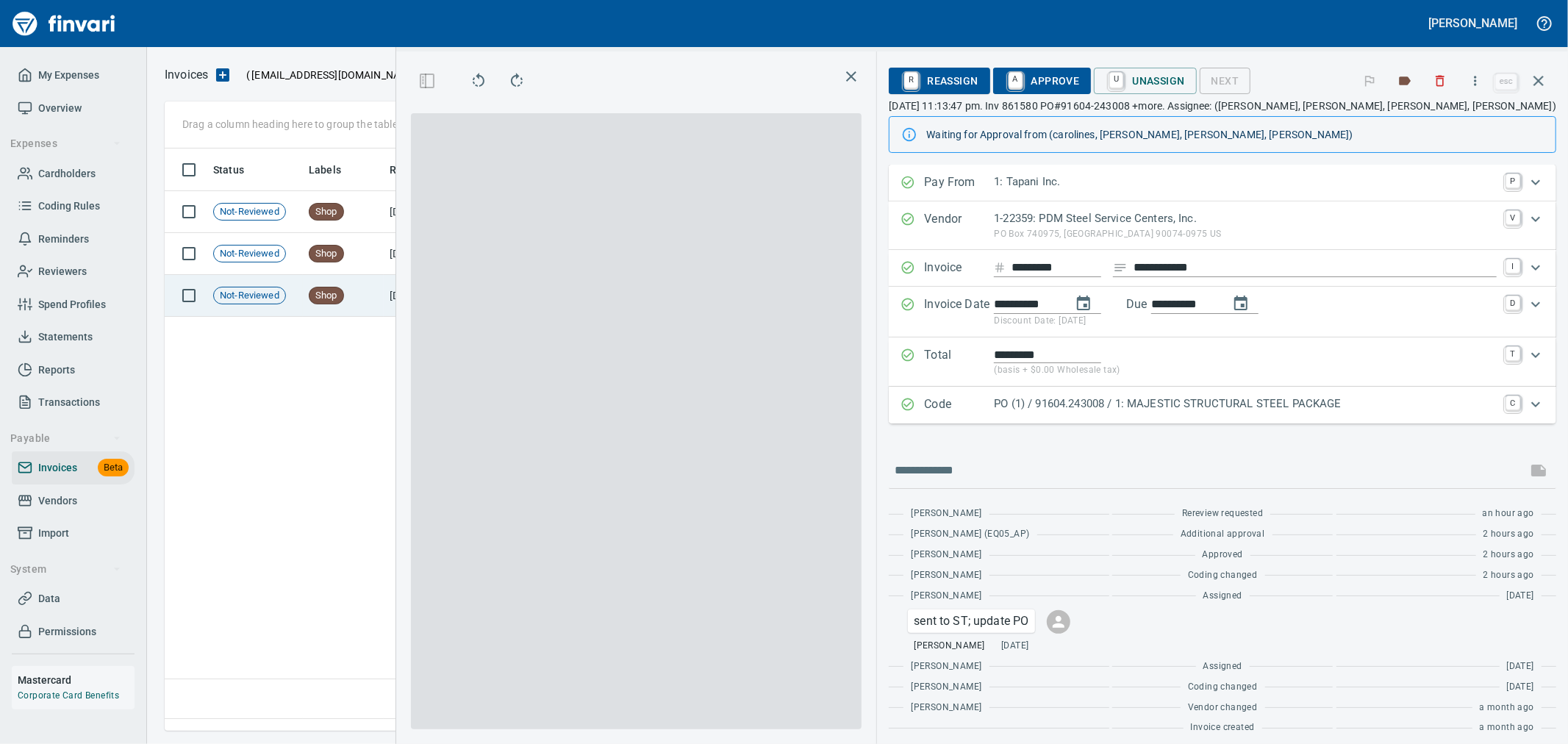
click at [451, 300] on td "[DATE]" at bounding box center [424, 296] width 81 height 42
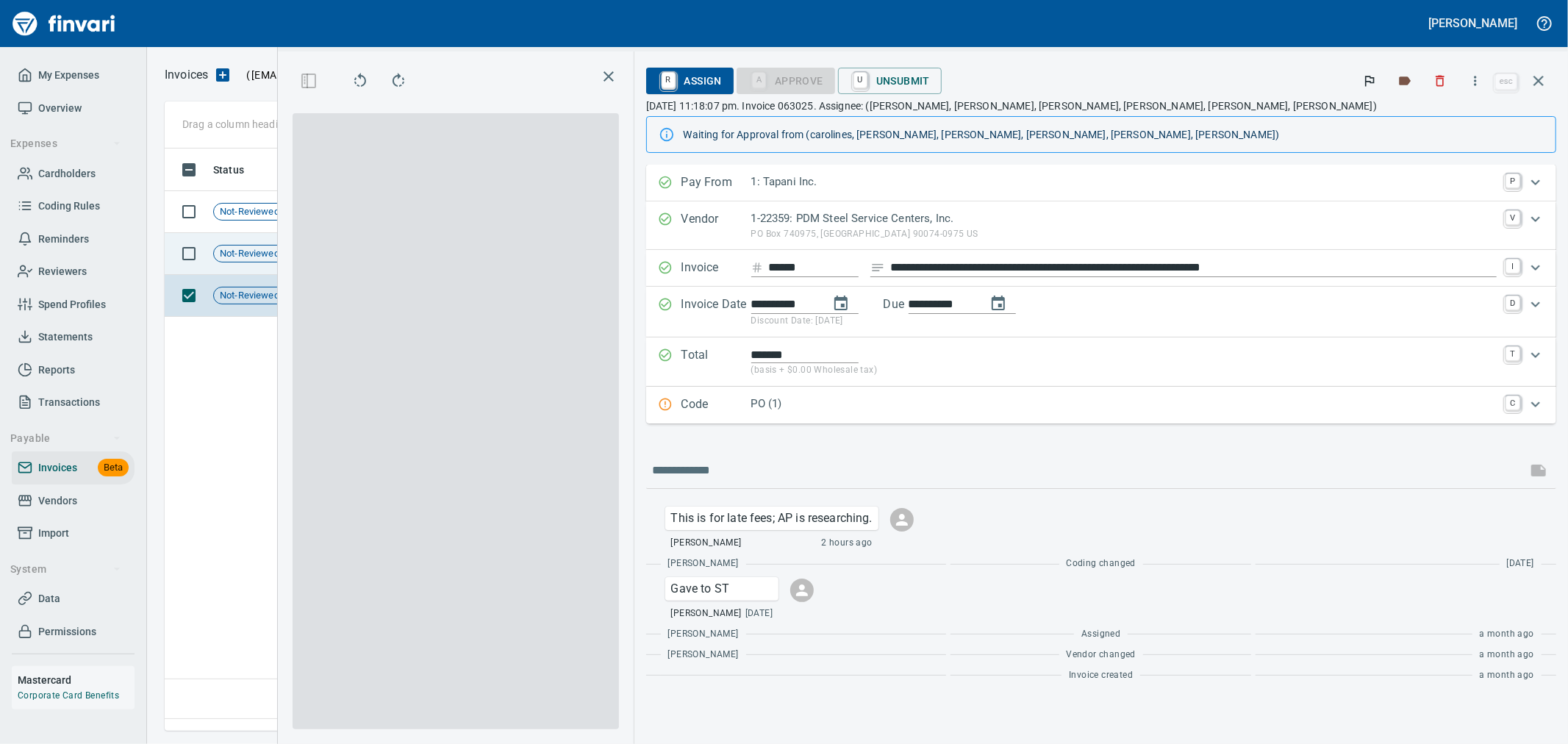
click at [407, 246] on td "[DATE]" at bounding box center [424, 254] width 81 height 42
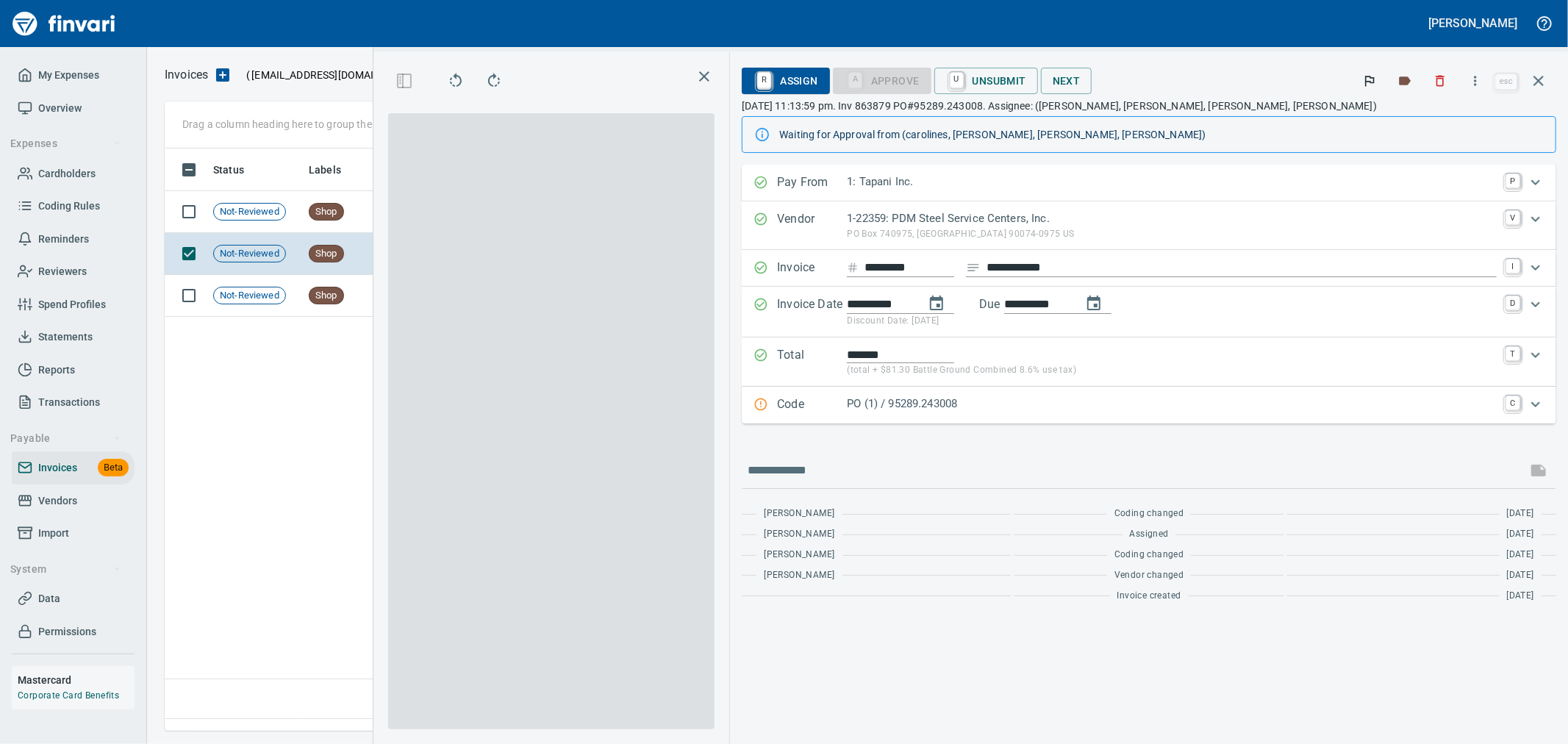
click at [1544, 86] on icon "button" at bounding box center [1539, 81] width 17 height 17
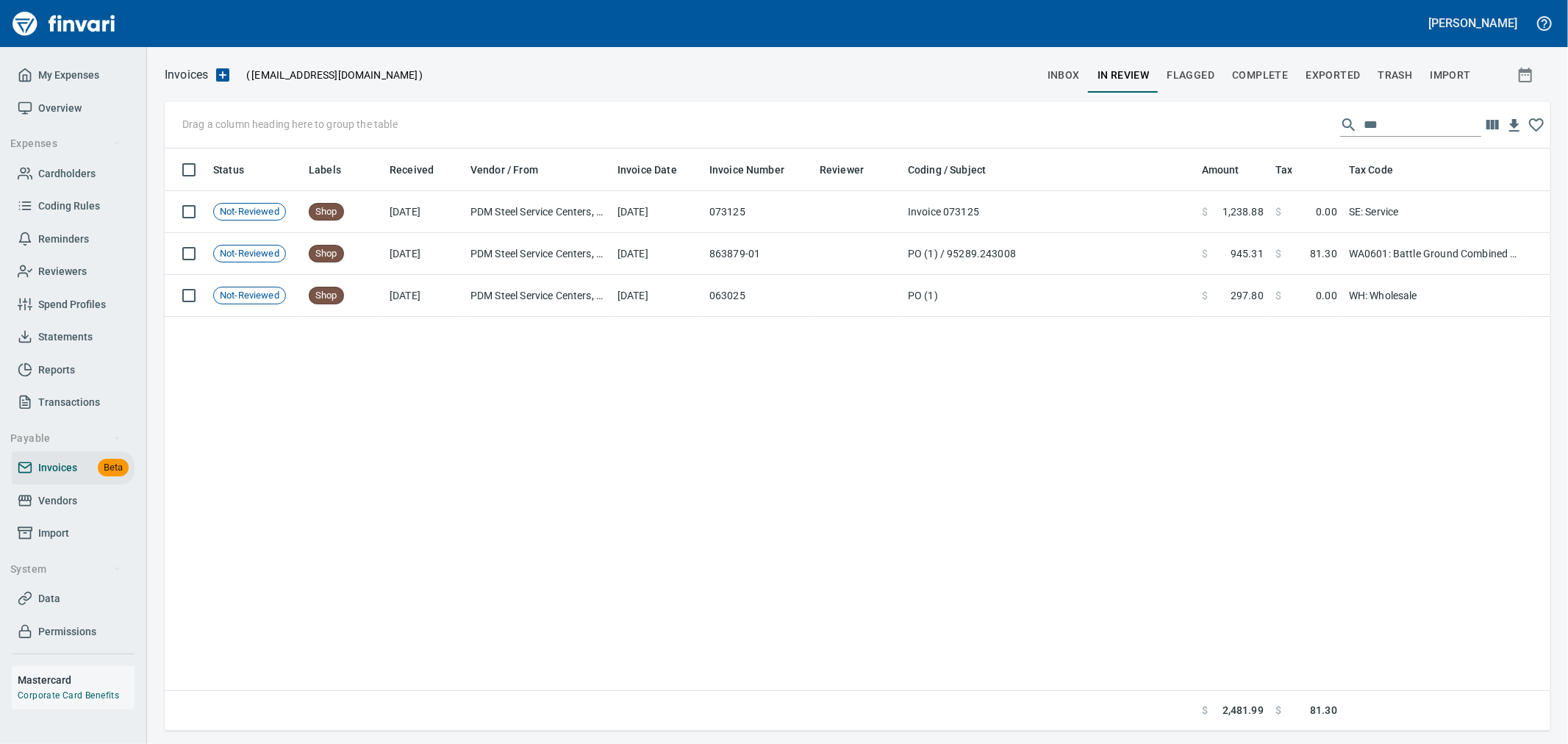
scroll to position [570, 1373]
click at [1340, 116] on div "***" at bounding box center [1411, 125] width 141 height 24
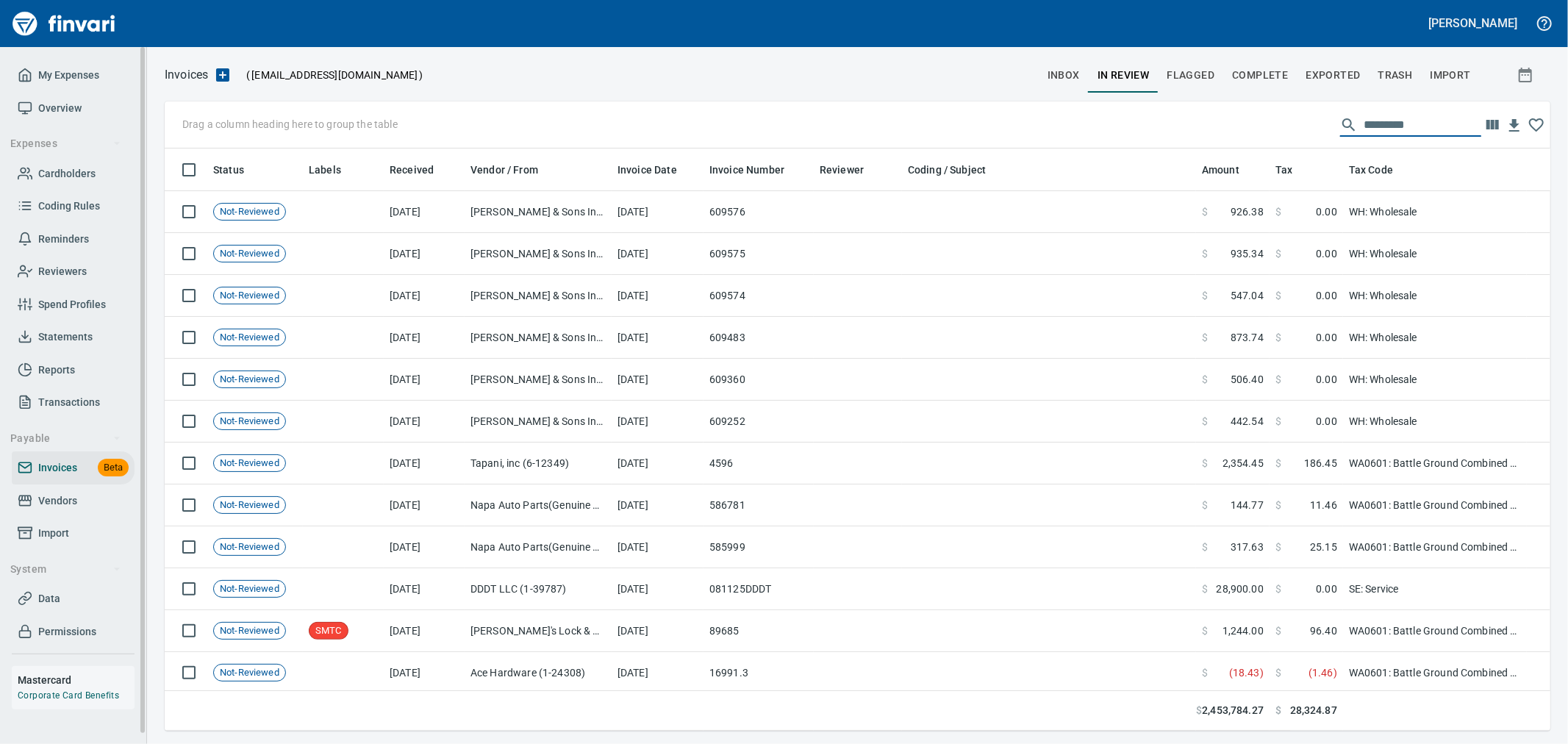
click at [60, 530] on span "Import" at bounding box center [53, 533] width 31 height 18
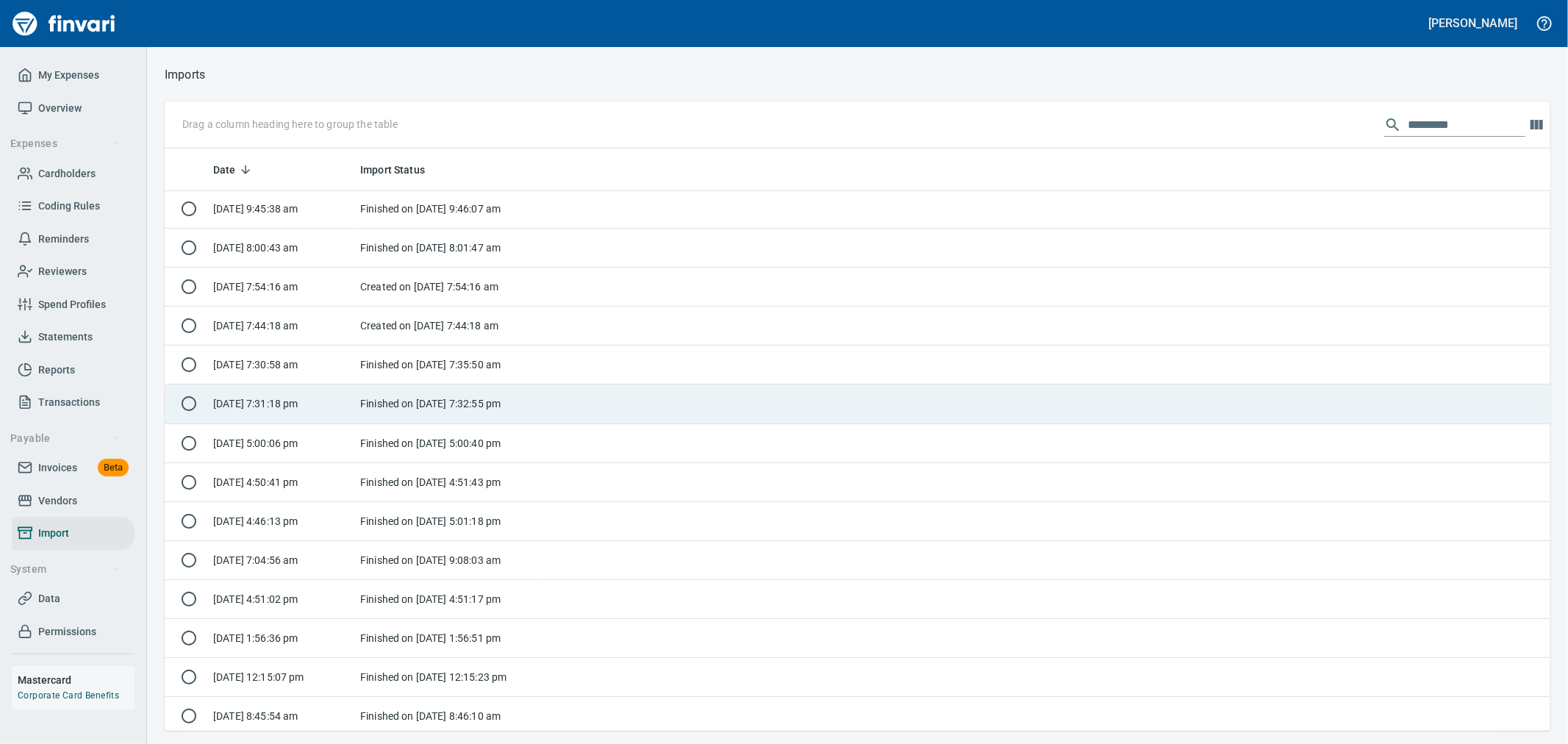
scroll to position [163, 0]
